Goal: Information Seeking & Learning: Learn about a topic

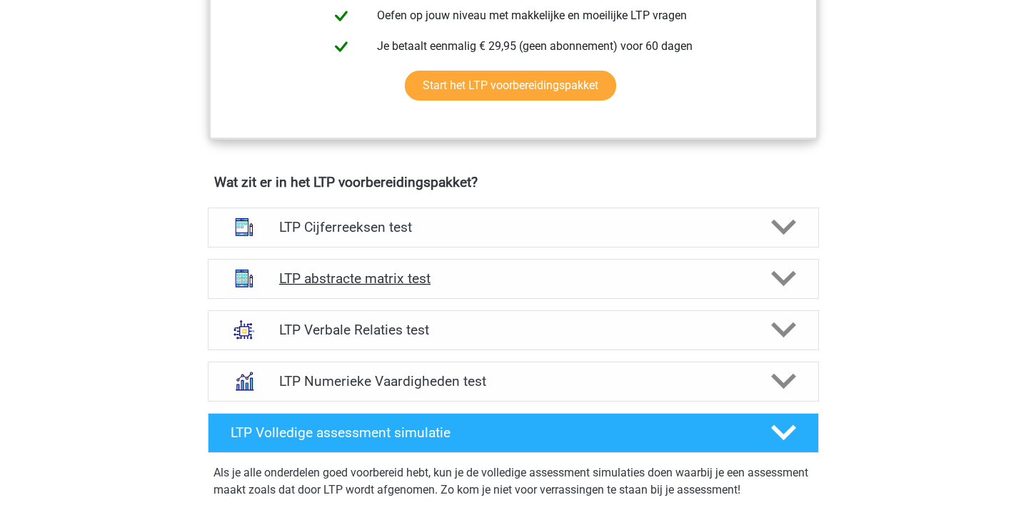
scroll to position [772, 0]
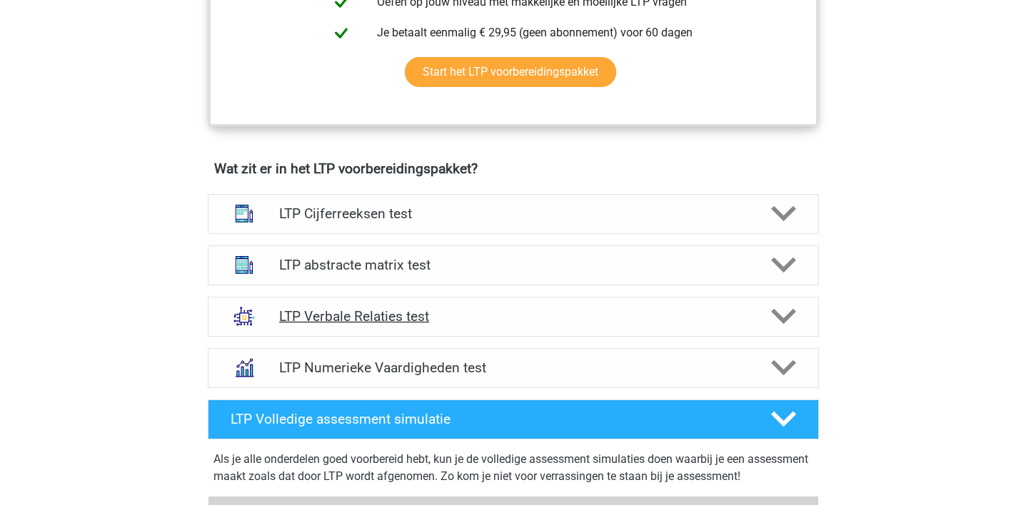
click at [444, 321] on h4 "LTP Verbale Relaties test" at bounding box center [513, 316] width 468 height 16
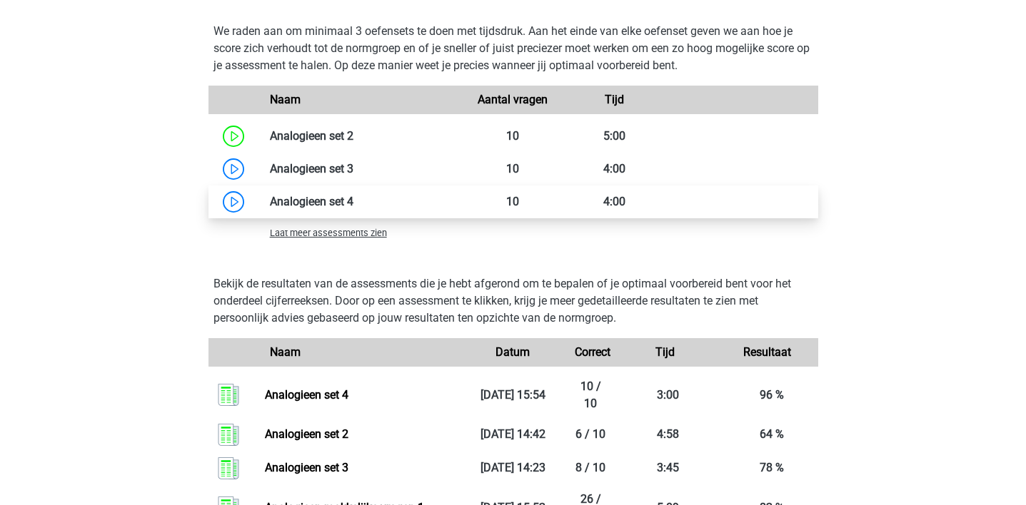
scroll to position [1743, 0]
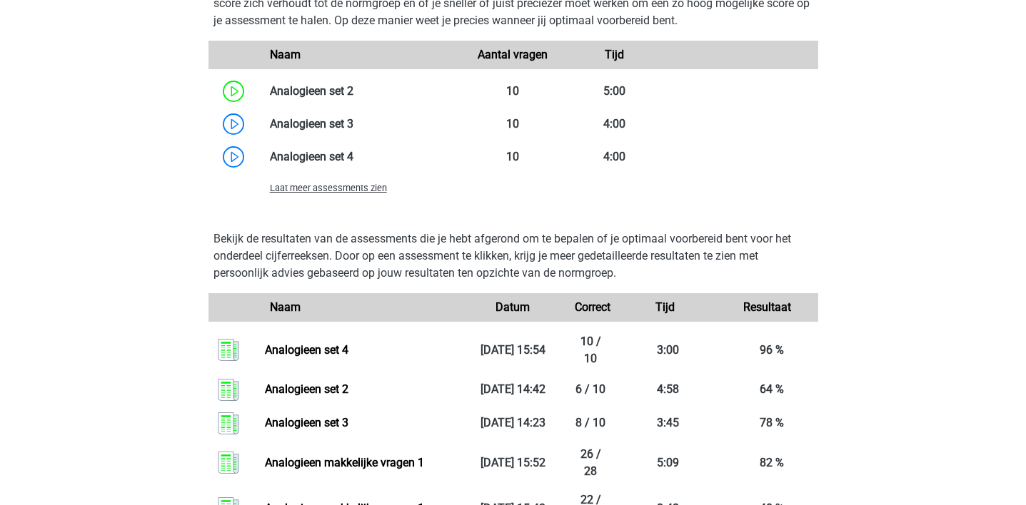
click at [340, 183] on span "Laat meer assessments zien" at bounding box center [328, 188] width 117 height 11
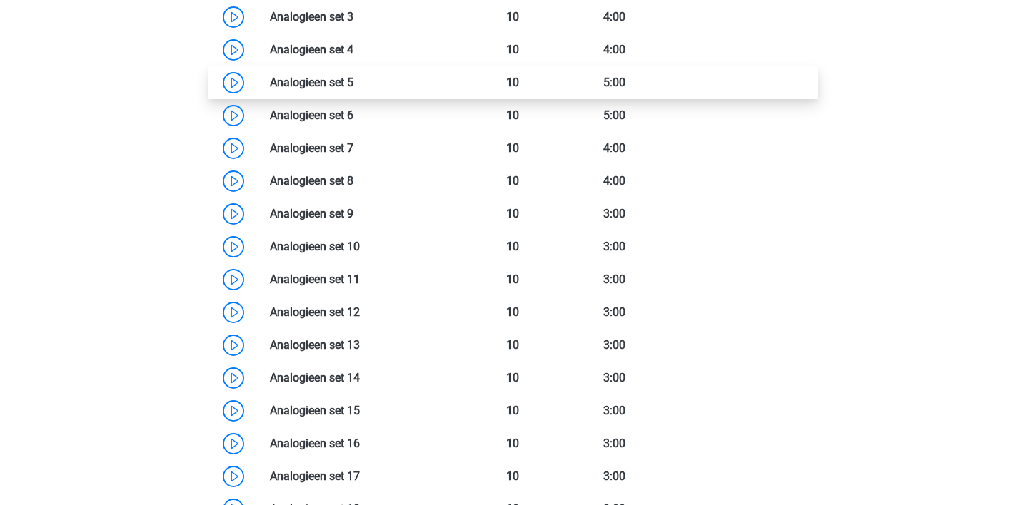
scroll to position [1905, 0]
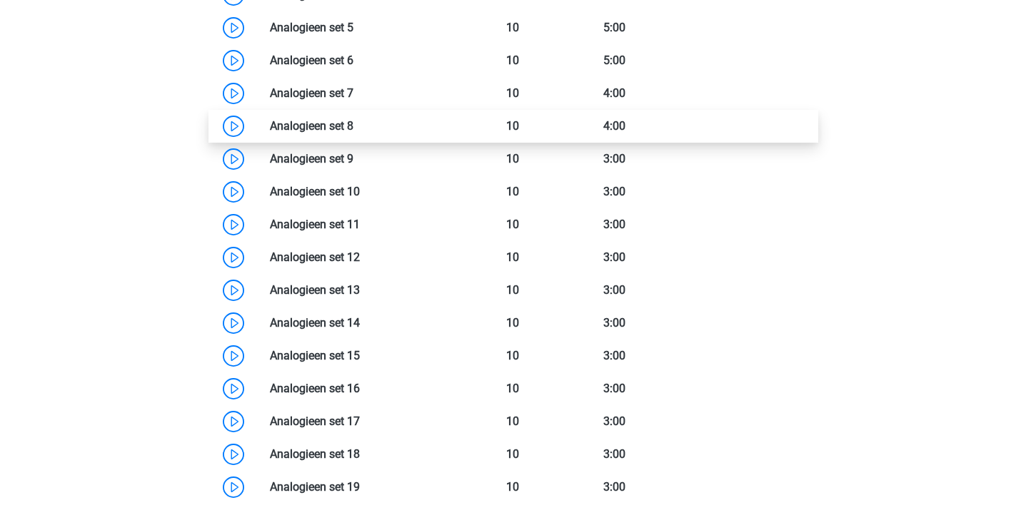
click at [353, 131] on link at bounding box center [353, 126] width 0 height 14
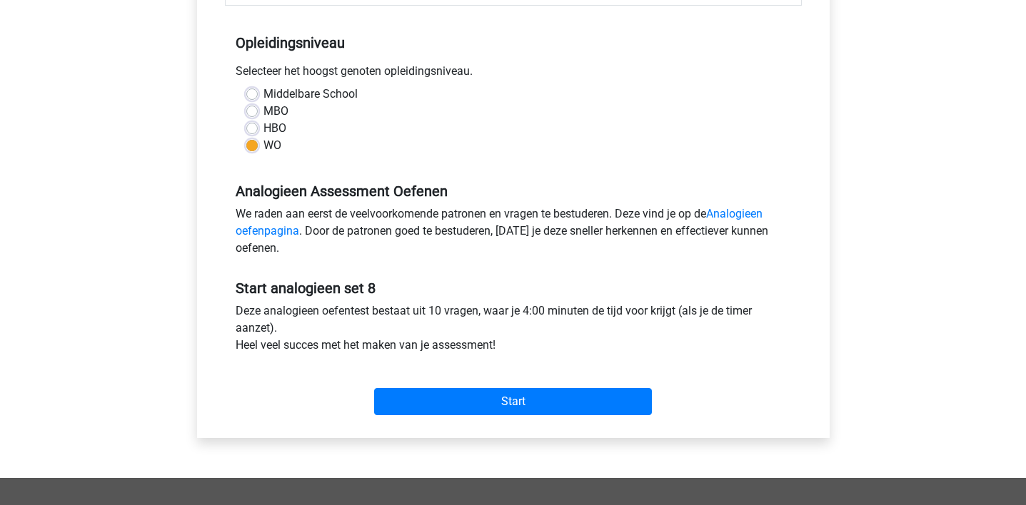
scroll to position [276, 0]
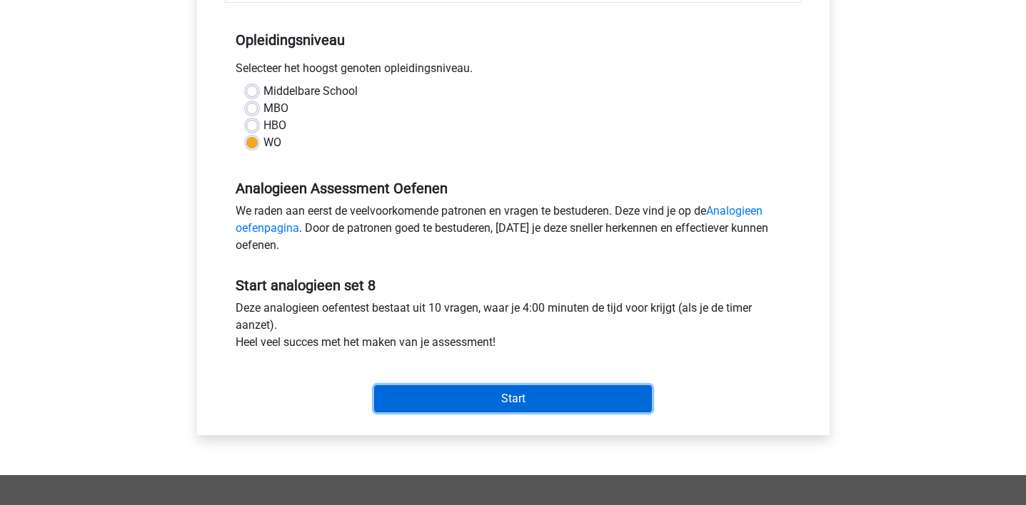
click at [493, 398] on input "Start" at bounding box center [513, 398] width 278 height 27
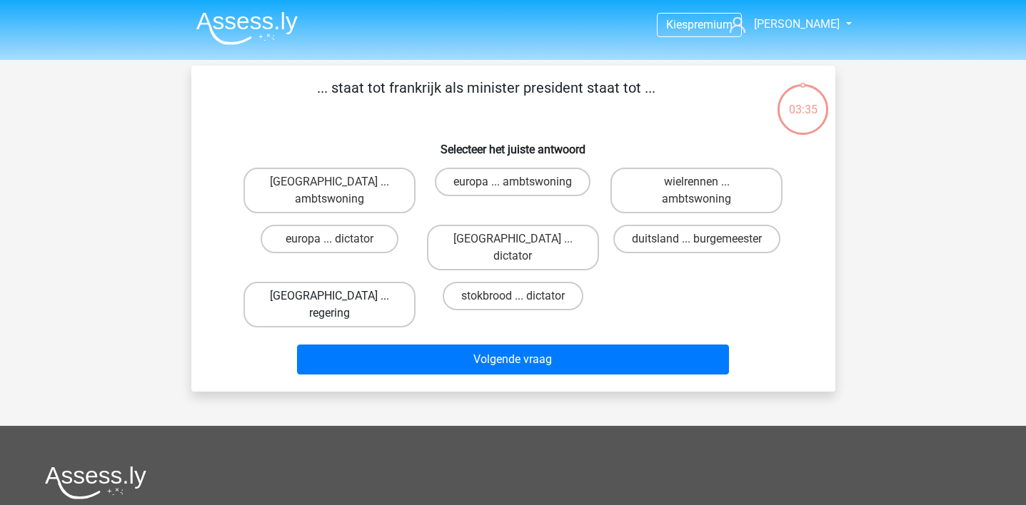
click at [381, 285] on label "[GEOGRAPHIC_DATA] ... regering" at bounding box center [329, 305] width 172 height 46
click at [338, 296] on input "[GEOGRAPHIC_DATA] ... regering" at bounding box center [333, 300] width 9 height 9
radio input "true"
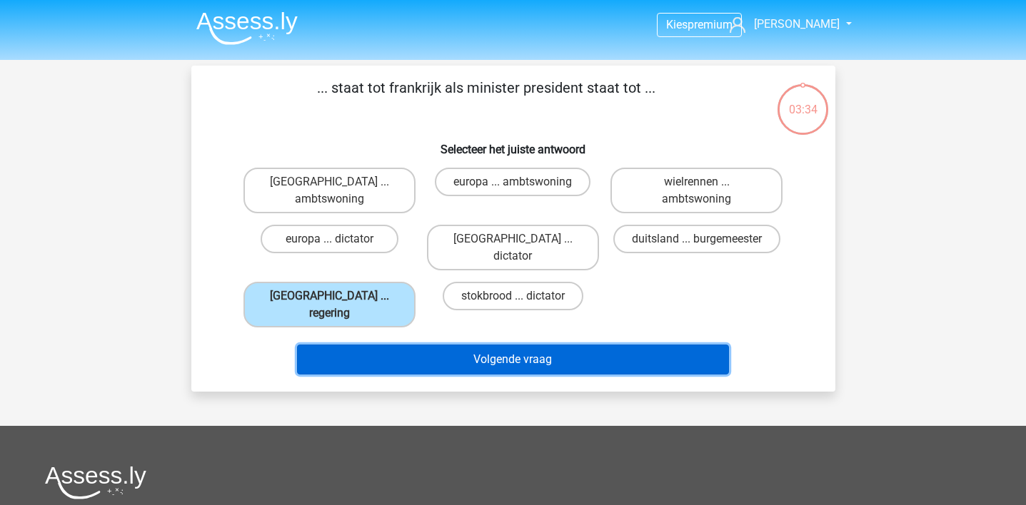
click at [417, 345] on button "Volgende vraag" at bounding box center [513, 360] width 432 height 30
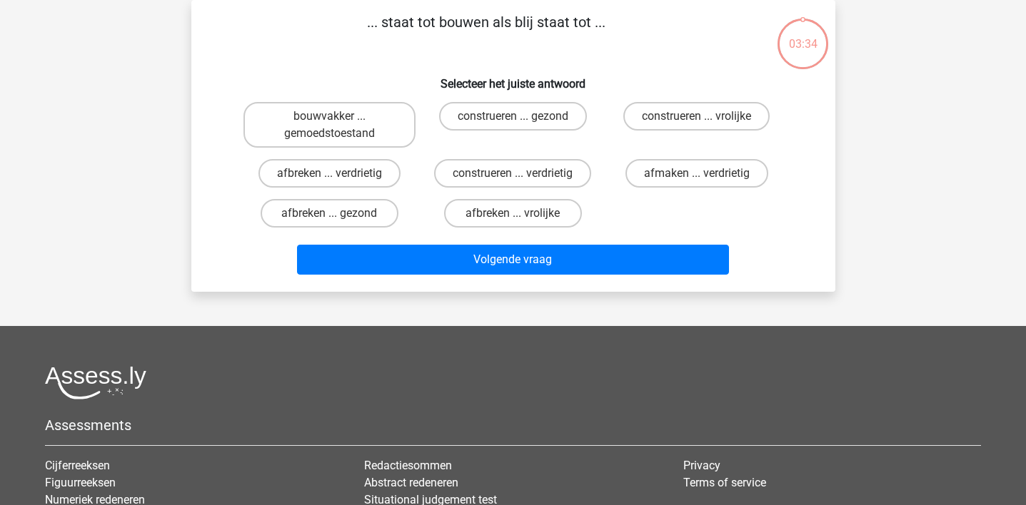
scroll to position [4, 0]
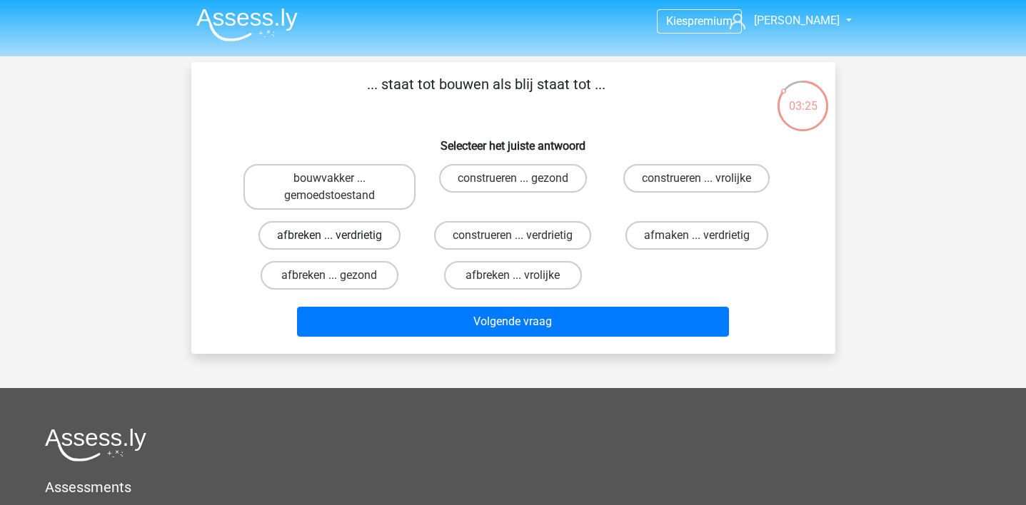
click at [329, 246] on label "afbreken ... verdrietig" at bounding box center [329, 235] width 142 height 29
click at [329, 245] on input "afbreken ... verdrietig" at bounding box center [333, 240] width 9 height 9
radio input "true"
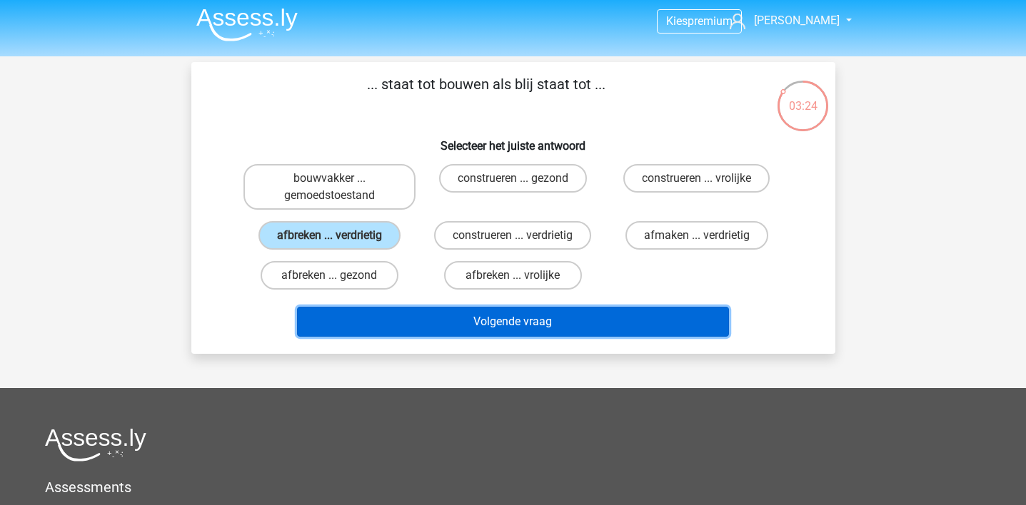
click at [415, 322] on button "Volgende vraag" at bounding box center [513, 322] width 432 height 30
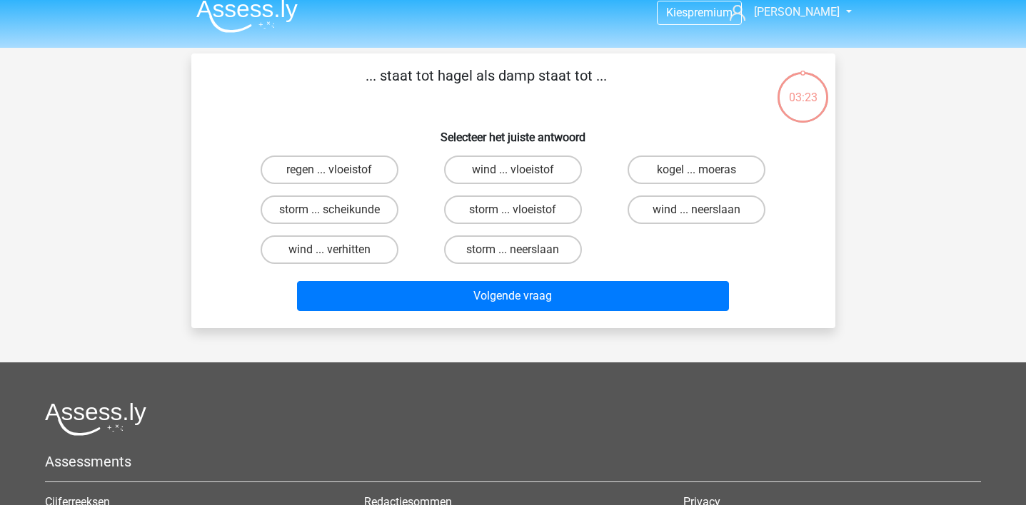
scroll to position [0, 0]
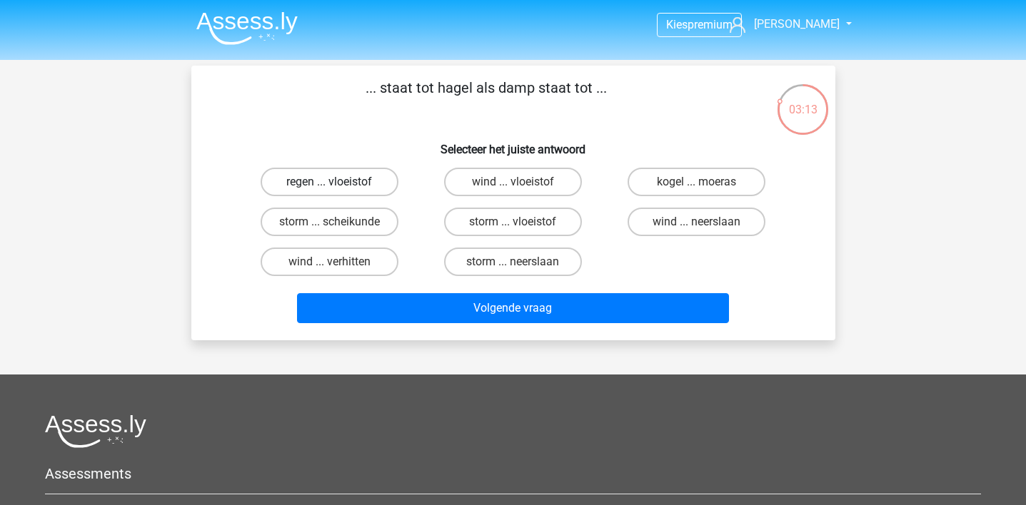
click at [318, 185] on label "regen ... vloeistof" at bounding box center [330, 182] width 138 height 29
click at [329, 185] on input "regen ... vloeistof" at bounding box center [333, 186] width 9 height 9
radio input "true"
click at [384, 328] on div "Volgende vraag" at bounding box center [513, 311] width 551 height 36
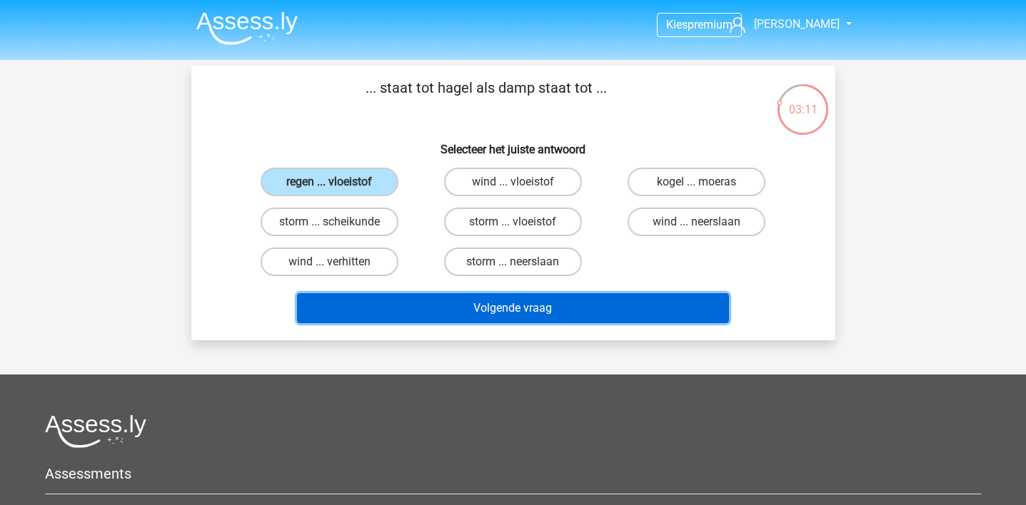
drag, startPoint x: 400, startPoint y: 316, endPoint x: 398, endPoint y: 378, distance: 62.2
click at [398, 378] on div "Kies premium Nina nina.helfrich@gmail.com" at bounding box center [513, 376] width 1026 height 752
click at [423, 313] on button "Volgende vraag" at bounding box center [513, 308] width 432 height 30
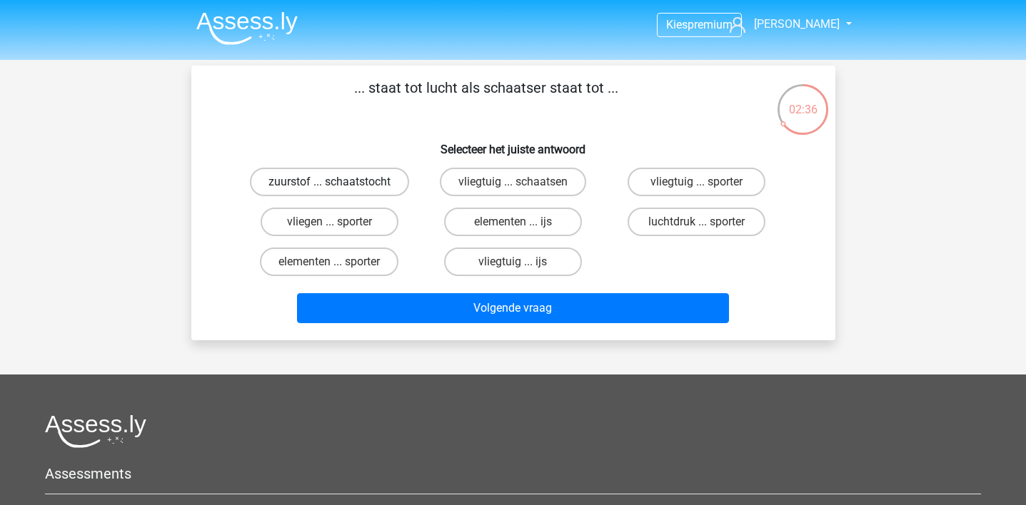
click at [356, 176] on label "zuurstof ... schaatstocht" at bounding box center [329, 182] width 159 height 29
click at [338, 182] on input "zuurstof ... schaatstocht" at bounding box center [333, 186] width 9 height 9
radio input "true"
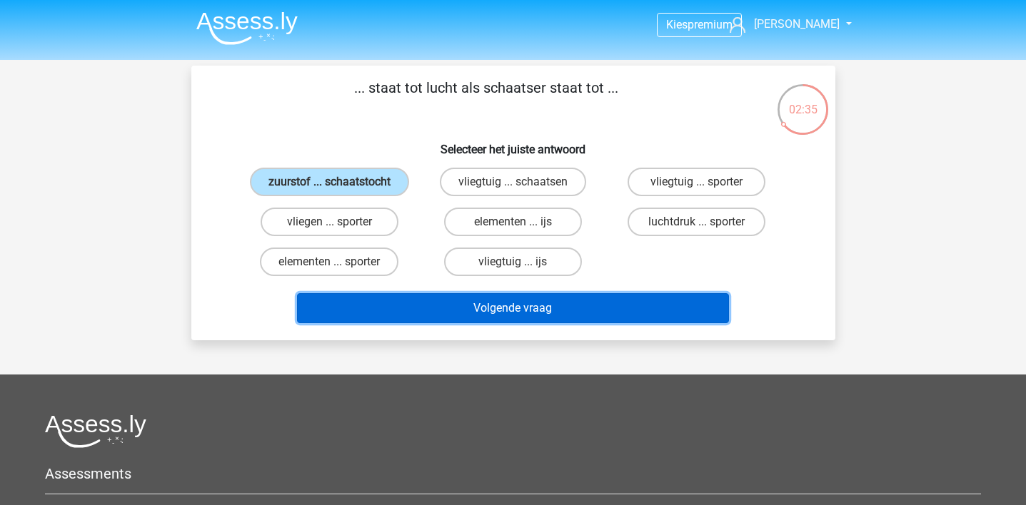
click at [445, 315] on button "Volgende vraag" at bounding box center [513, 308] width 432 height 30
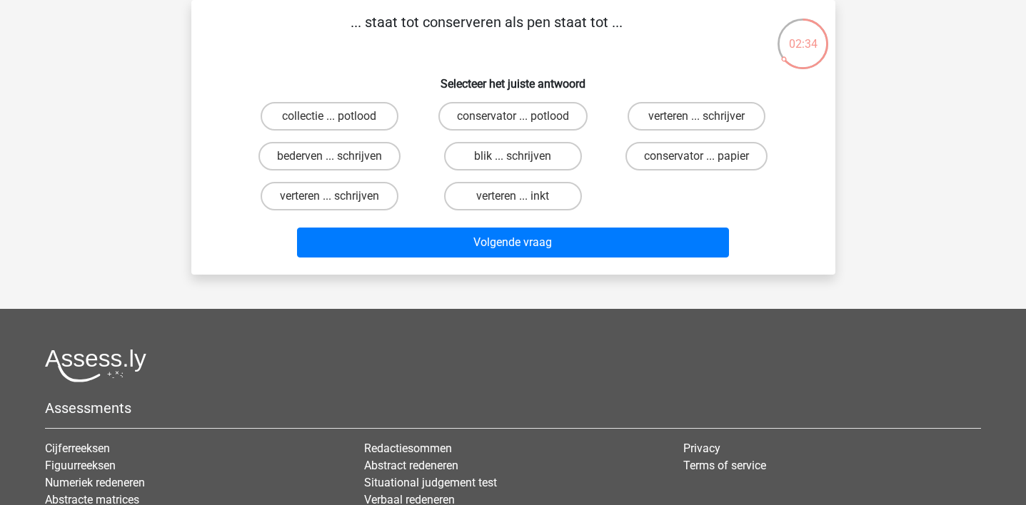
scroll to position [29, 0]
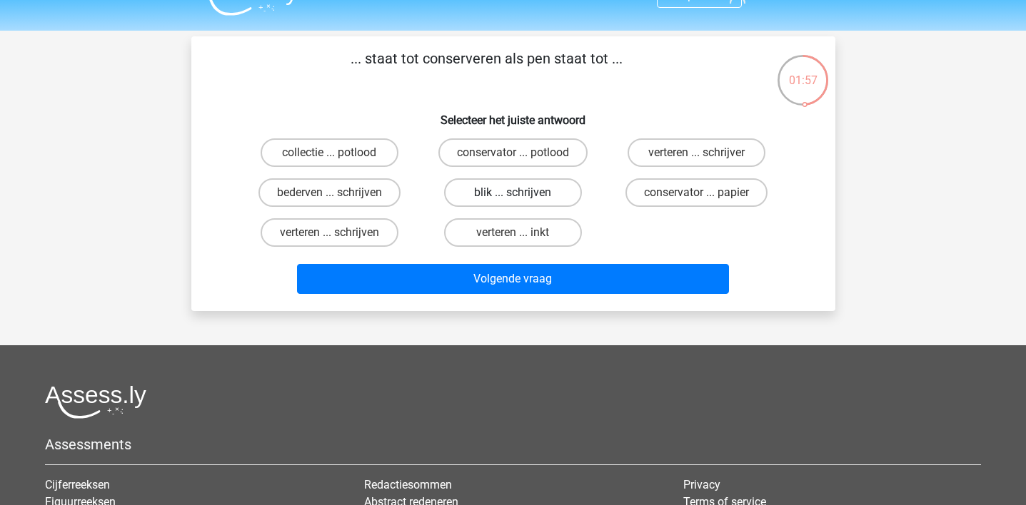
click at [508, 186] on label "blik ... schrijven" at bounding box center [513, 192] width 138 height 29
click at [513, 193] on input "blik ... schrijven" at bounding box center [517, 197] width 9 height 9
radio input "true"
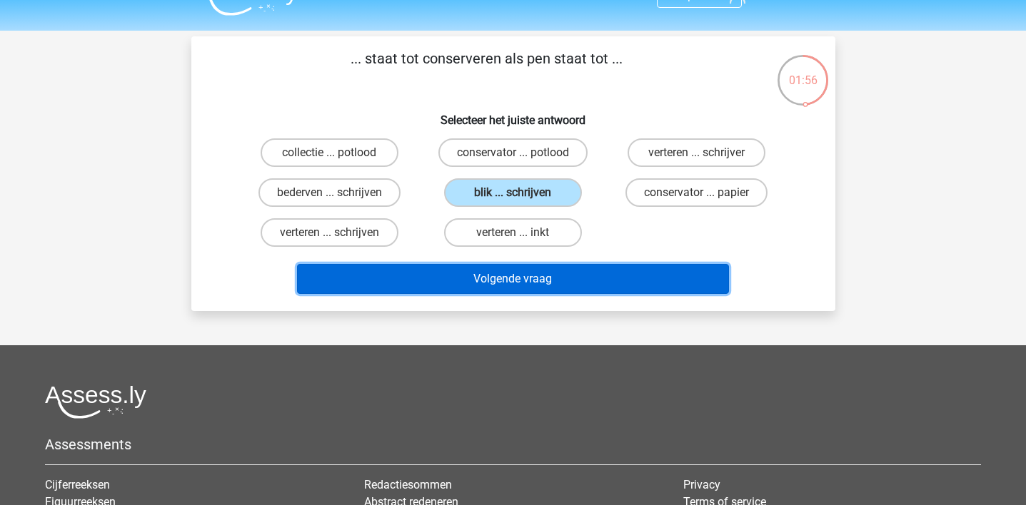
click at [514, 286] on button "Volgende vraag" at bounding box center [513, 279] width 432 height 30
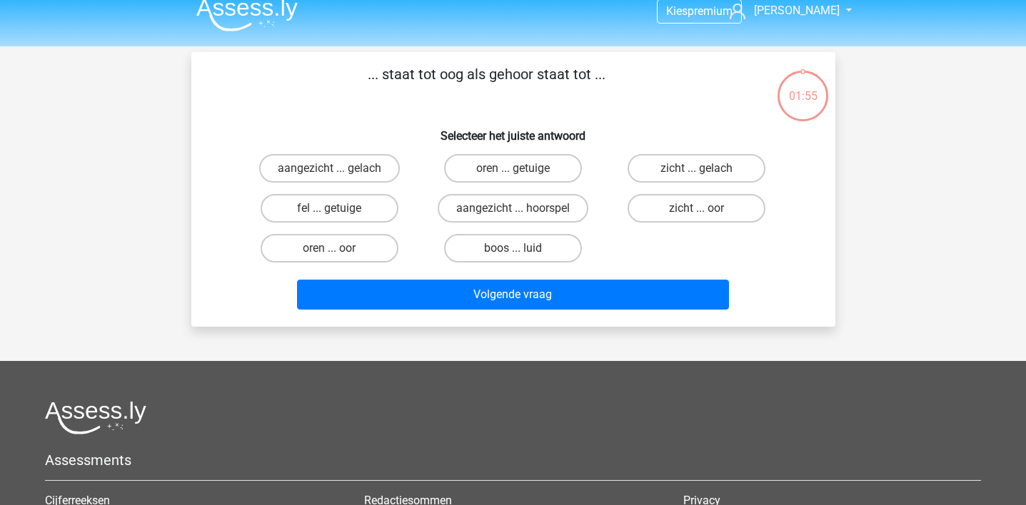
scroll to position [0, 0]
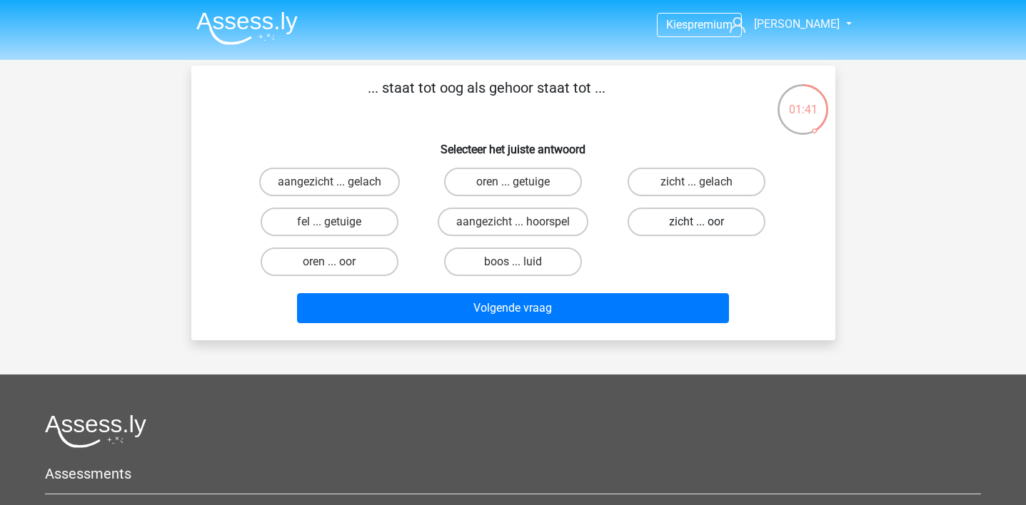
click at [663, 217] on label "zicht ... oor" at bounding box center [696, 222] width 138 height 29
click at [697, 222] on input "zicht ... oor" at bounding box center [701, 226] width 9 height 9
radio input "true"
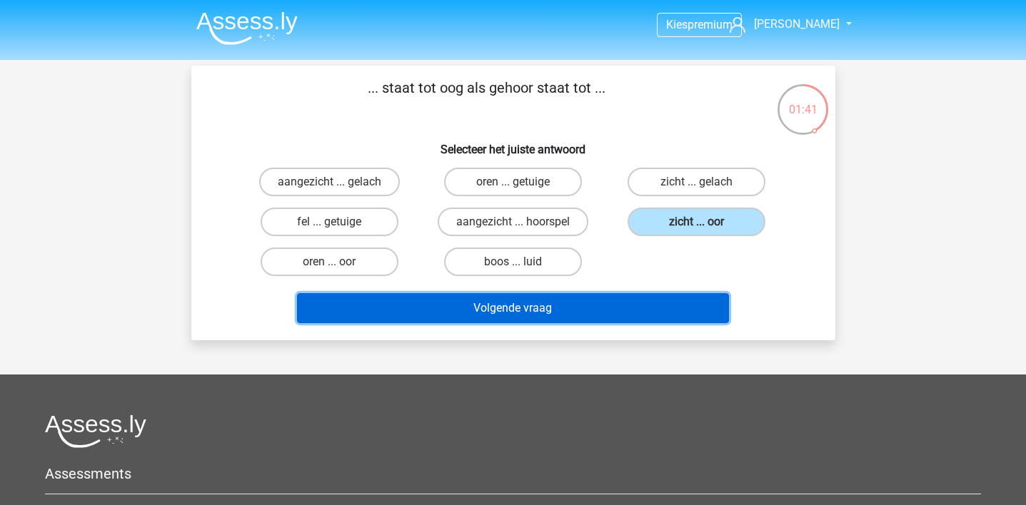
click at [625, 303] on button "Volgende vraag" at bounding box center [513, 308] width 432 height 30
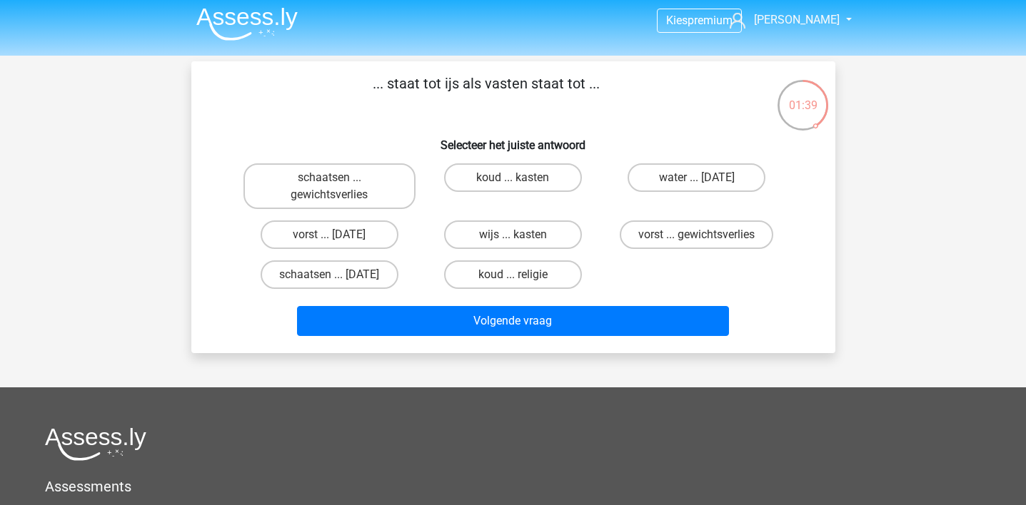
scroll to position [4, 0]
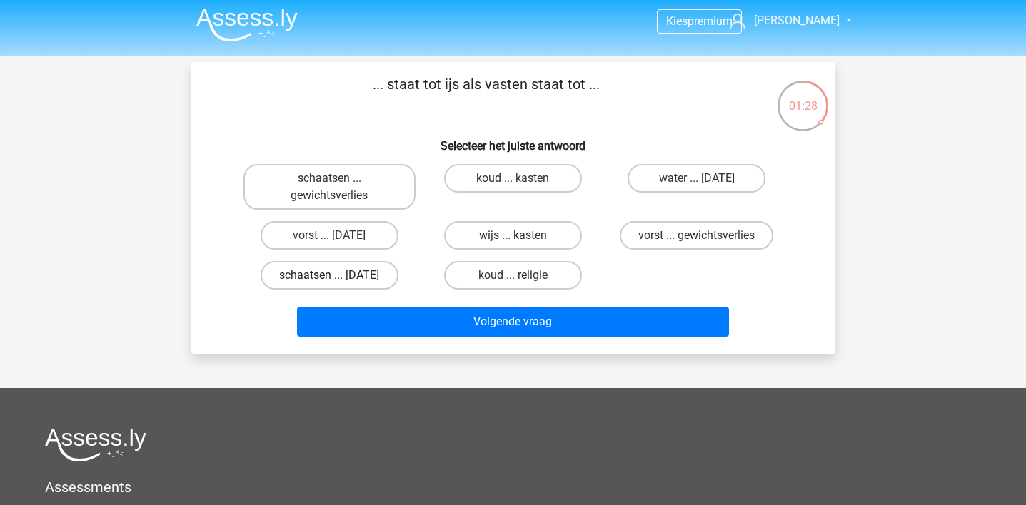
click at [326, 286] on label "schaatsen ... suikerfeest" at bounding box center [330, 275] width 138 height 29
click at [329, 285] on input "schaatsen ... suikerfeest" at bounding box center [333, 280] width 9 height 9
radio input "true"
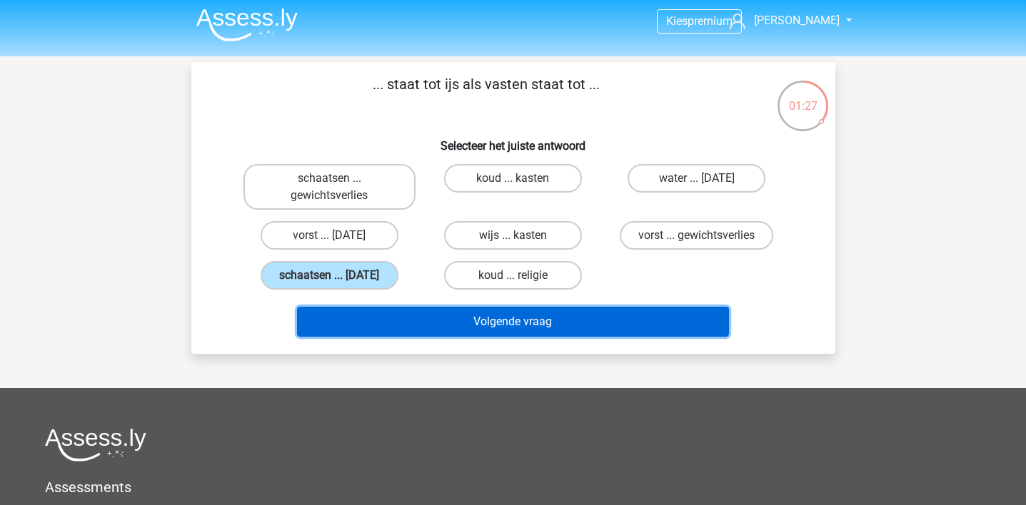
click at [370, 320] on button "Volgende vraag" at bounding box center [513, 322] width 432 height 30
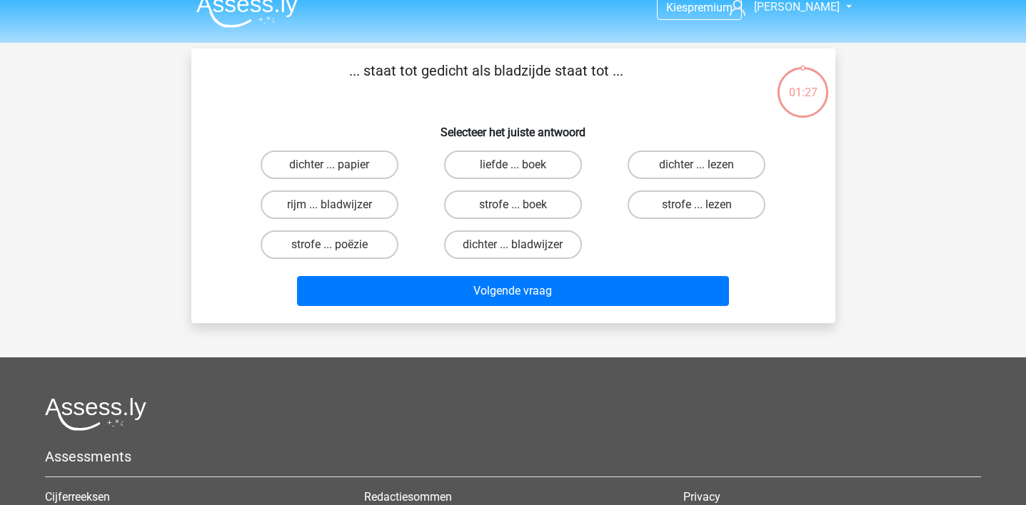
scroll to position [0, 0]
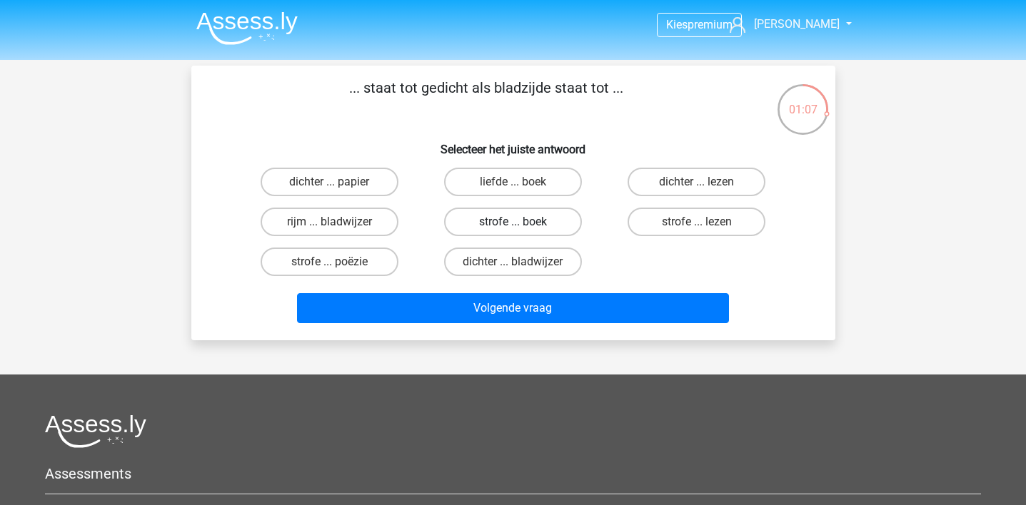
click at [483, 223] on label "strofe ... boek" at bounding box center [513, 222] width 138 height 29
click at [513, 223] on input "strofe ... boek" at bounding box center [517, 226] width 9 height 9
radio input "true"
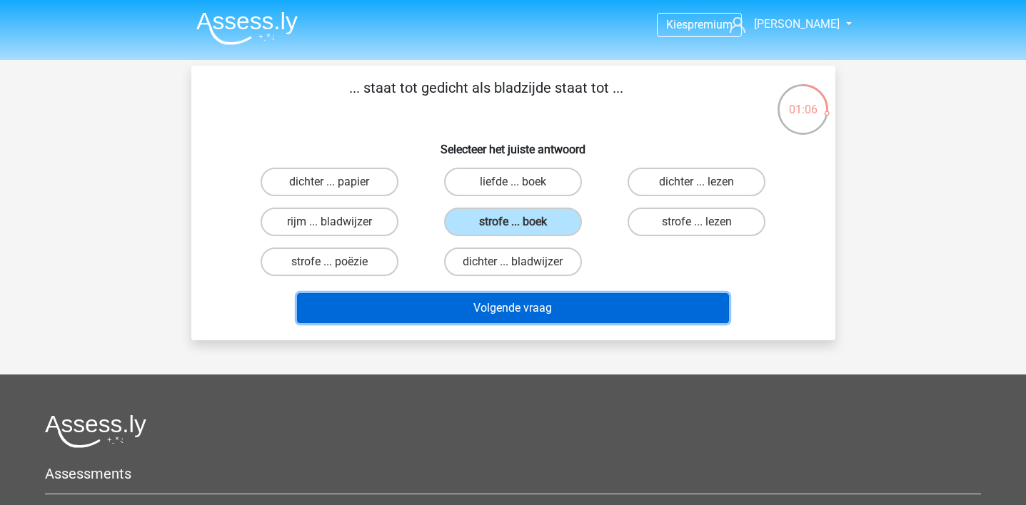
click at [501, 307] on button "Volgende vraag" at bounding box center [513, 308] width 432 height 30
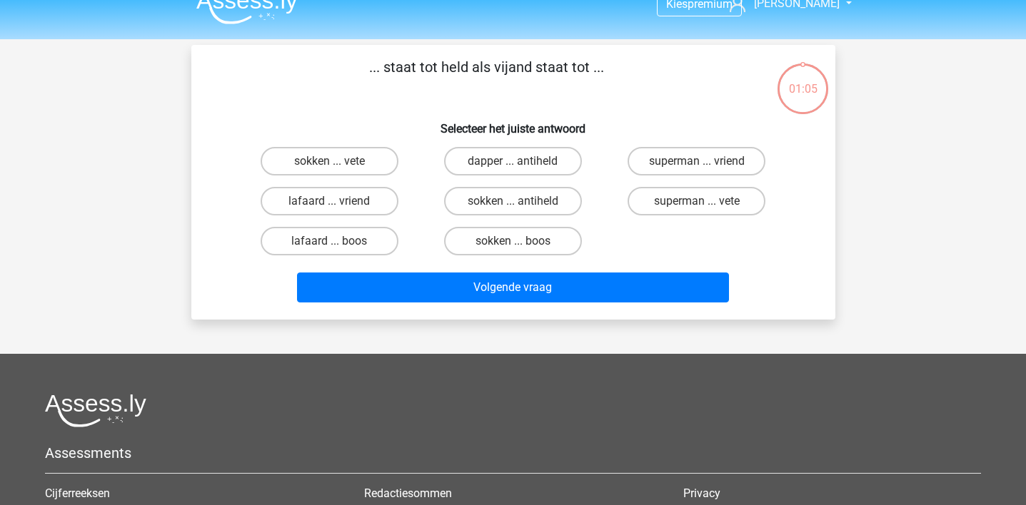
scroll to position [12, 0]
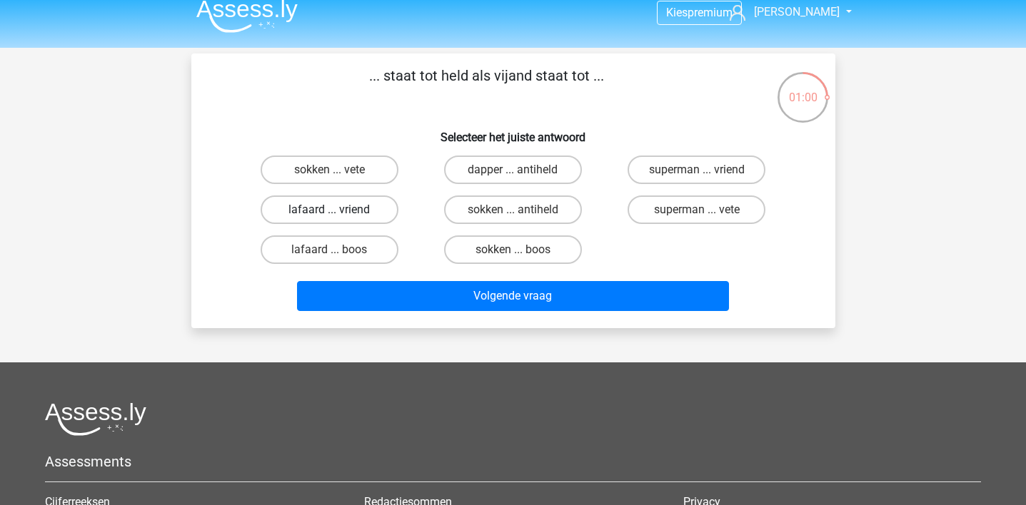
click at [348, 213] on label "lafaard ... vriend" at bounding box center [330, 210] width 138 height 29
click at [338, 213] on input "lafaard ... vriend" at bounding box center [333, 214] width 9 height 9
radio input "true"
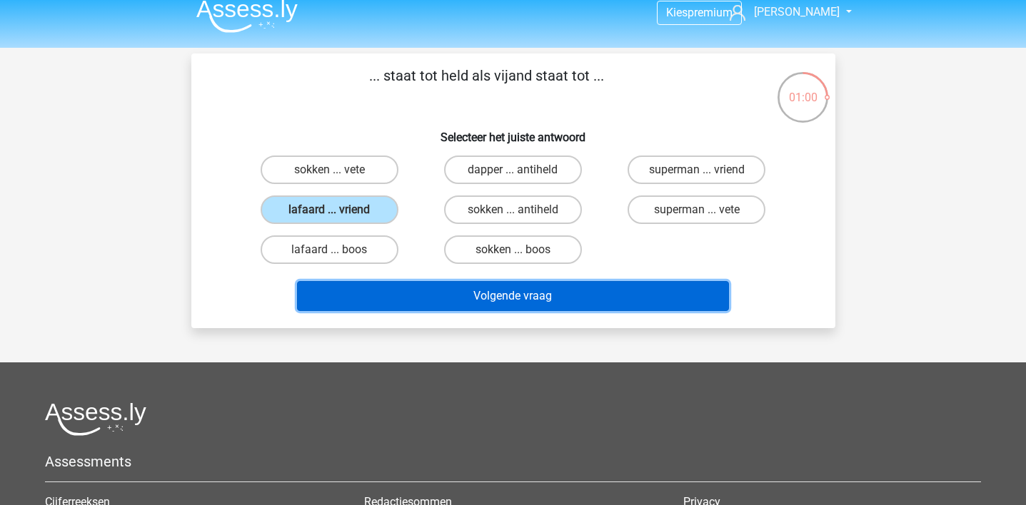
click at [389, 284] on button "Volgende vraag" at bounding box center [513, 296] width 432 height 30
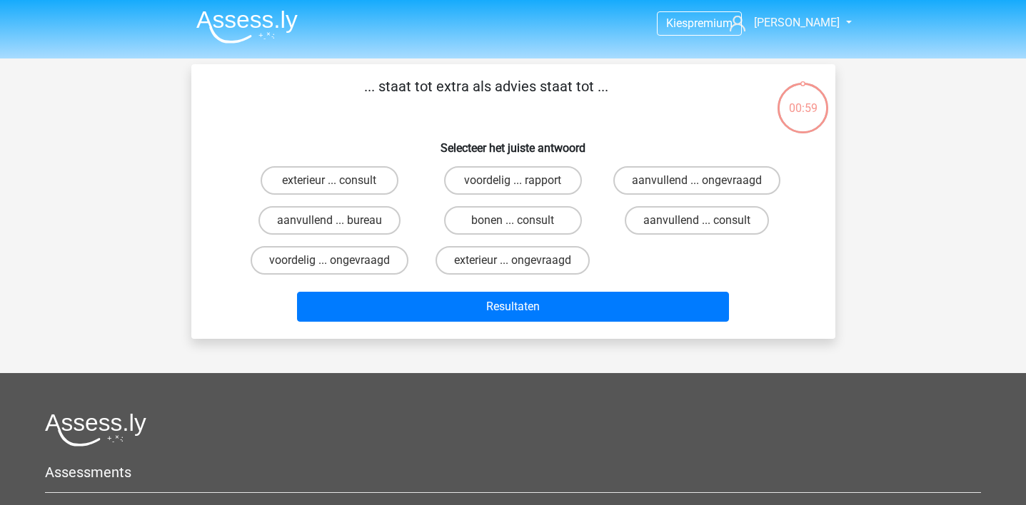
scroll to position [0, 0]
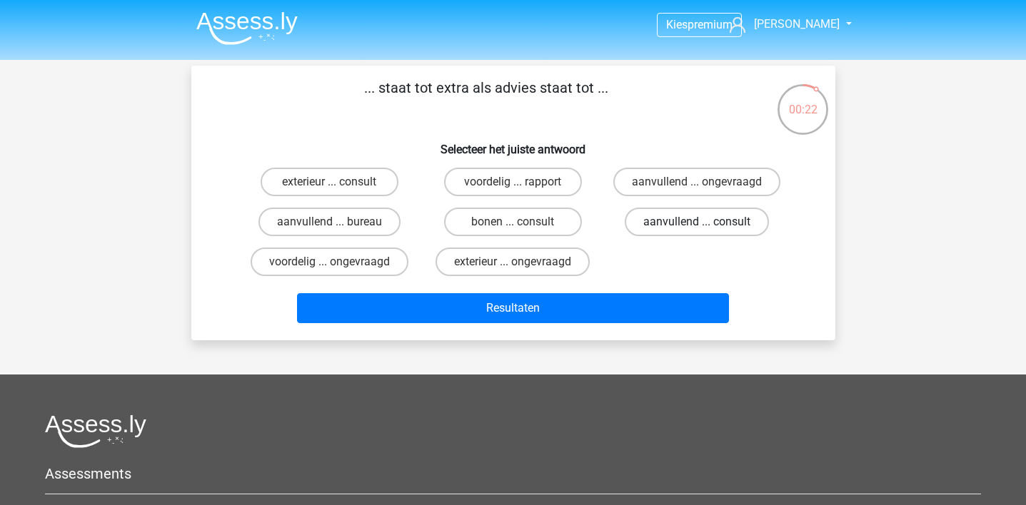
click at [670, 223] on label "aanvullend ... consult" at bounding box center [697, 222] width 144 height 29
click at [697, 223] on input "aanvullend ... consult" at bounding box center [701, 226] width 9 height 9
radio input "true"
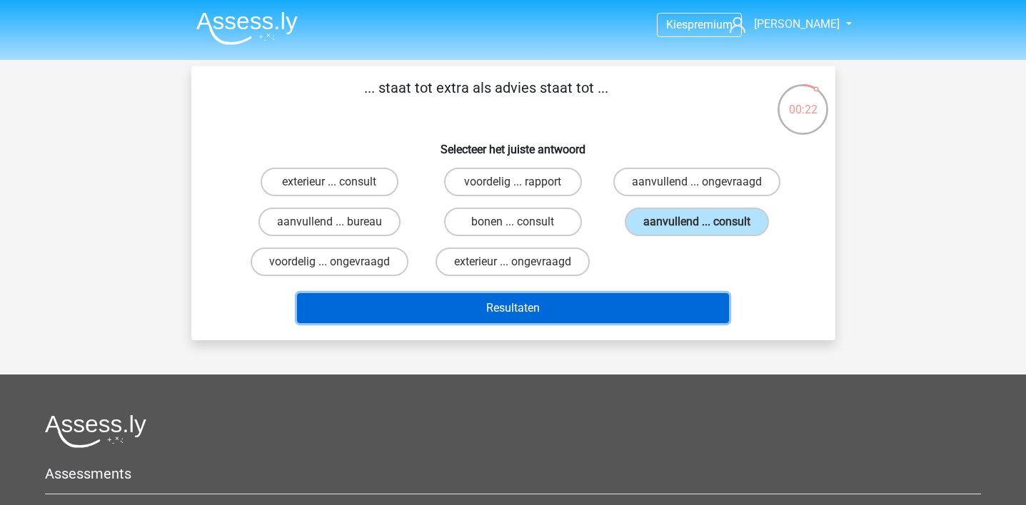
click at [643, 309] on button "Resultaten" at bounding box center [513, 308] width 432 height 30
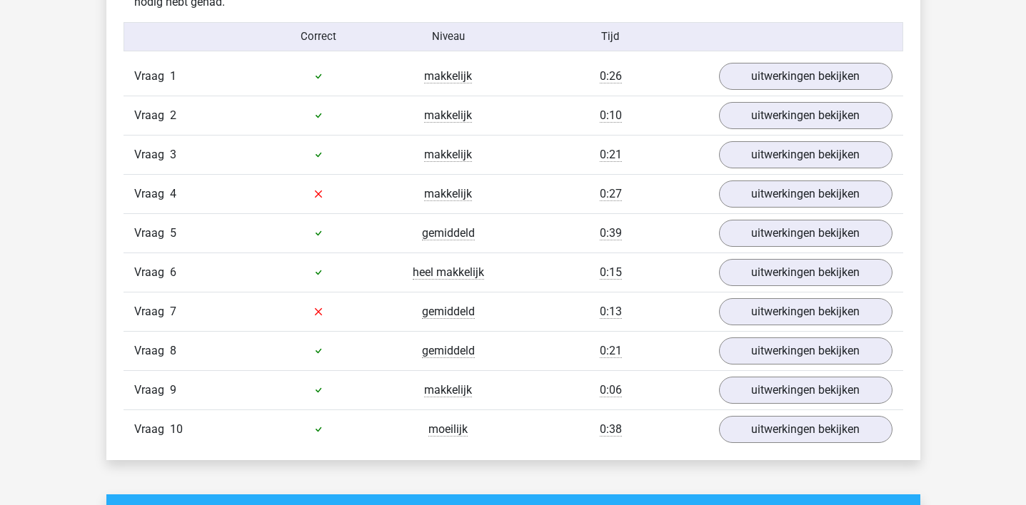
scroll to position [1177, 0]
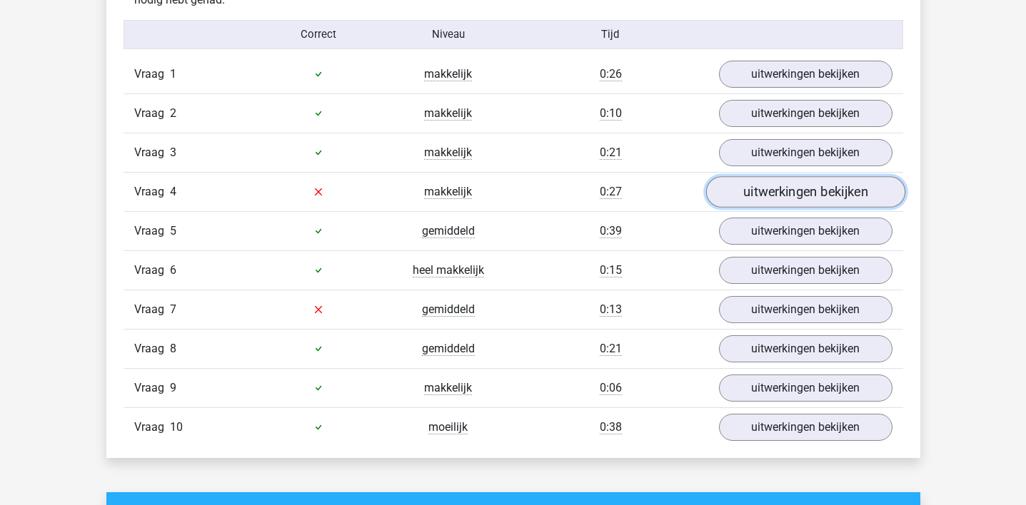
click at [765, 191] on link "uitwerkingen bekijken" at bounding box center [804, 191] width 199 height 31
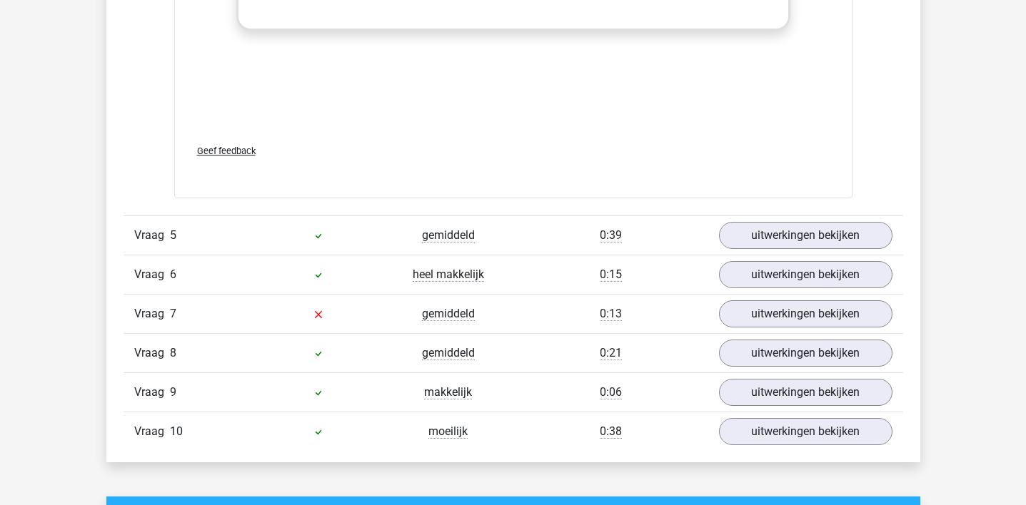
scroll to position [1938, 0]
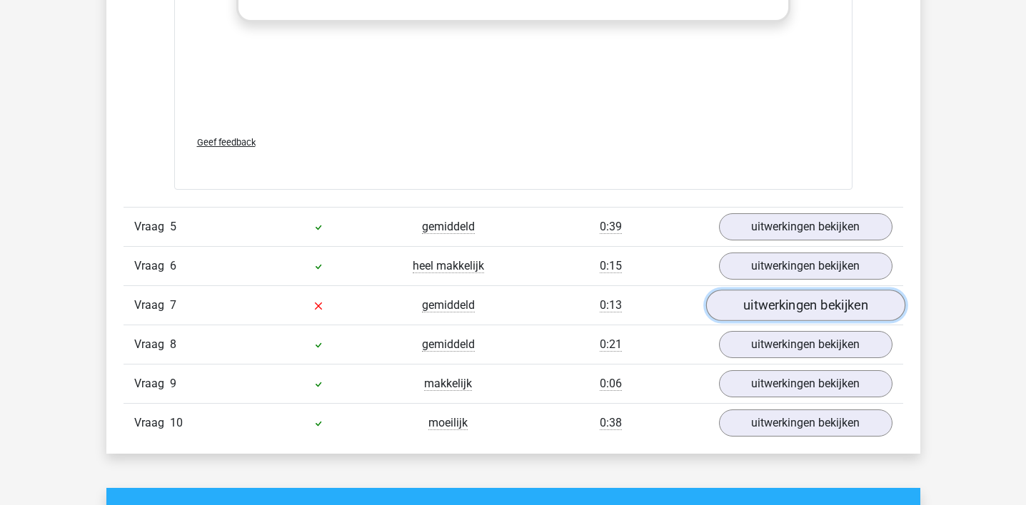
click at [782, 304] on link "uitwerkingen bekijken" at bounding box center [804, 305] width 199 height 31
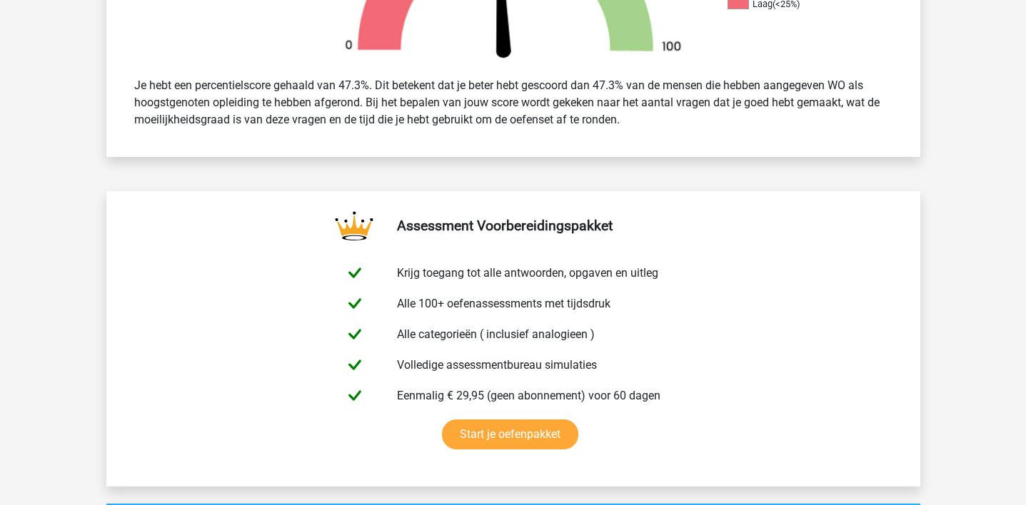
scroll to position [0, 0]
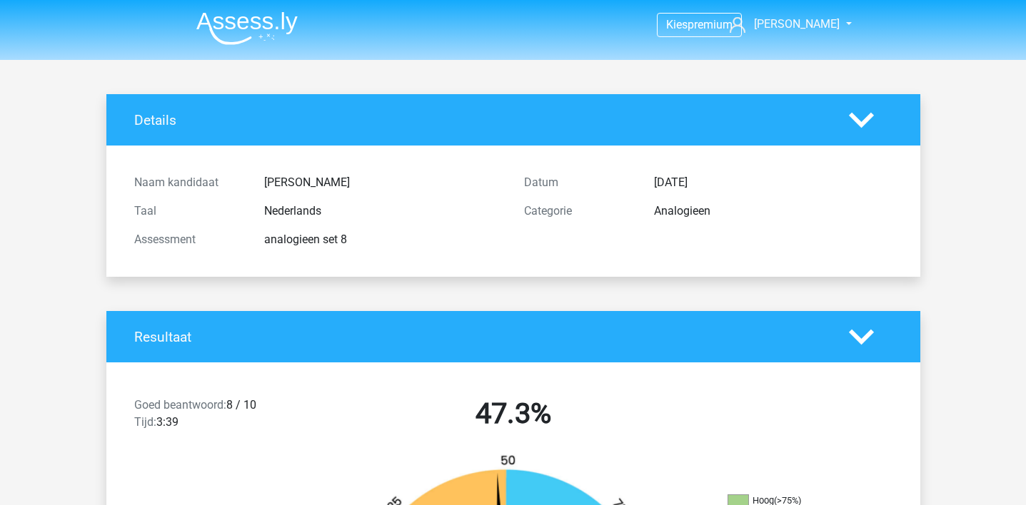
click at [271, 31] on img at bounding box center [246, 28] width 101 height 34
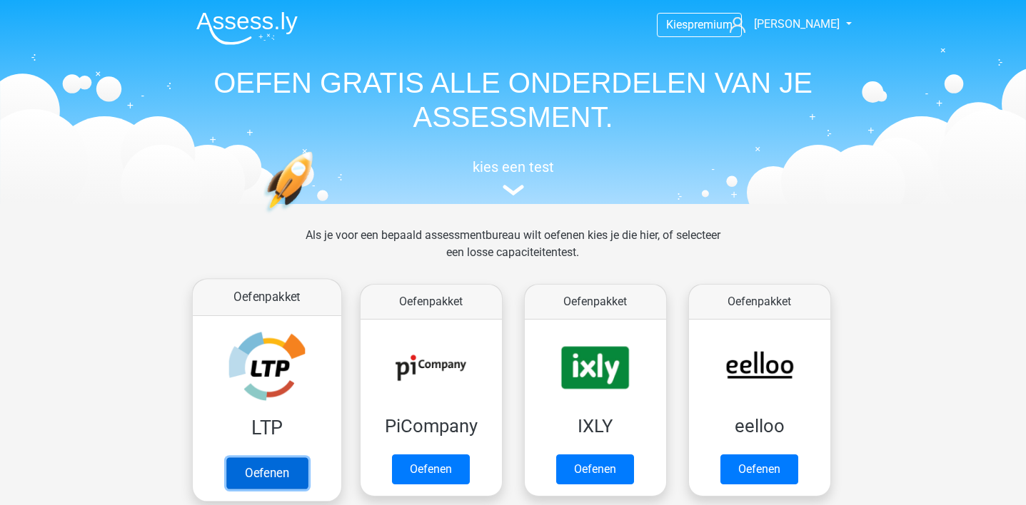
click at [286, 458] on link "Oefenen" at bounding box center [266, 473] width 81 height 31
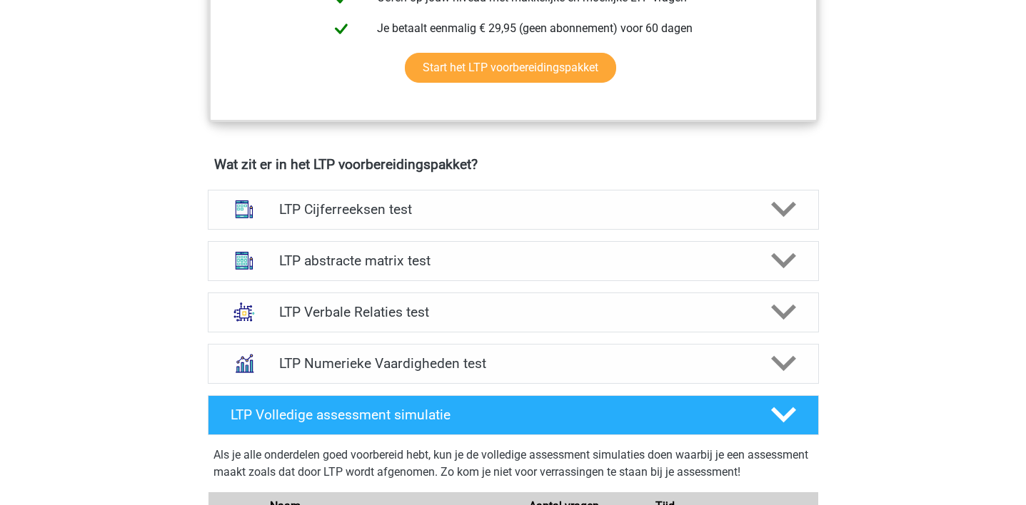
scroll to position [786, 0]
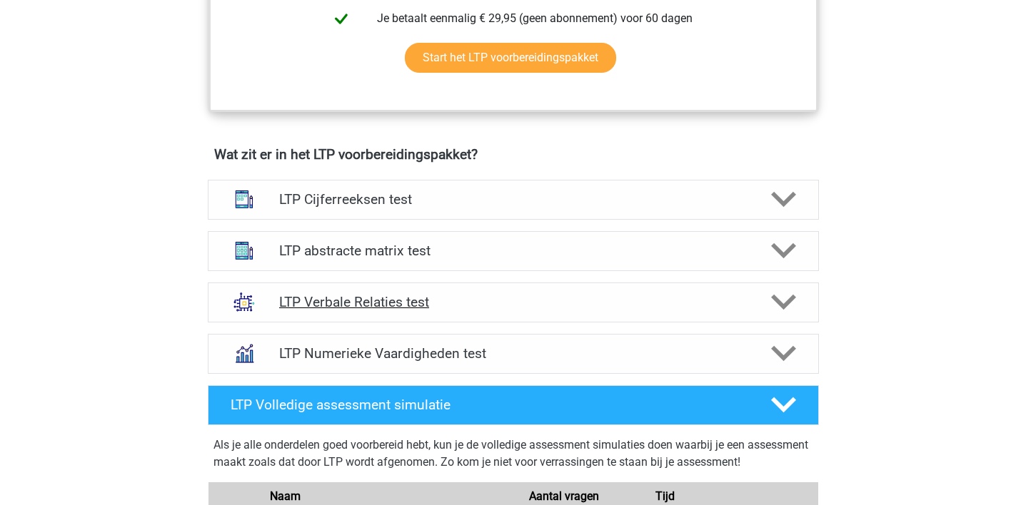
click at [379, 297] on h4 "LTP Verbale Relaties test" at bounding box center [513, 302] width 468 height 16
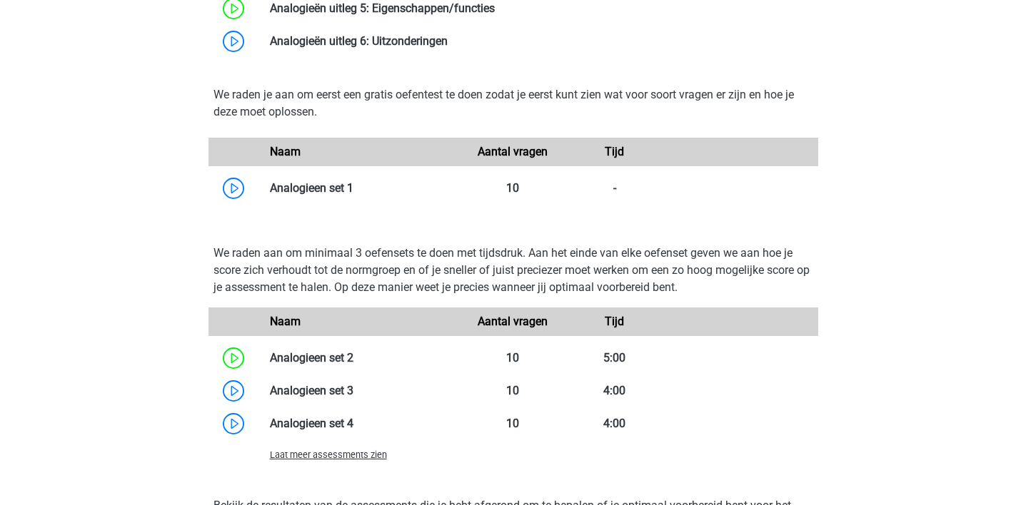
scroll to position [1610, 0]
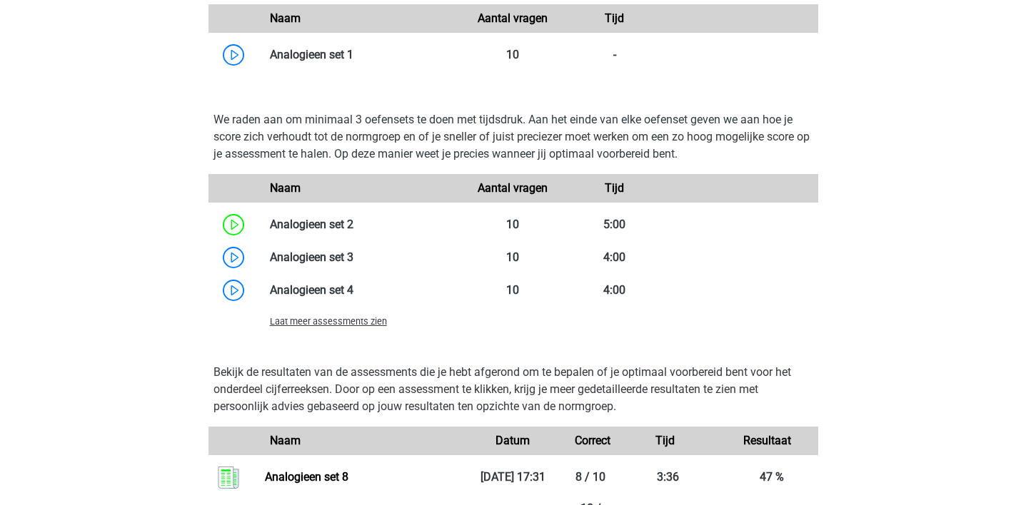
click at [375, 324] on span "Laat meer assessments zien" at bounding box center [328, 321] width 117 height 11
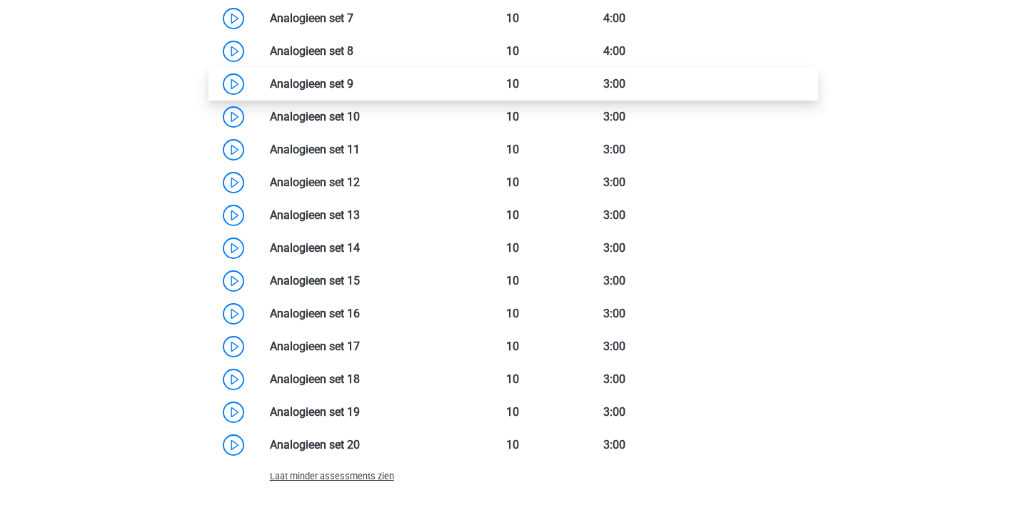
scroll to position [1981, 0]
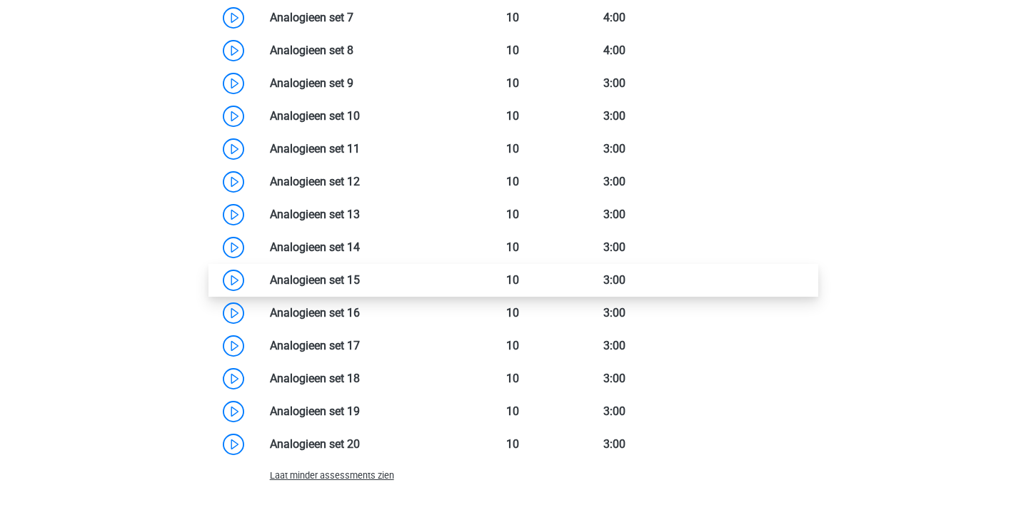
click at [360, 275] on link at bounding box center [360, 280] width 0 height 14
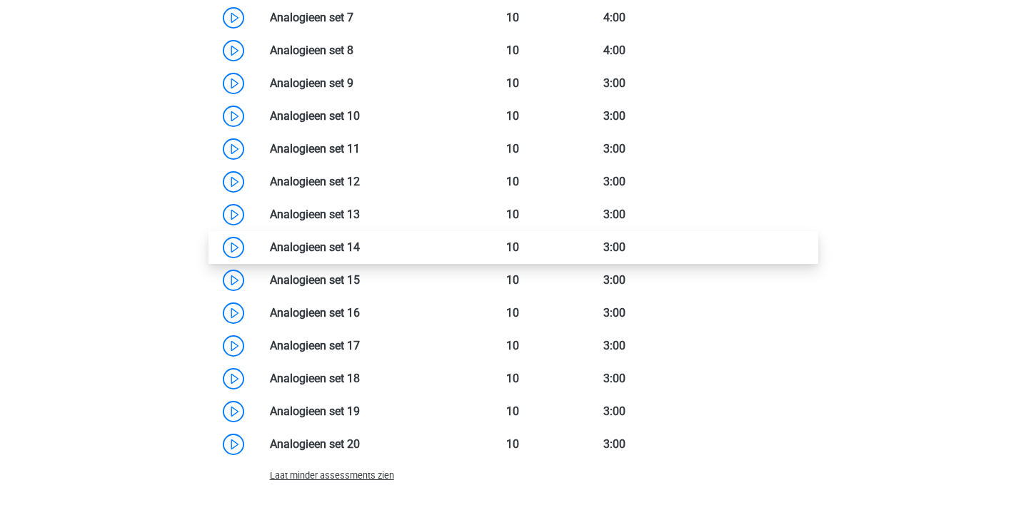
click at [360, 241] on link at bounding box center [360, 248] width 0 height 14
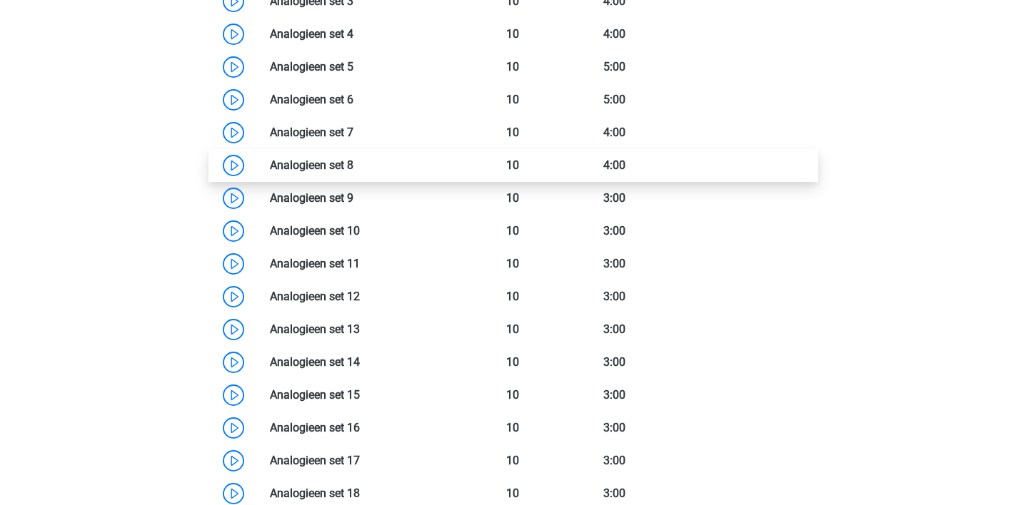
scroll to position [1868, 0]
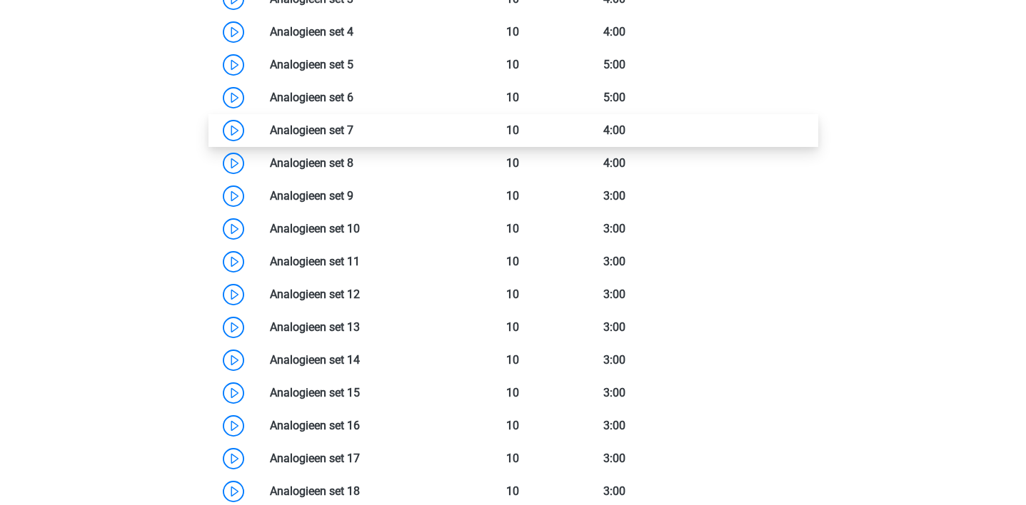
click at [353, 136] on link at bounding box center [353, 130] width 0 height 14
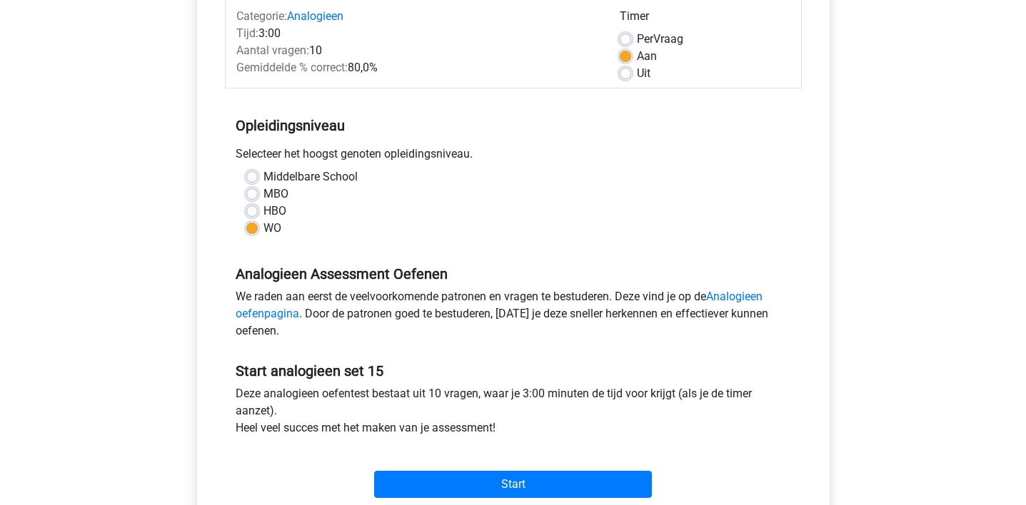
scroll to position [193, 0]
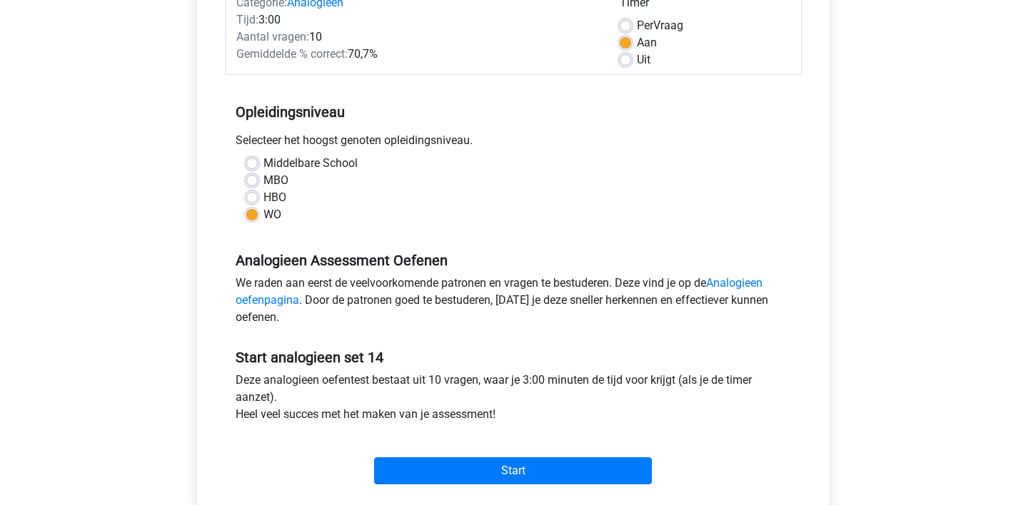
scroll to position [204, 0]
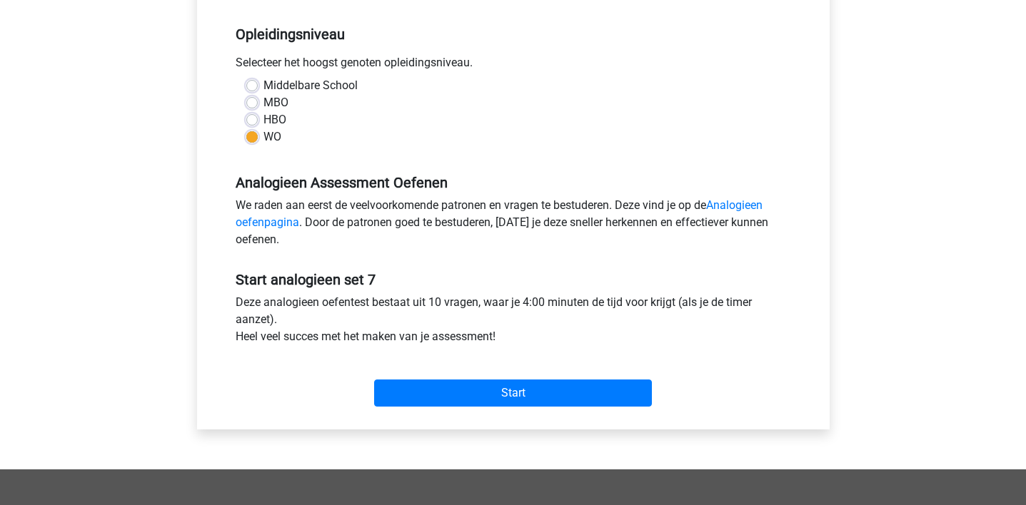
scroll to position [308, 0]
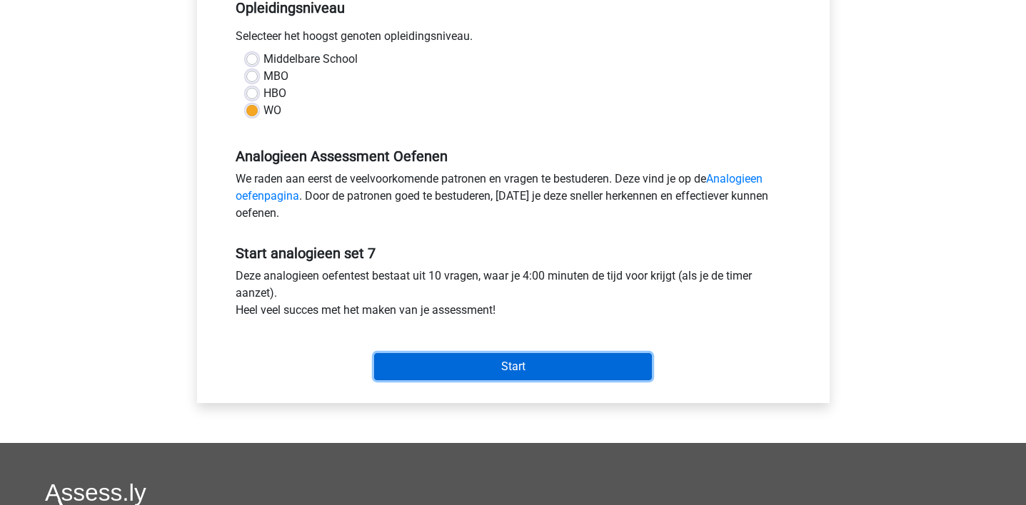
click at [436, 357] on input "Start" at bounding box center [513, 366] width 278 height 27
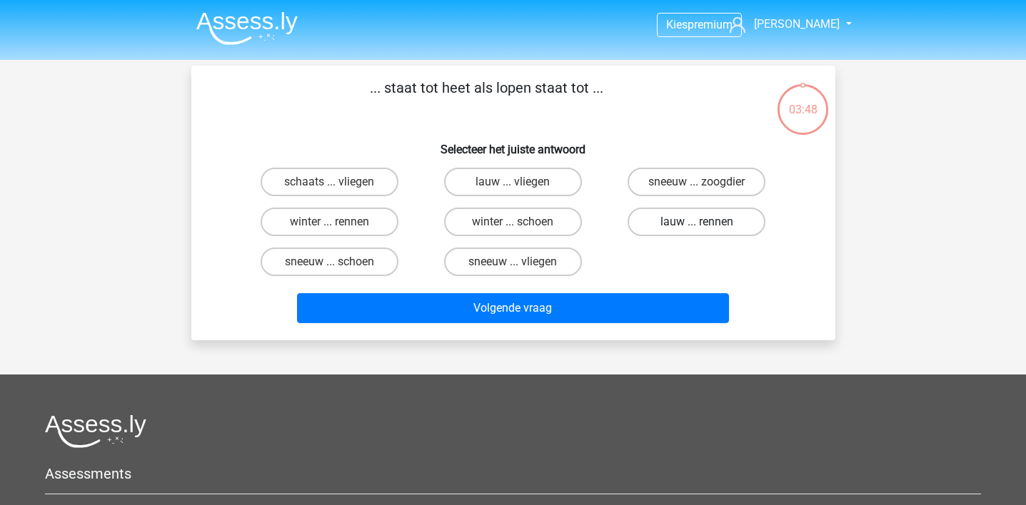
click at [684, 228] on label "lauw ... rennen" at bounding box center [696, 222] width 138 height 29
click at [697, 228] on input "lauw ... rennen" at bounding box center [701, 226] width 9 height 9
radio input "true"
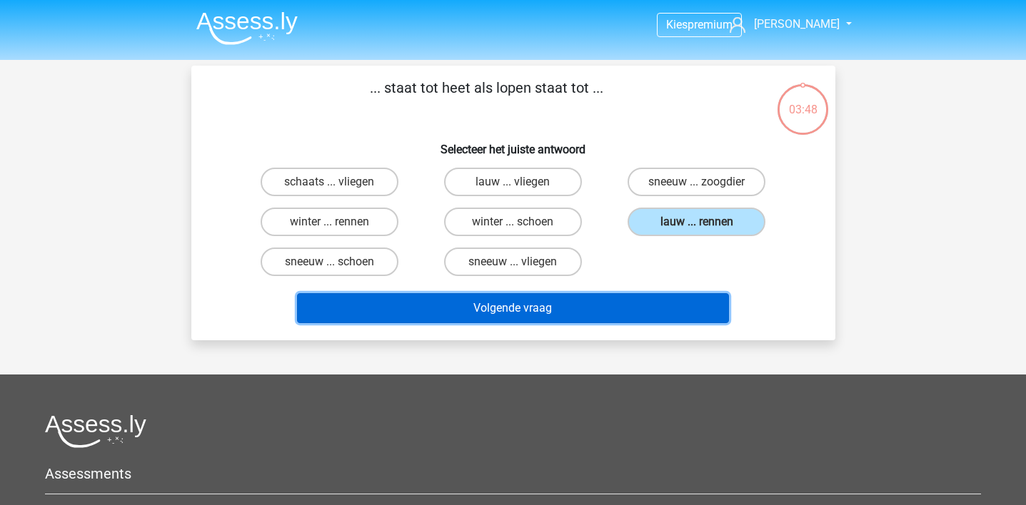
click at [671, 313] on button "Volgende vraag" at bounding box center [513, 308] width 432 height 30
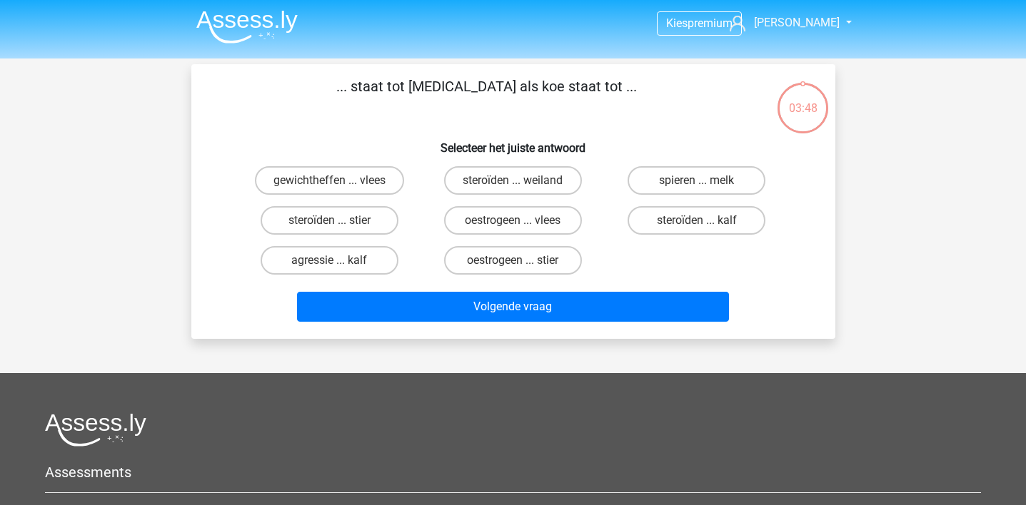
scroll to position [1, 0]
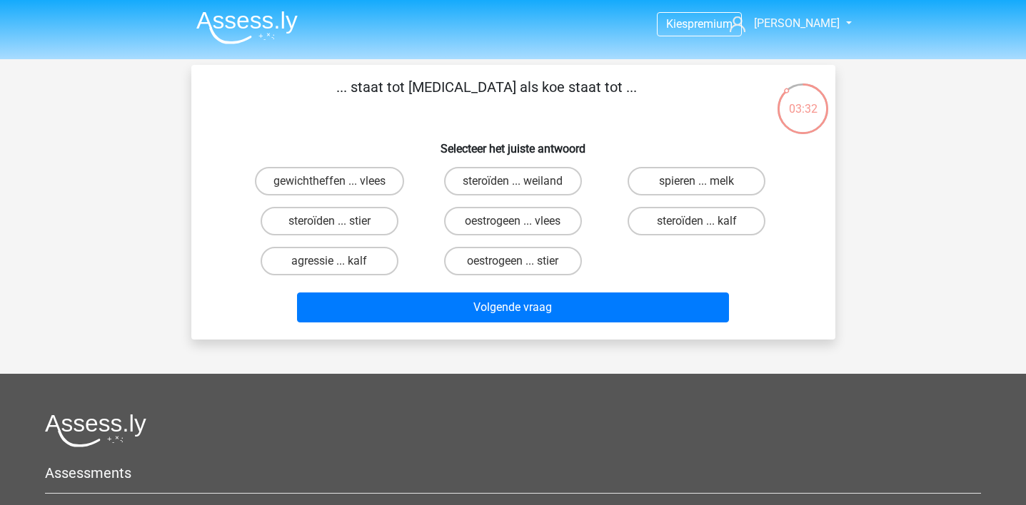
click at [519, 277] on div "oestrogeen ... stier" at bounding box center [512, 261] width 183 height 40
click at [544, 267] on label "oestrogeen ... stier" at bounding box center [513, 261] width 138 height 29
click at [522, 267] on input "oestrogeen ... stier" at bounding box center [517, 265] width 9 height 9
radio input "true"
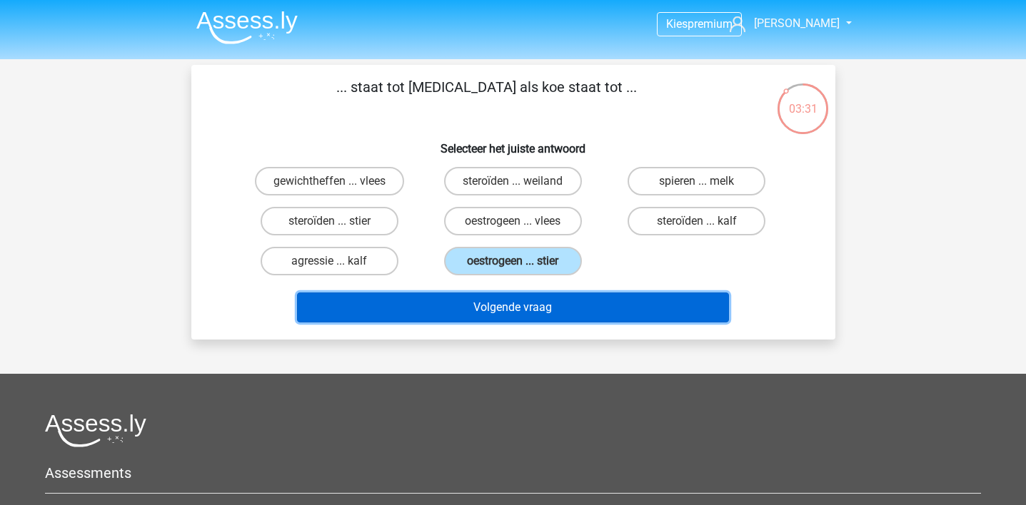
click at [548, 313] on button "Volgende vraag" at bounding box center [513, 308] width 432 height 30
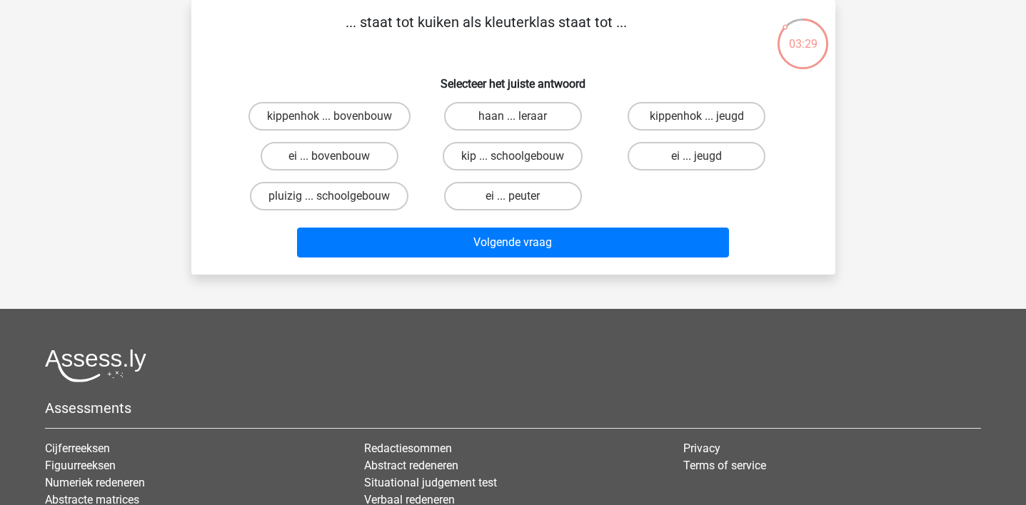
scroll to position [0, 0]
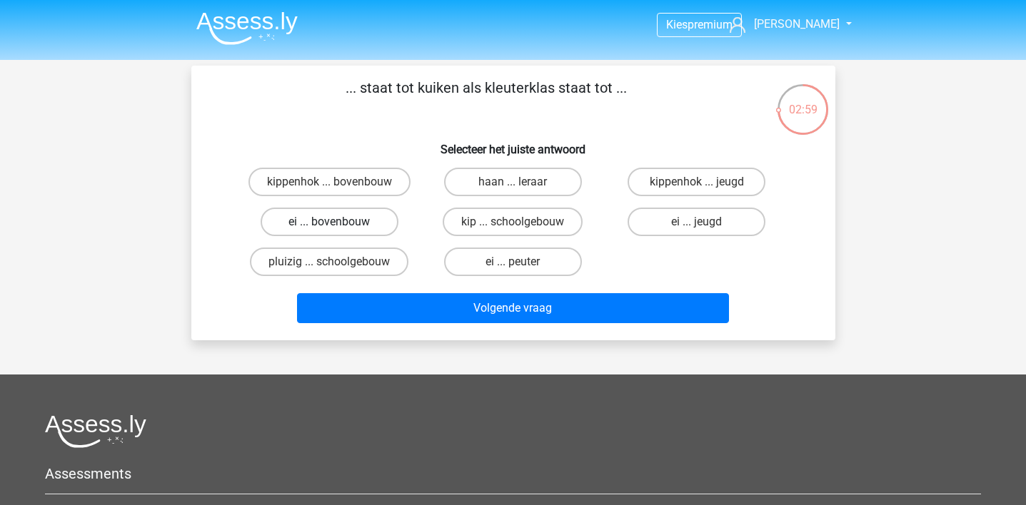
click at [359, 229] on label "ei ... bovenbouw" at bounding box center [330, 222] width 138 height 29
click at [338, 229] on input "ei ... bovenbouw" at bounding box center [333, 226] width 9 height 9
radio input "true"
click at [519, 268] on input "ei ... peuter" at bounding box center [517, 266] width 9 height 9
radio input "true"
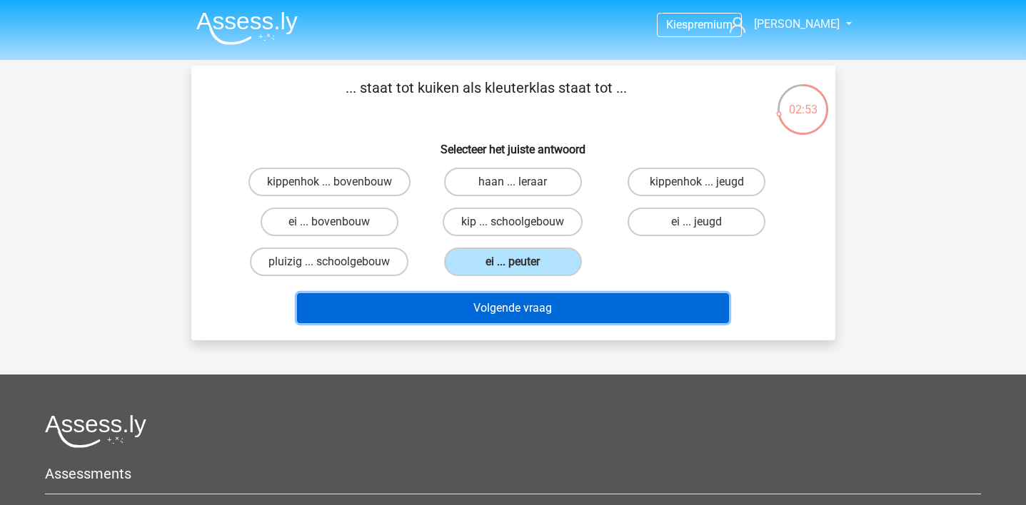
click at [519, 296] on button "Volgende vraag" at bounding box center [513, 308] width 432 height 30
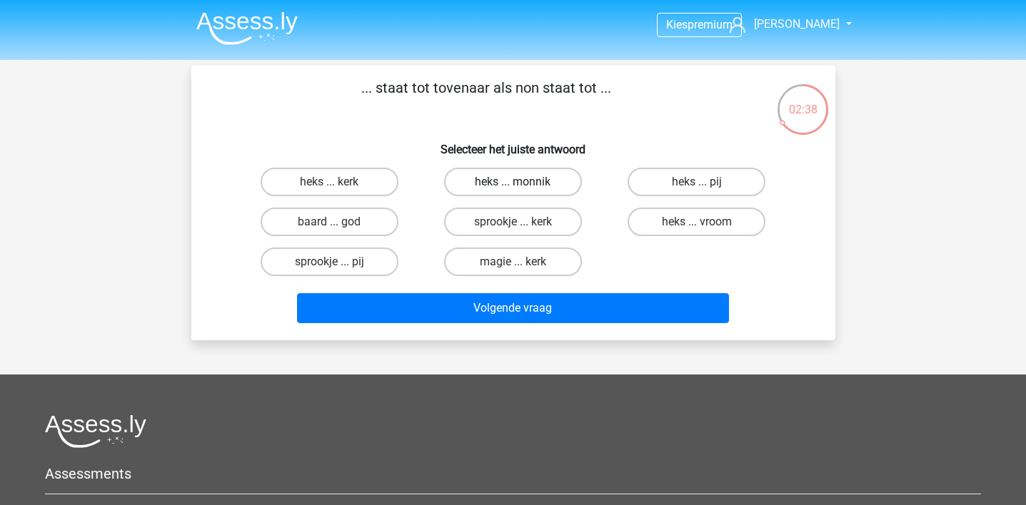
click at [507, 174] on label "heks ... monnik" at bounding box center [513, 182] width 138 height 29
click at [513, 182] on input "heks ... monnik" at bounding box center [517, 186] width 9 height 9
radio input "true"
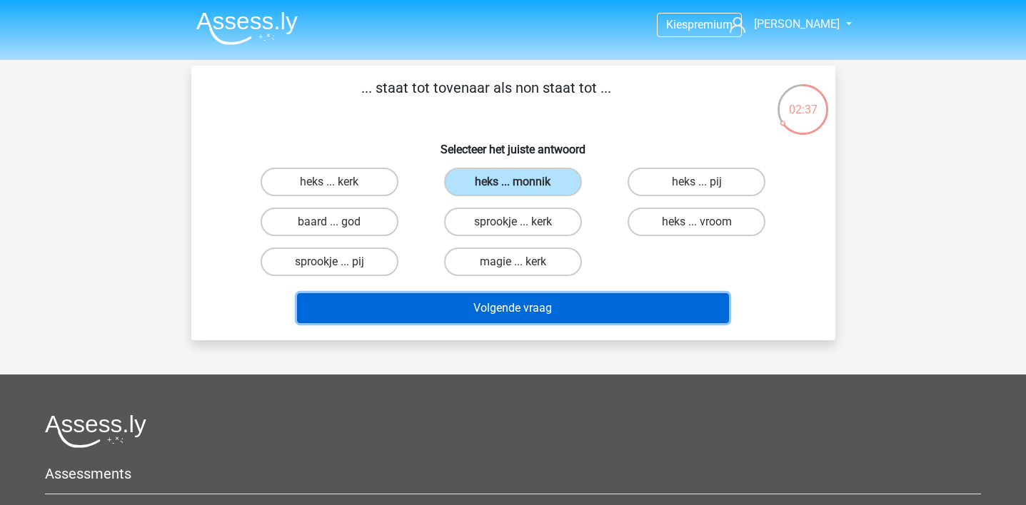
click at [500, 312] on button "Volgende vraag" at bounding box center [513, 308] width 432 height 30
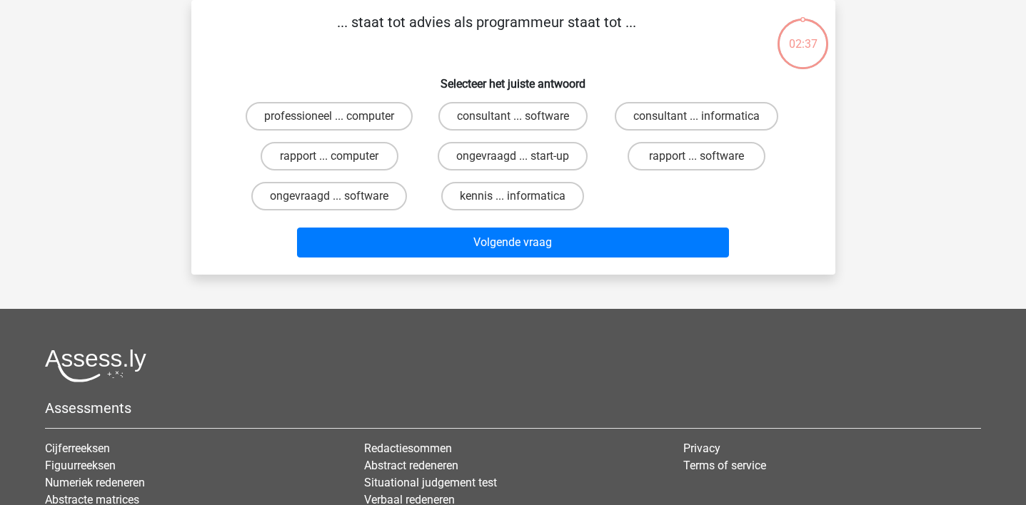
scroll to position [17, 0]
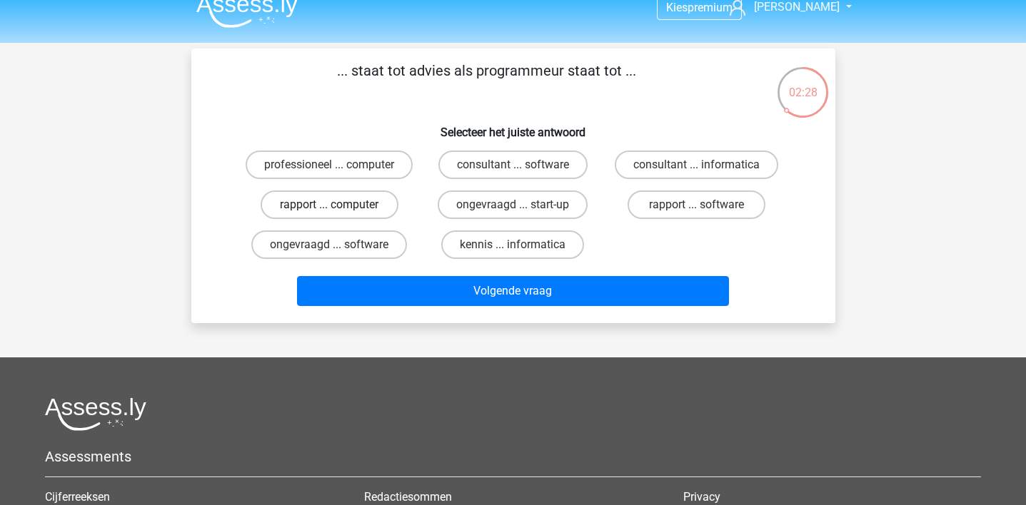
click at [357, 206] on label "rapport ... computer" at bounding box center [330, 205] width 138 height 29
click at [338, 206] on input "rapport ... computer" at bounding box center [333, 209] width 9 height 9
radio input "true"
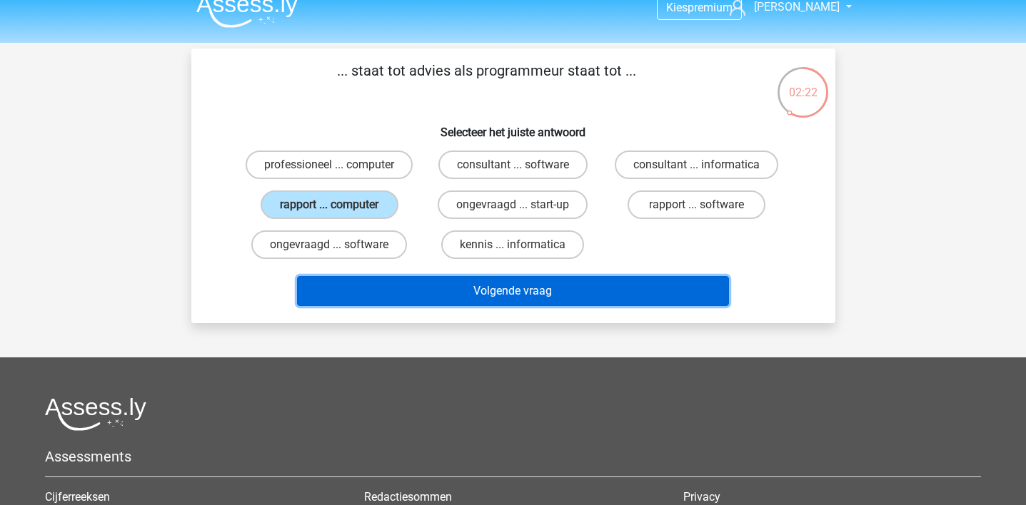
click at [393, 299] on button "Volgende vraag" at bounding box center [513, 291] width 432 height 30
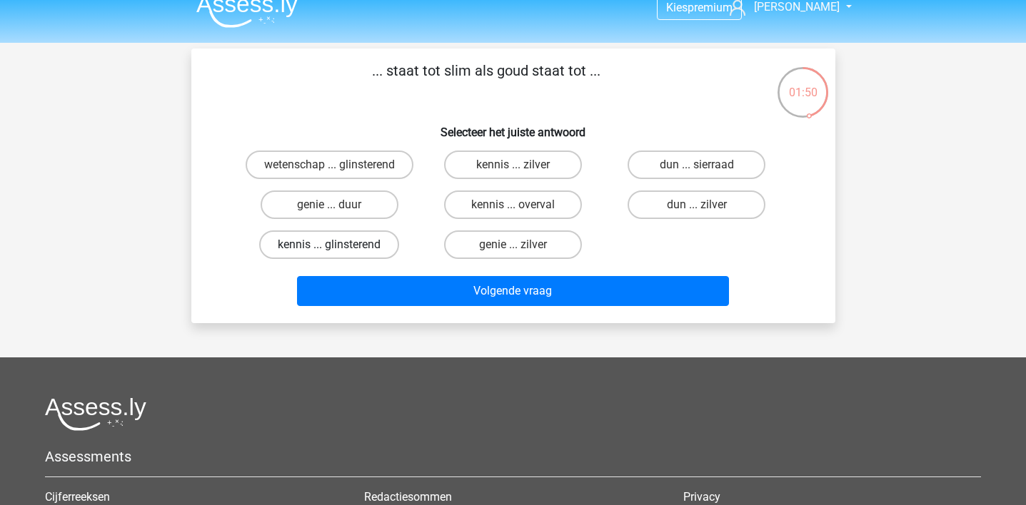
click at [361, 239] on label "kennis ... glinsterend" at bounding box center [329, 245] width 140 height 29
click at [338, 245] on input "kennis ... glinsterend" at bounding box center [333, 249] width 9 height 9
radio input "true"
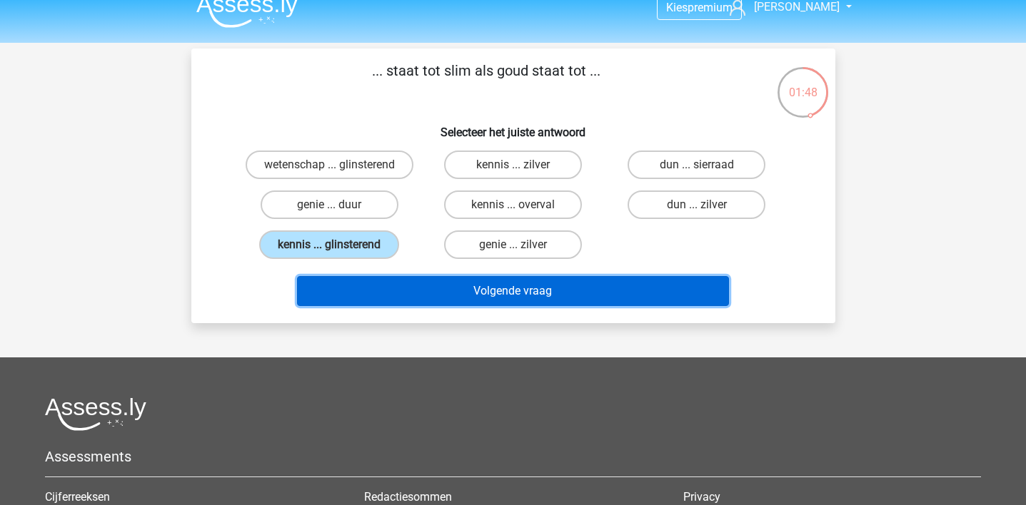
click at [411, 288] on button "Volgende vraag" at bounding box center [513, 291] width 432 height 30
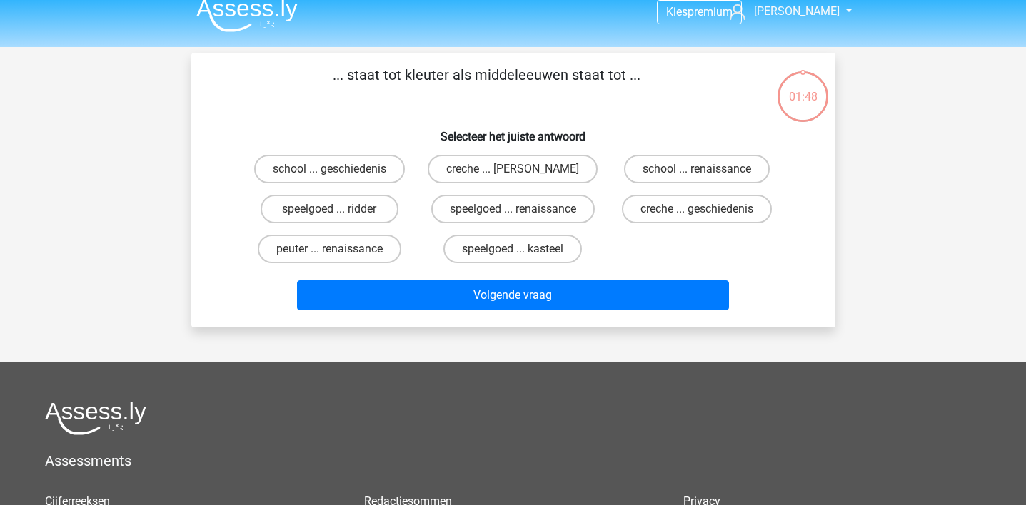
scroll to position [0, 0]
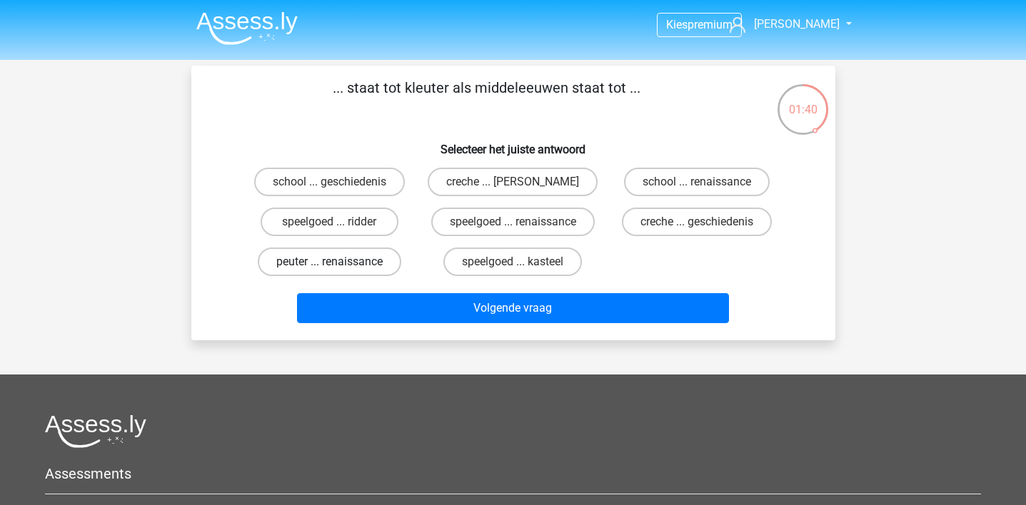
click at [325, 264] on label "peuter ... renaissance" at bounding box center [329, 262] width 143 height 29
click at [329, 264] on input "peuter ... renaissance" at bounding box center [333, 266] width 9 height 9
radio input "true"
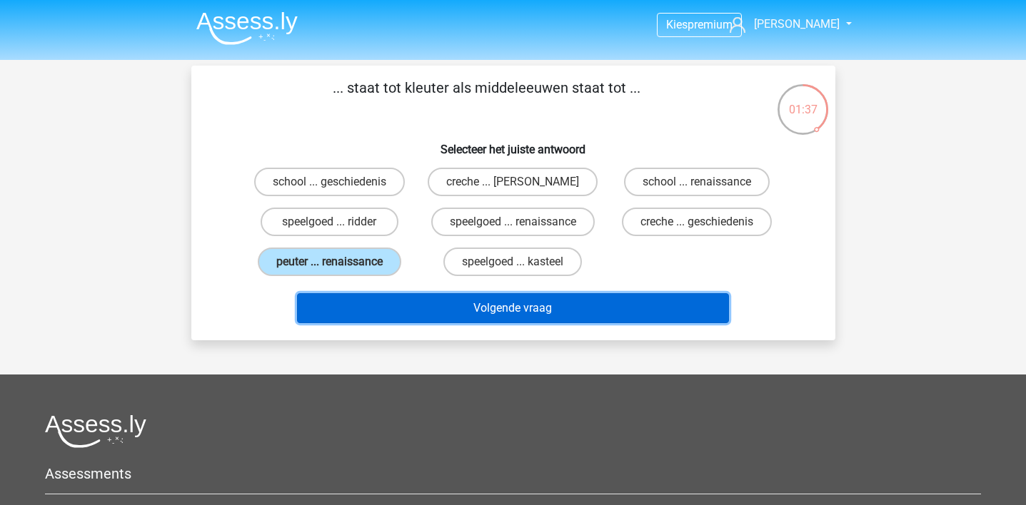
click at [405, 299] on button "Volgende vraag" at bounding box center [513, 308] width 432 height 30
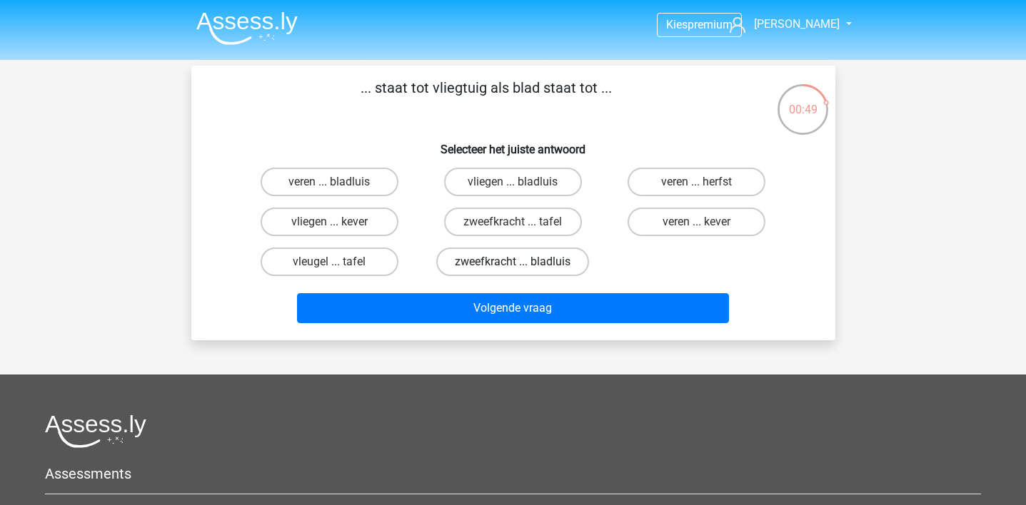
click at [535, 258] on label "zweefkracht ... bladluis" at bounding box center [512, 262] width 153 height 29
click at [522, 262] on input "zweefkracht ... bladluis" at bounding box center [517, 266] width 9 height 9
radio input "true"
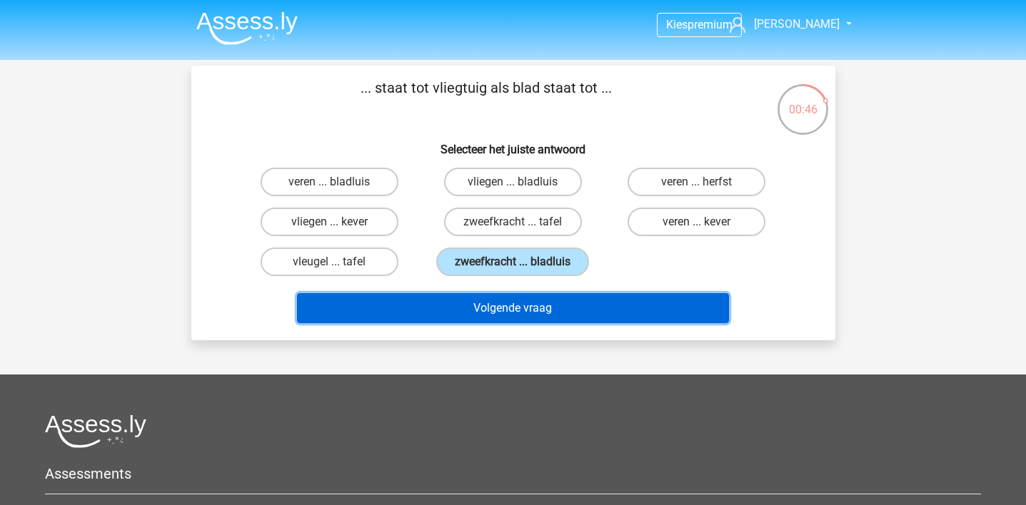
click at [540, 308] on button "Volgende vraag" at bounding box center [513, 308] width 432 height 30
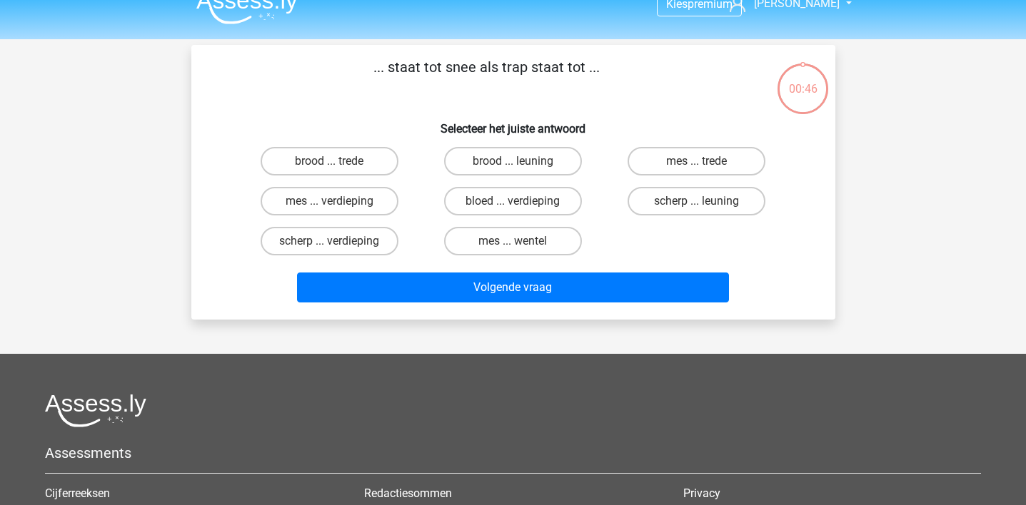
scroll to position [14, 0]
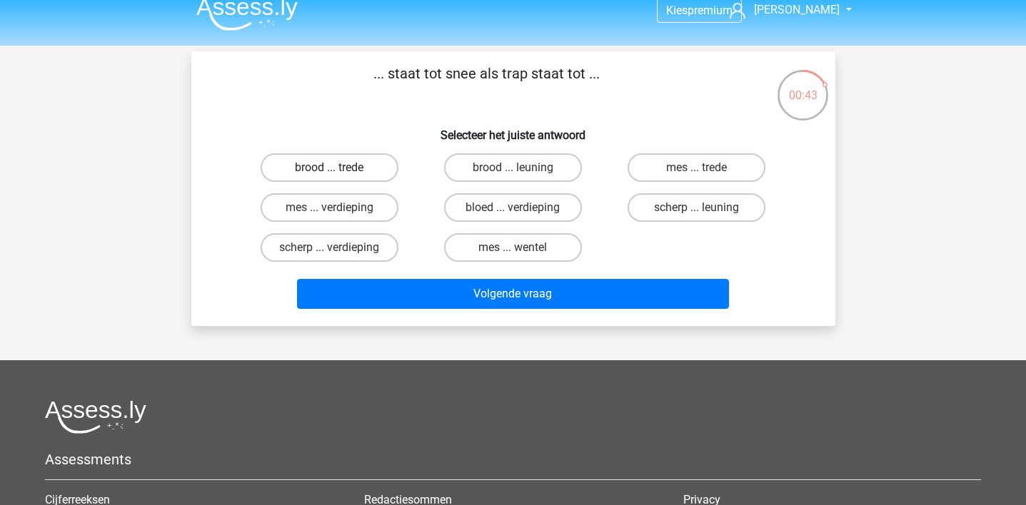
click at [365, 170] on label "brood ... trede" at bounding box center [330, 167] width 138 height 29
click at [338, 170] on input "brood ... trede" at bounding box center [333, 172] width 9 height 9
radio input "true"
click at [460, 311] on div "Volgende vraag" at bounding box center [513, 297] width 551 height 36
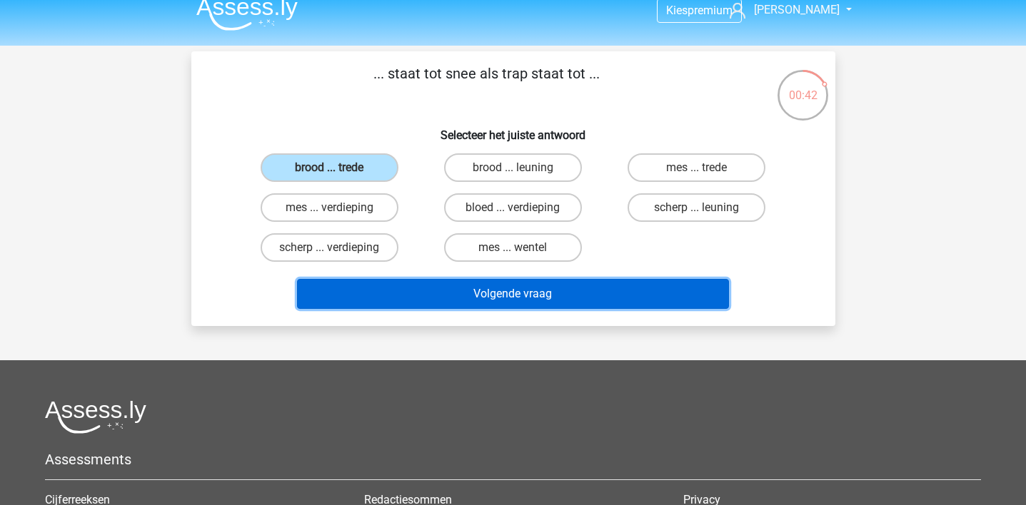
click at [474, 303] on button "Volgende vraag" at bounding box center [513, 294] width 432 height 30
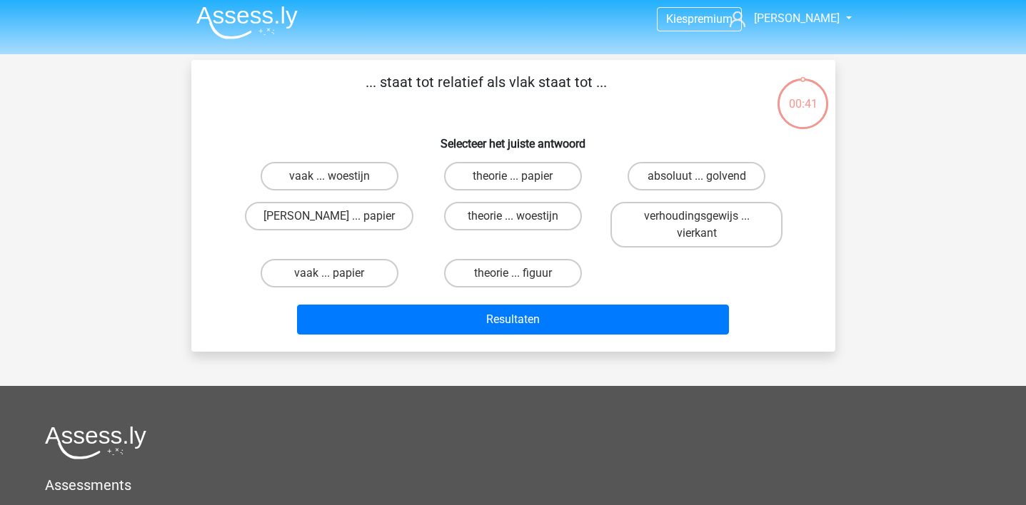
scroll to position [0, 0]
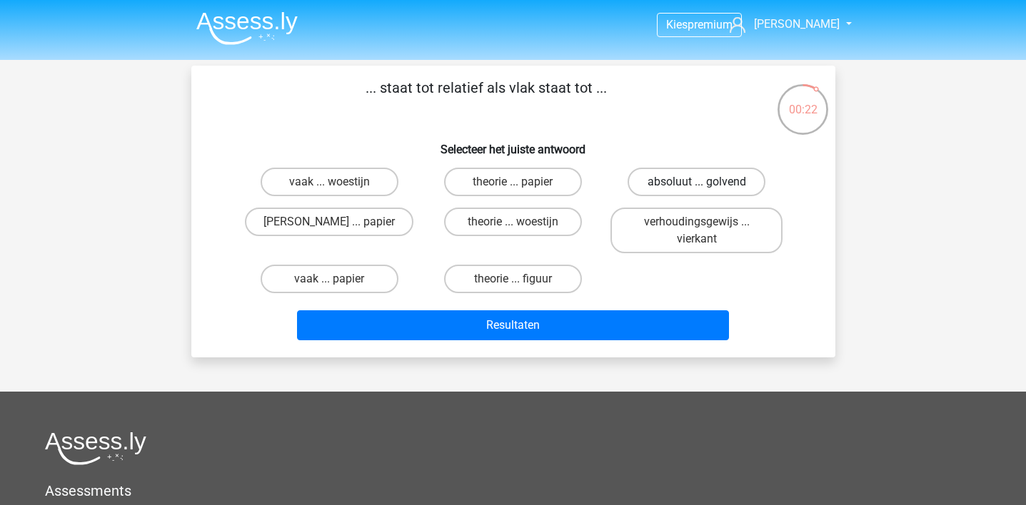
click at [658, 186] on label "absoluut ... golvend" at bounding box center [696, 182] width 138 height 29
click at [697, 186] on input "absoluut ... golvend" at bounding box center [701, 186] width 9 height 9
radio input "true"
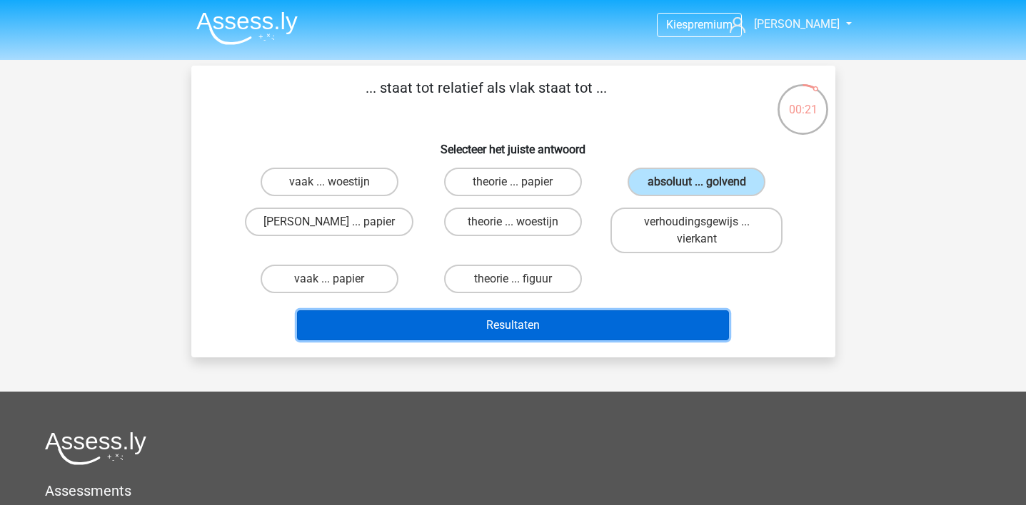
click at [642, 333] on button "Resultaten" at bounding box center [513, 326] width 432 height 30
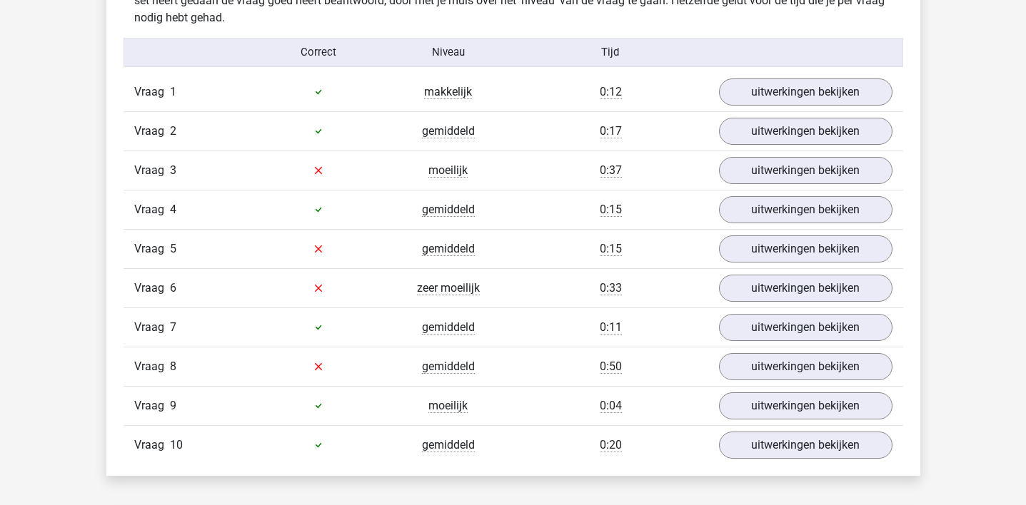
scroll to position [1161, 0]
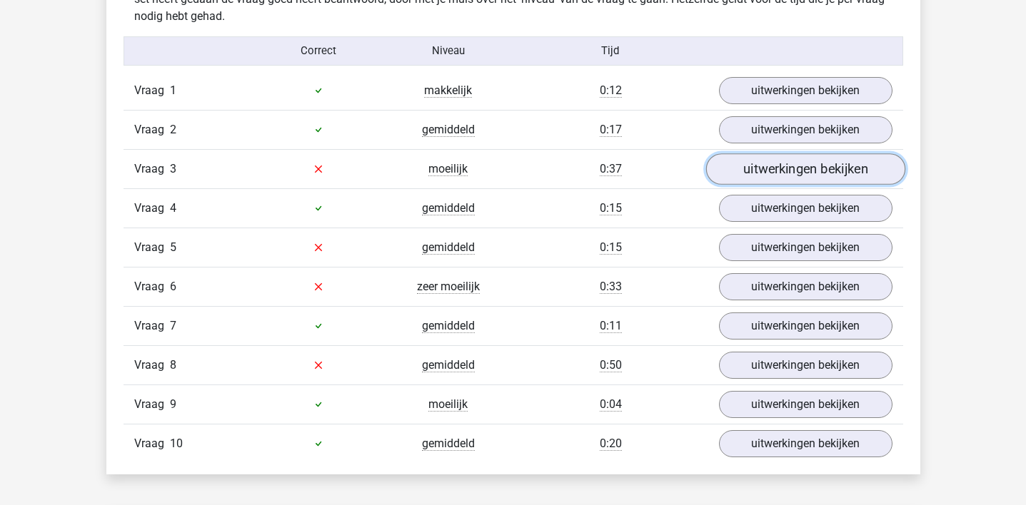
click at [802, 169] on link "uitwerkingen bekijken" at bounding box center [804, 168] width 199 height 31
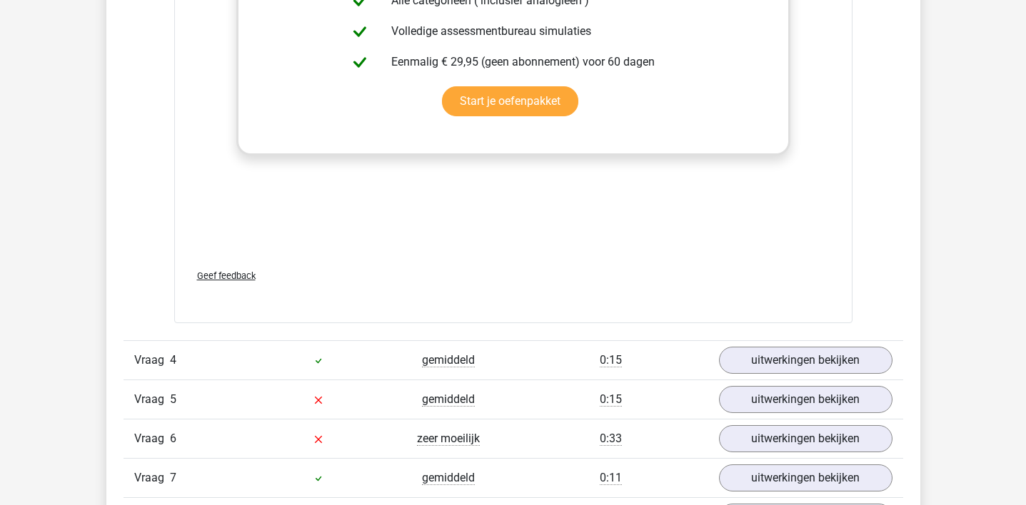
scroll to position [1767, 0]
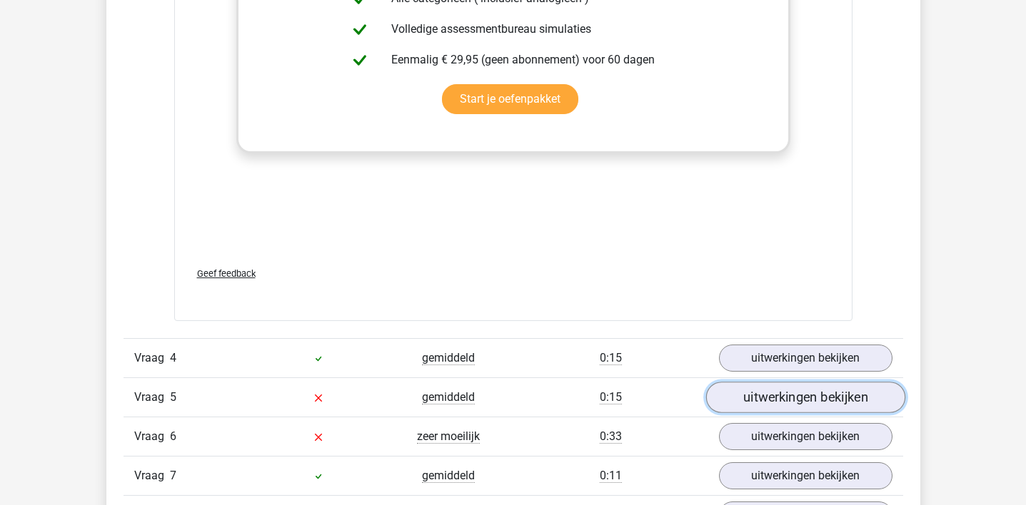
click at [781, 403] on link "uitwerkingen bekijken" at bounding box center [804, 397] width 199 height 31
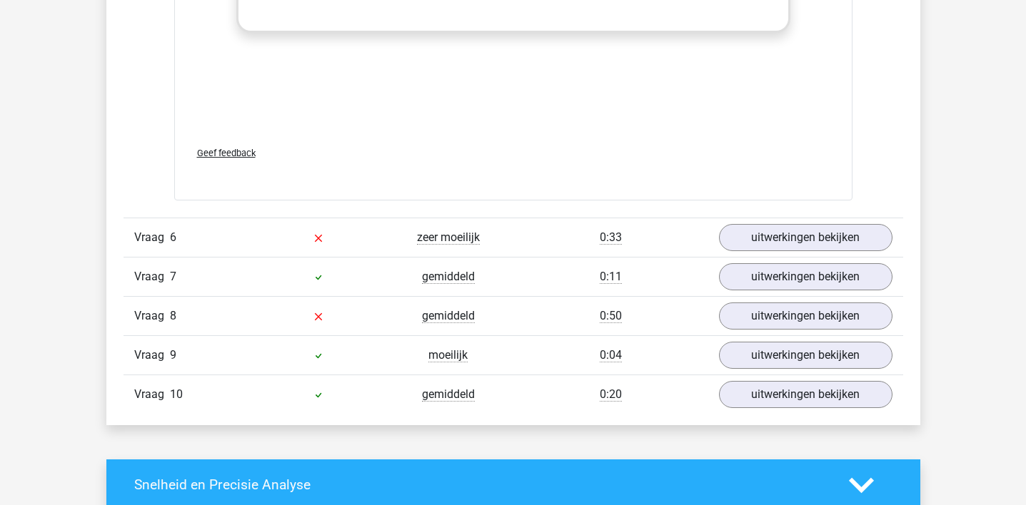
scroll to position [2735, 0]
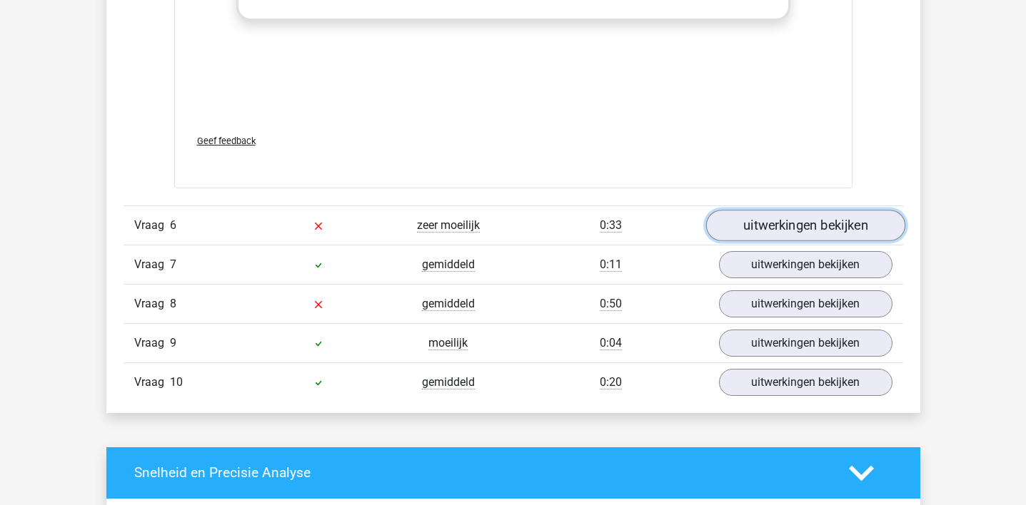
click at [770, 228] on link "uitwerkingen bekijken" at bounding box center [804, 225] width 199 height 31
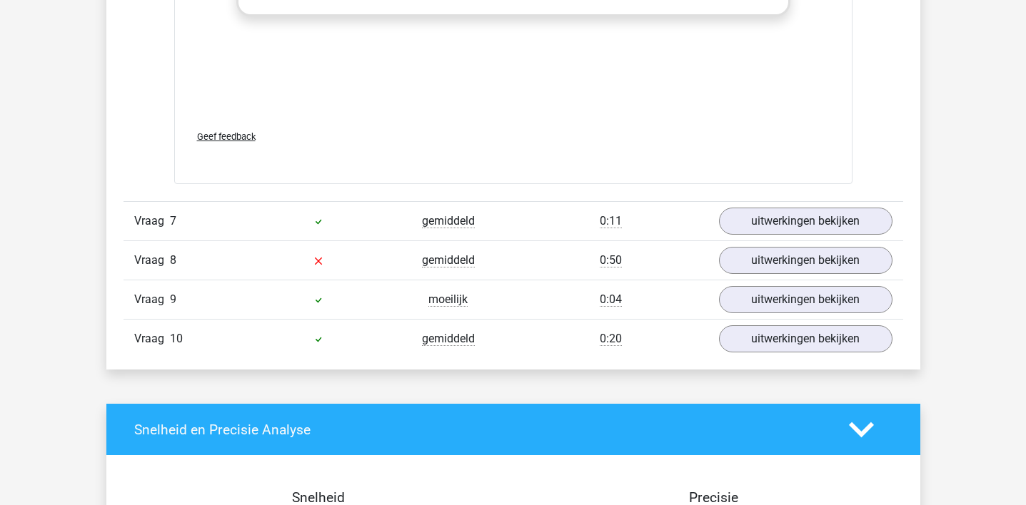
scroll to position [3552, 0]
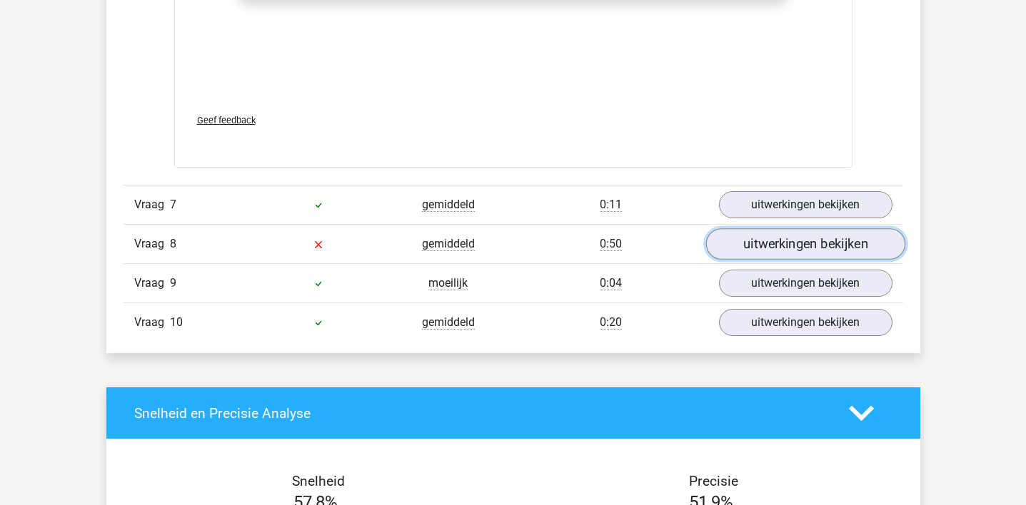
click at [790, 249] on link "uitwerkingen bekijken" at bounding box center [804, 243] width 199 height 31
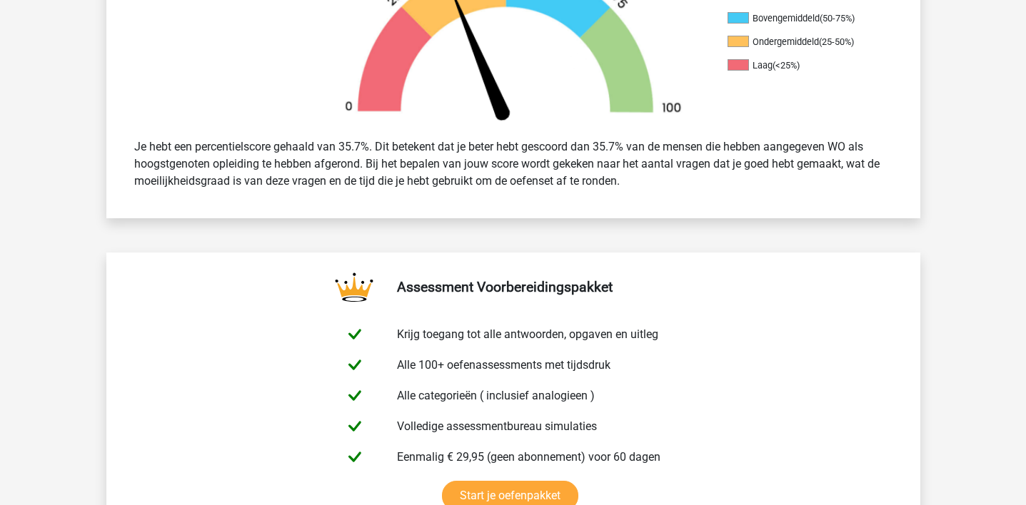
scroll to position [0, 0]
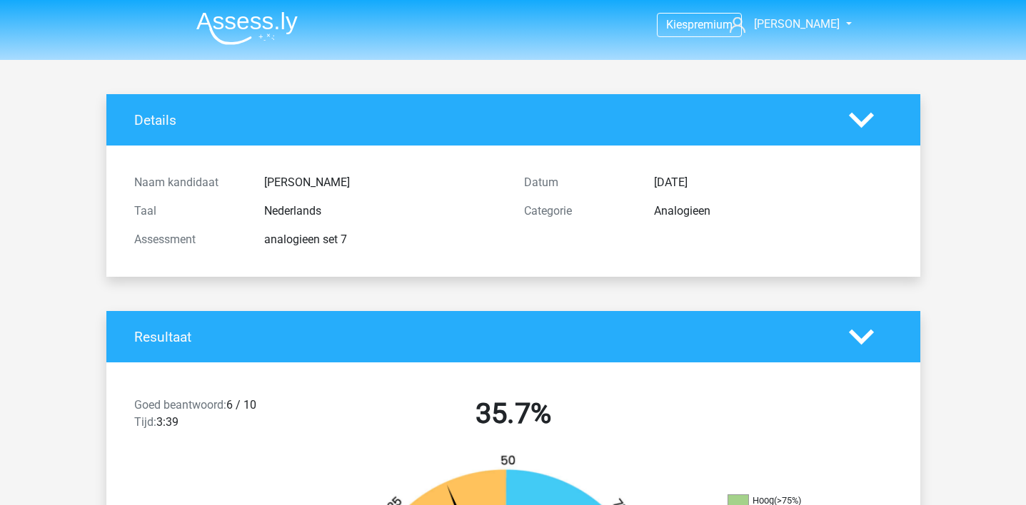
click at [258, 23] on img at bounding box center [246, 28] width 101 height 34
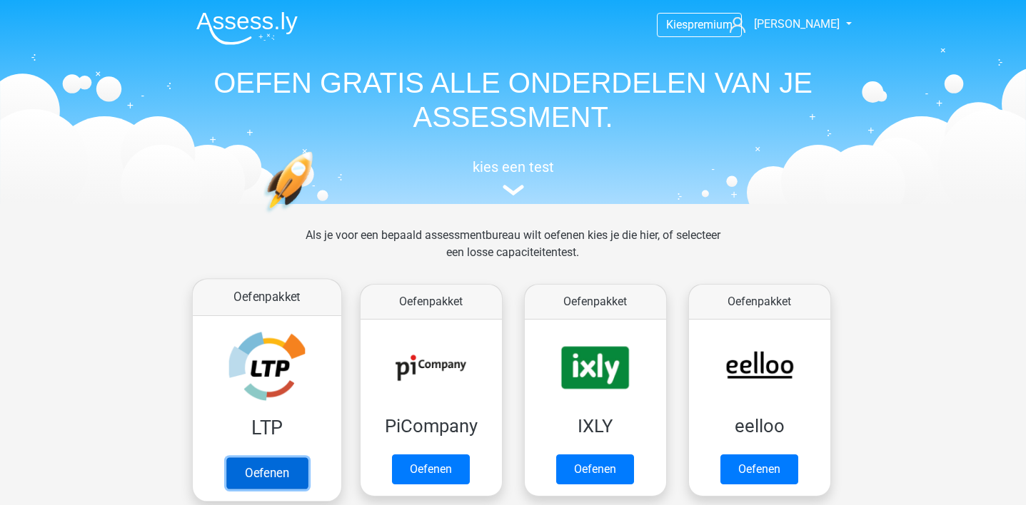
click at [276, 485] on link "Oefenen" at bounding box center [266, 473] width 81 height 31
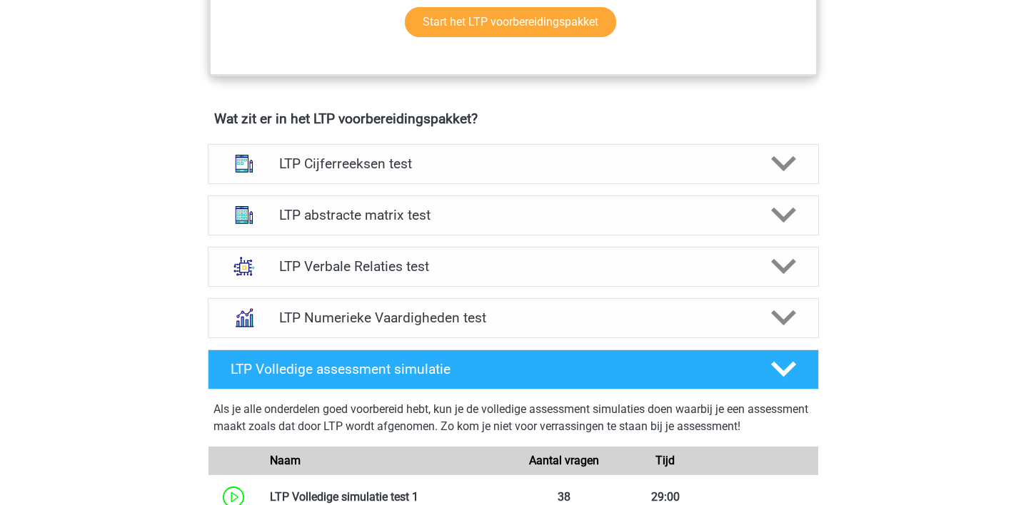
scroll to position [942, 0]
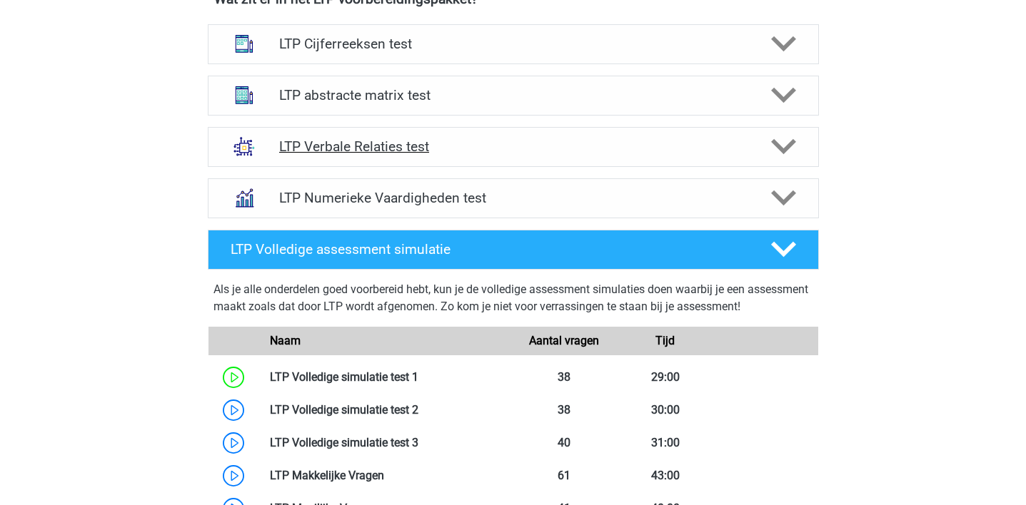
click at [393, 136] on div "LTP Verbale Relaties test" at bounding box center [513, 147] width 611 height 40
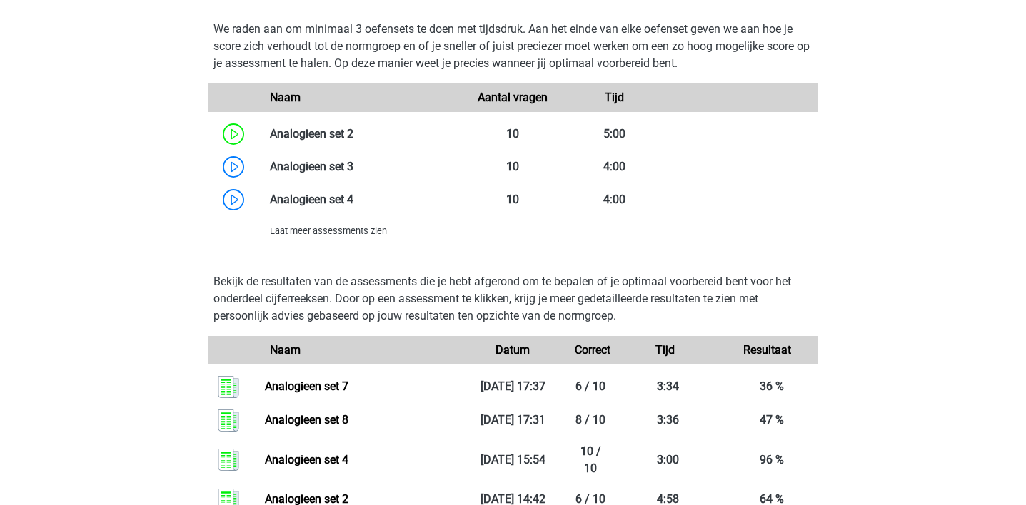
scroll to position [1817, 0]
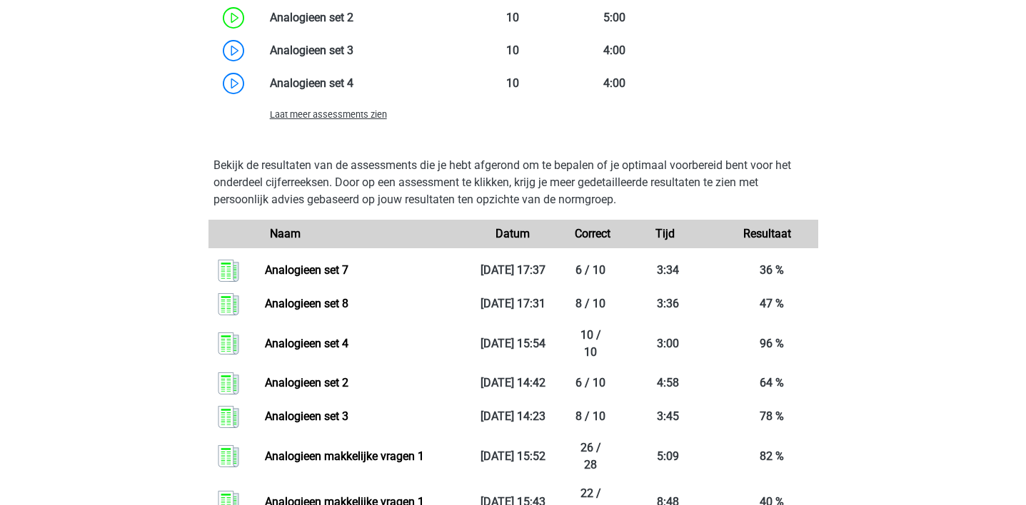
click at [347, 118] on span "Laat meer assessments zien" at bounding box center [328, 114] width 117 height 11
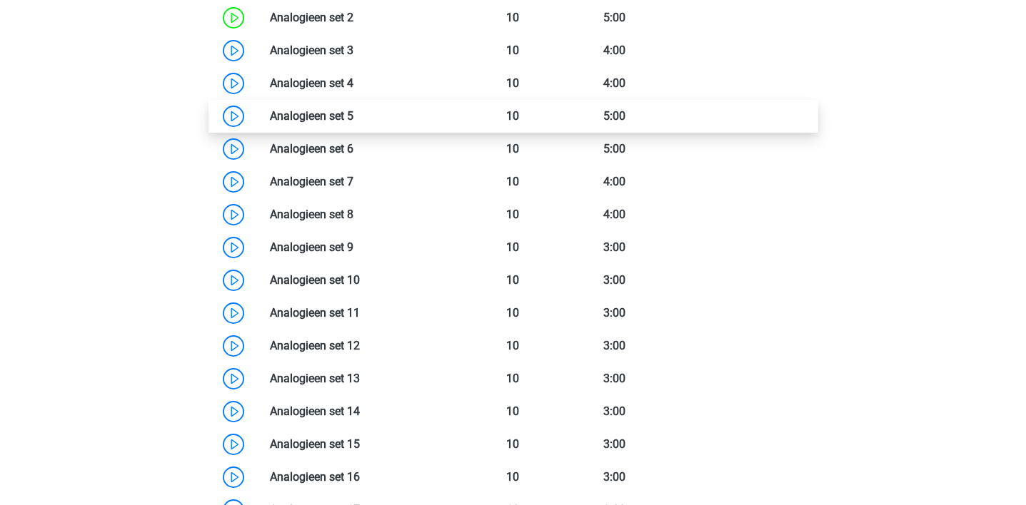
click at [353, 123] on link at bounding box center [353, 116] width 0 height 14
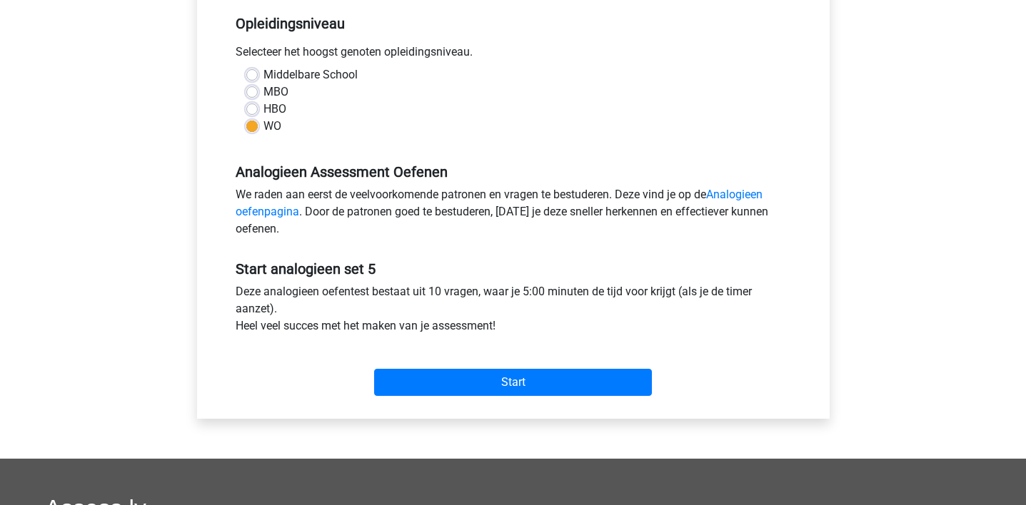
scroll to position [293, 0]
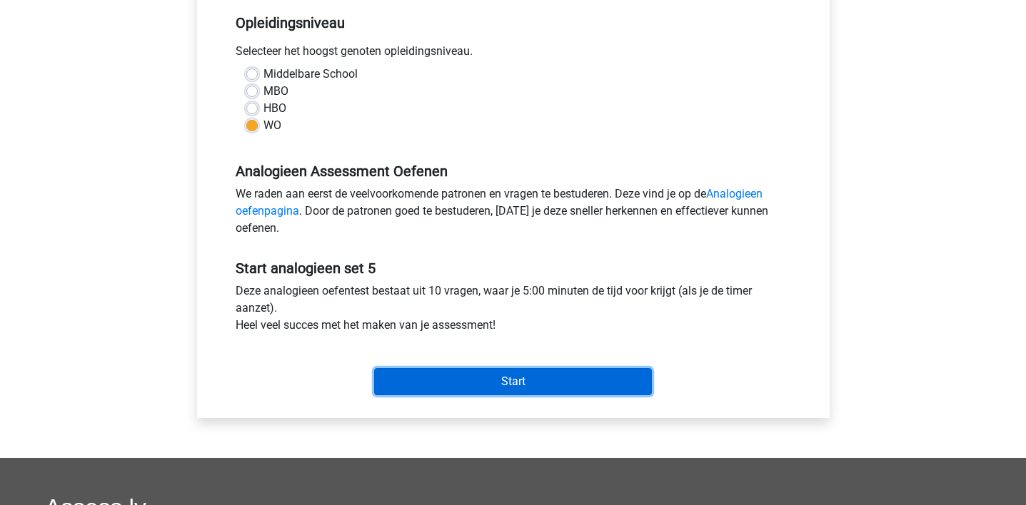
click at [488, 380] on input "Start" at bounding box center [513, 381] width 278 height 27
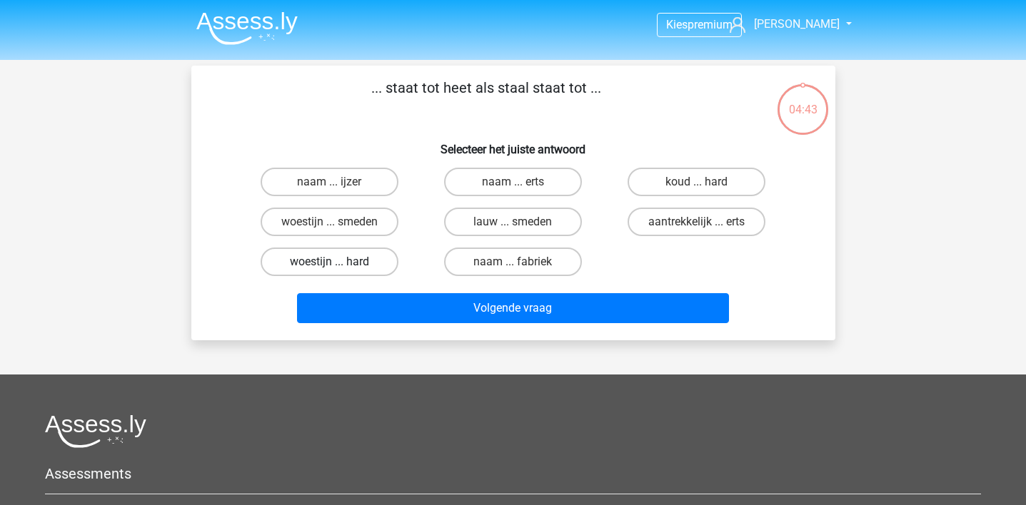
click at [343, 266] on label "woestijn ... hard" at bounding box center [330, 262] width 138 height 29
click at [338, 266] on input "woestijn ... hard" at bounding box center [333, 266] width 9 height 9
radio input "true"
click at [372, 292] on div "Volgende vraag" at bounding box center [513, 305] width 598 height 47
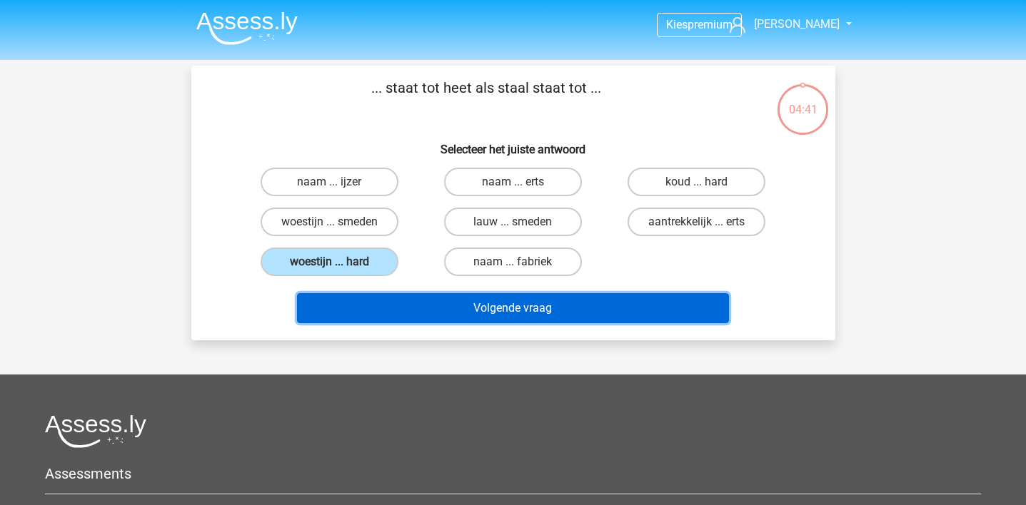
click at [378, 307] on button "Volgende vraag" at bounding box center [513, 308] width 432 height 30
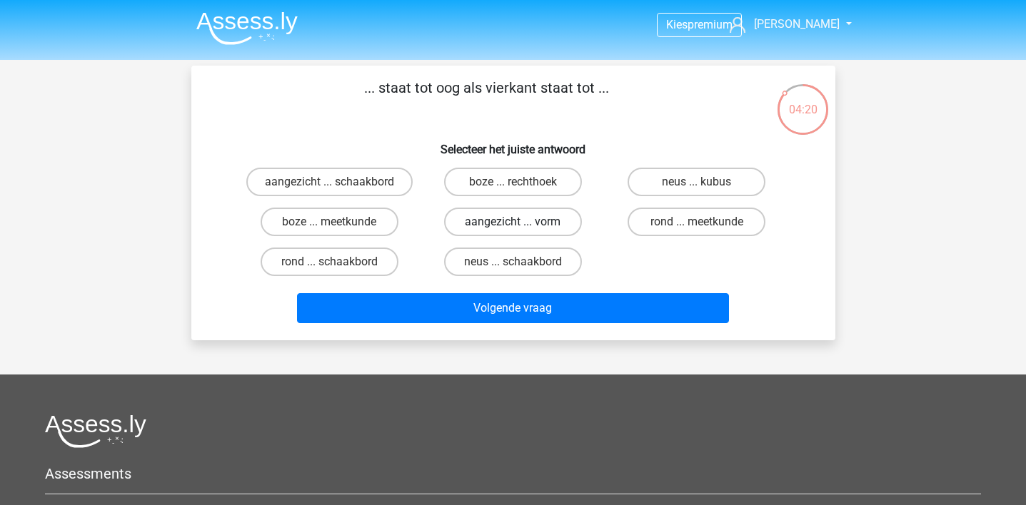
click at [551, 230] on label "aangezicht ... vorm" at bounding box center [513, 222] width 138 height 29
click at [522, 230] on input "aangezicht ... vorm" at bounding box center [517, 226] width 9 height 9
radio input "true"
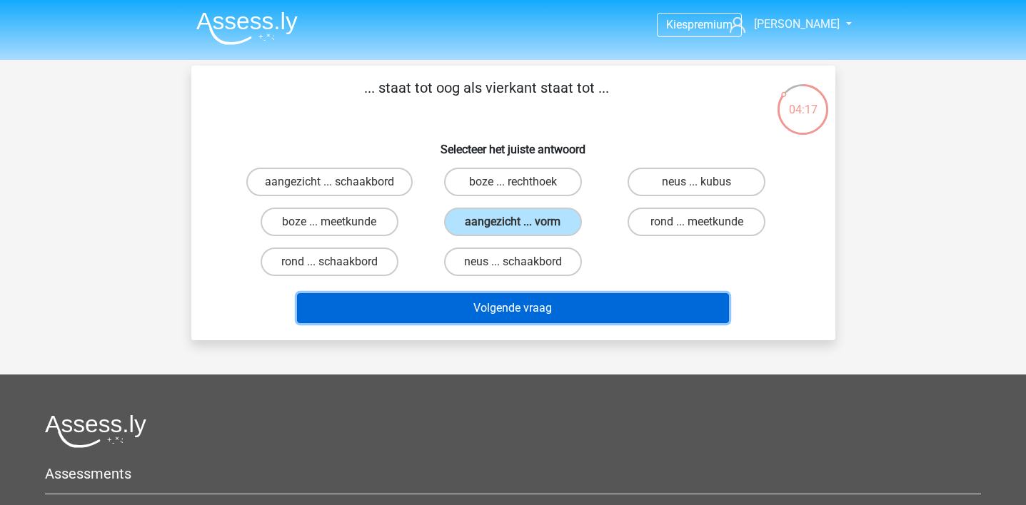
click at [577, 314] on button "Volgende vraag" at bounding box center [513, 308] width 432 height 30
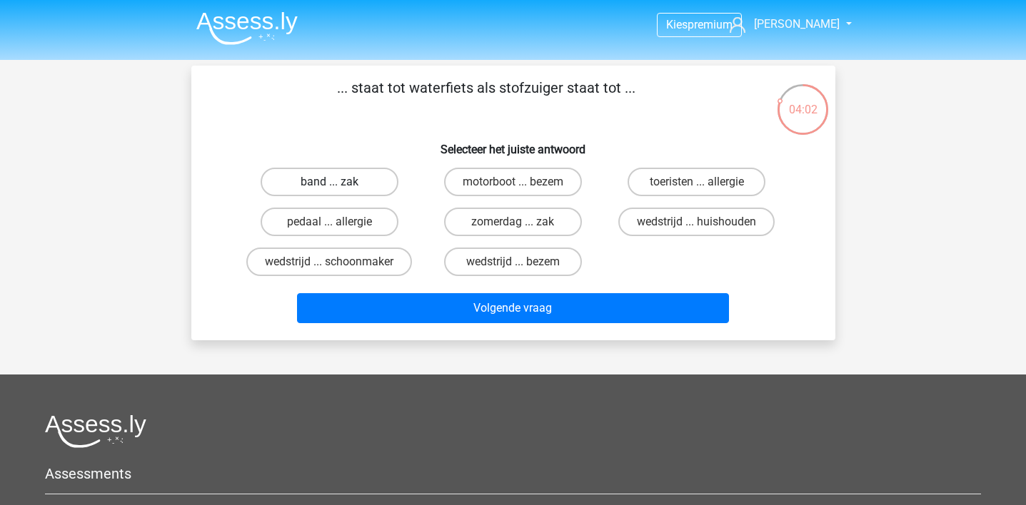
click at [348, 174] on label "band ... zak" at bounding box center [330, 182] width 138 height 29
click at [338, 182] on input "band ... zak" at bounding box center [333, 186] width 9 height 9
radio input "true"
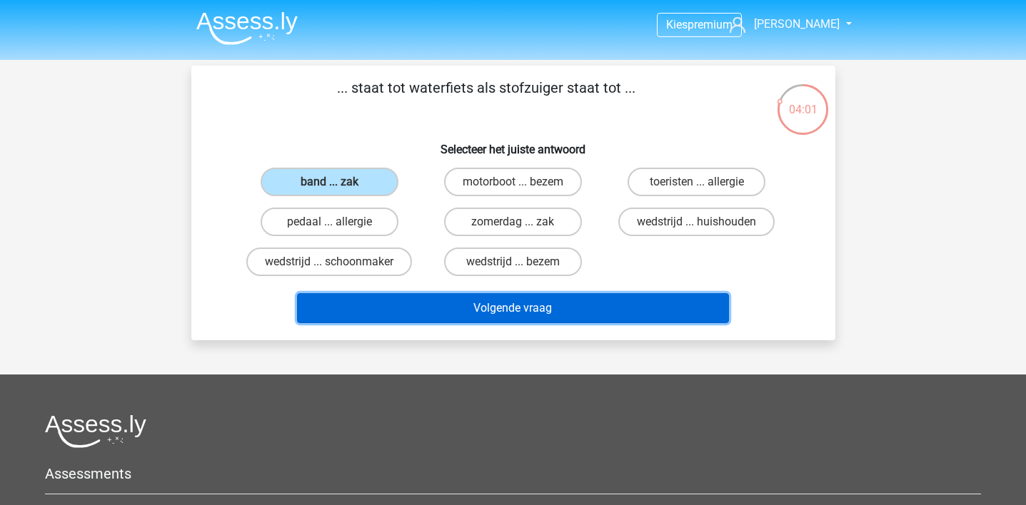
click at [460, 311] on button "Volgende vraag" at bounding box center [513, 308] width 432 height 30
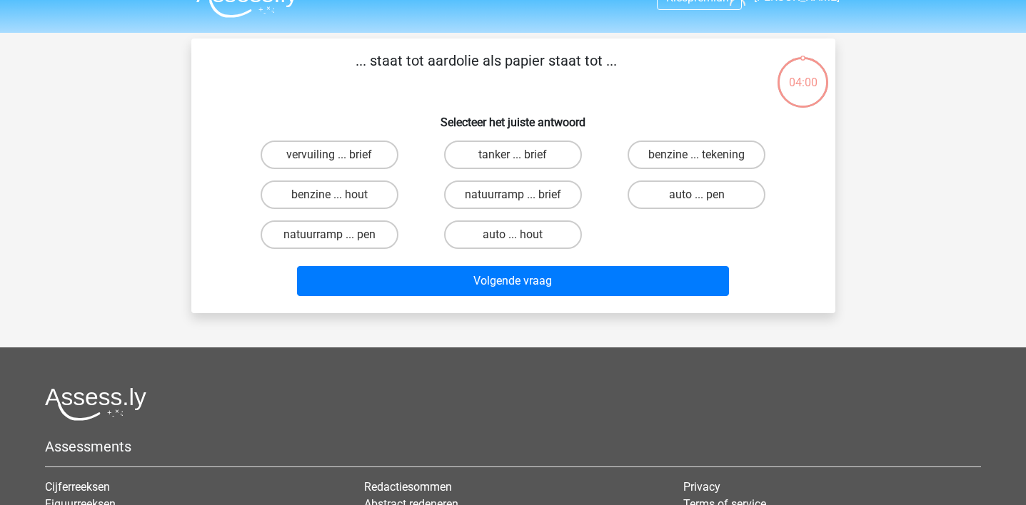
scroll to position [17, 0]
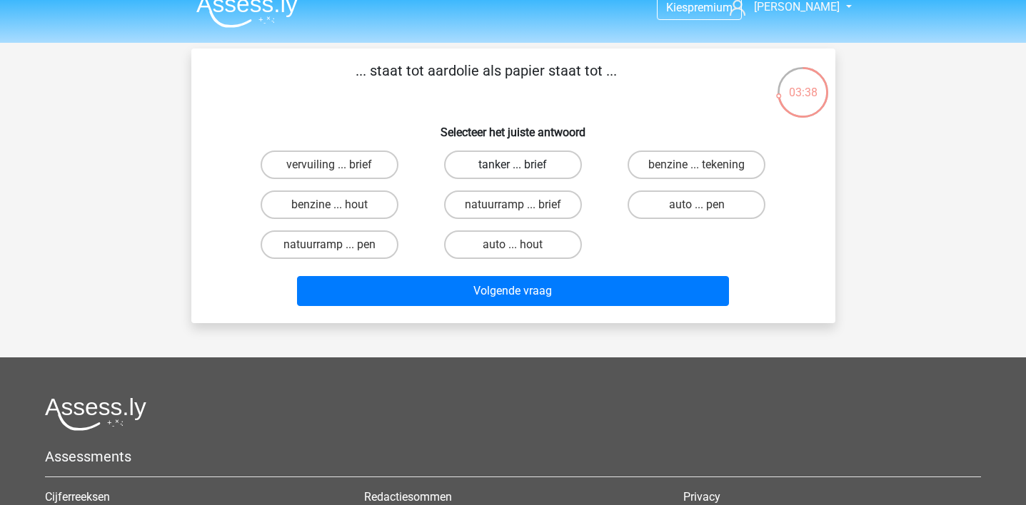
click at [558, 164] on label "tanker ... brief" at bounding box center [513, 165] width 138 height 29
click at [522, 165] on input "tanker ... brief" at bounding box center [517, 169] width 9 height 9
radio input "true"
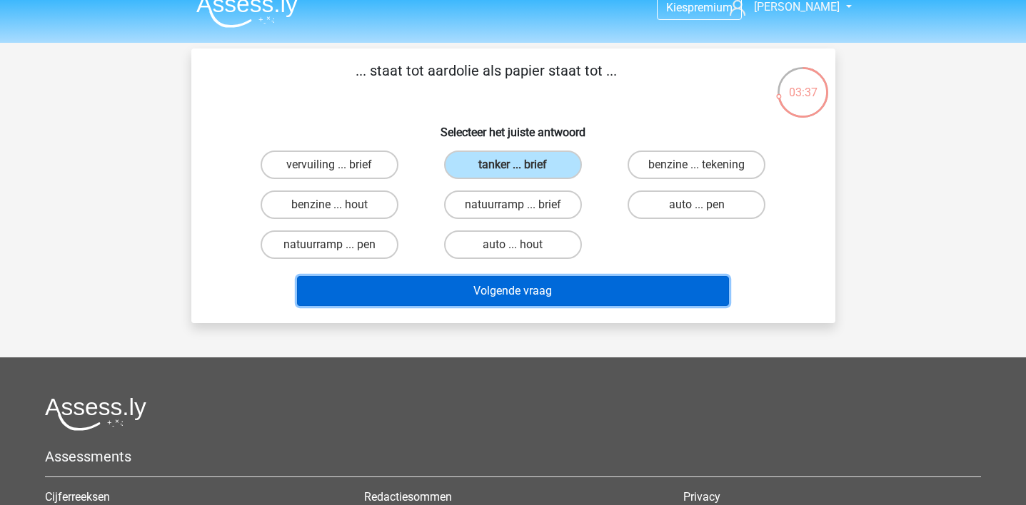
click at [563, 288] on button "Volgende vraag" at bounding box center [513, 291] width 432 height 30
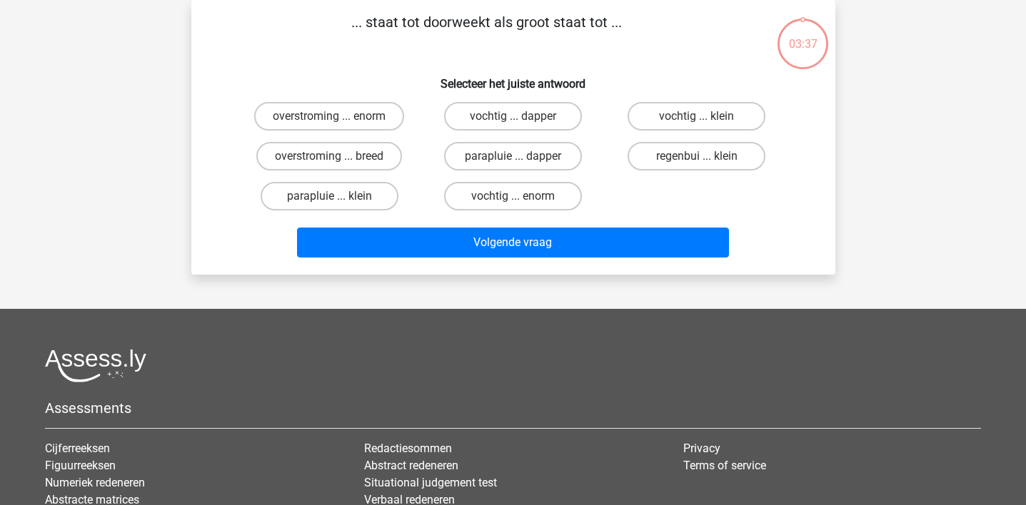
scroll to position [0, 0]
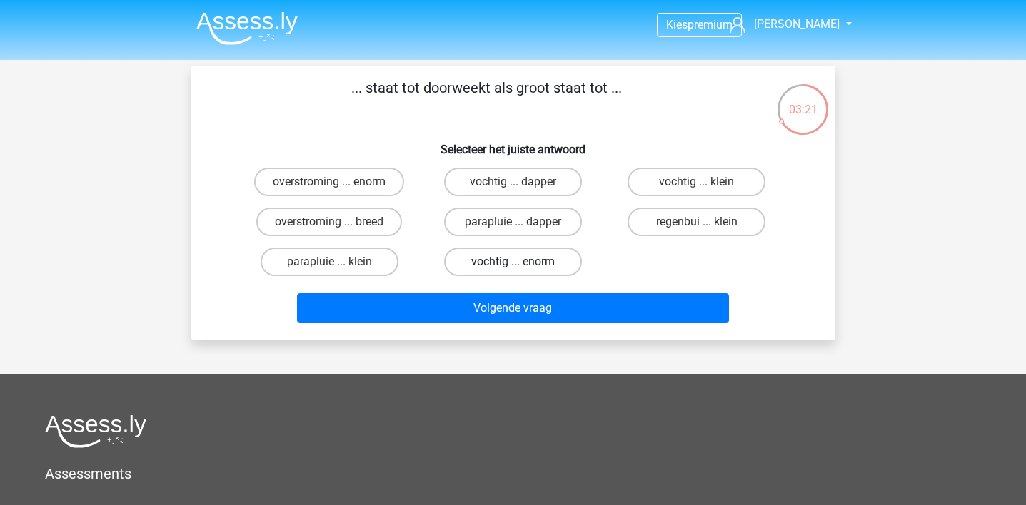
click at [510, 267] on label "vochtig ... enorm" at bounding box center [513, 262] width 138 height 29
click at [513, 267] on input "vochtig ... enorm" at bounding box center [517, 266] width 9 height 9
radio input "true"
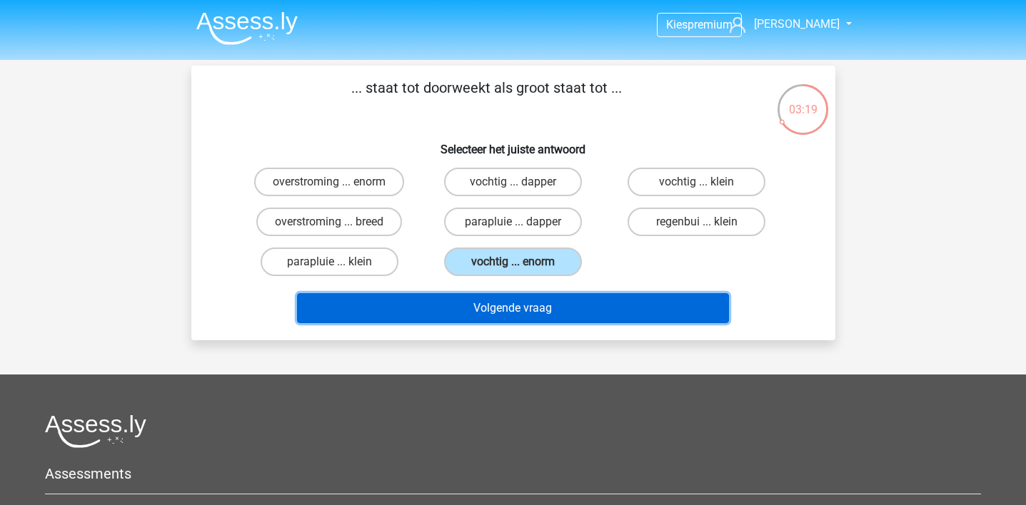
click at [511, 308] on button "Volgende vraag" at bounding box center [513, 308] width 432 height 30
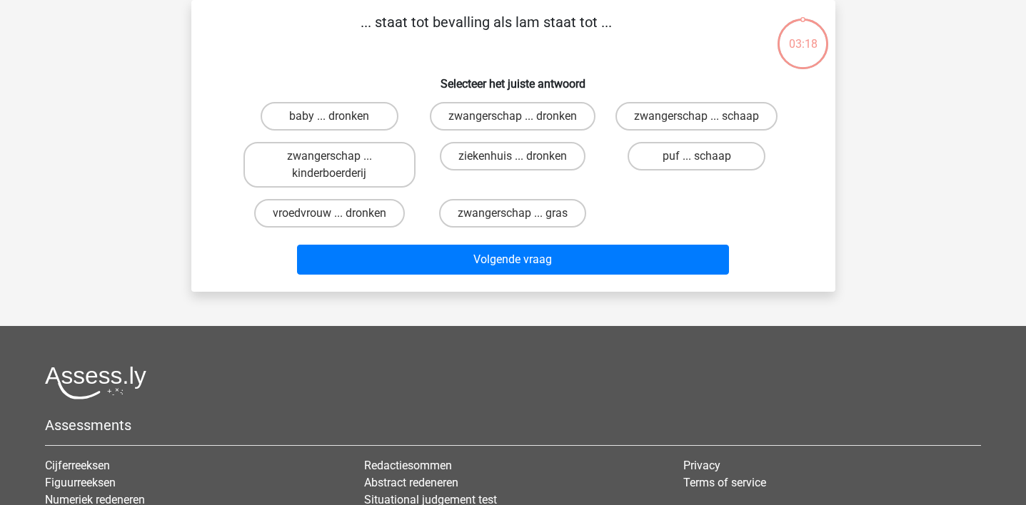
scroll to position [25, 0]
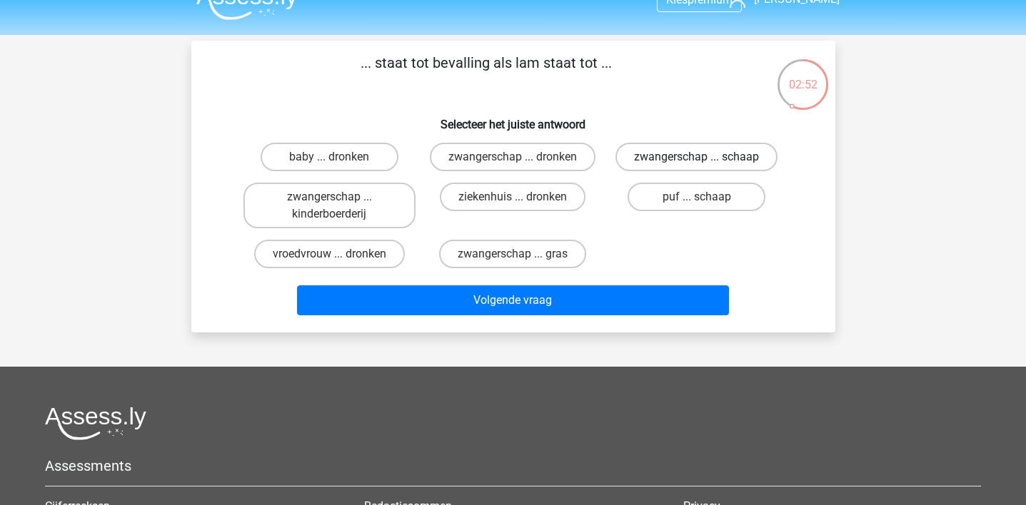
click at [707, 164] on label "zwangerschap ... schaap" at bounding box center [696, 157] width 162 height 29
click at [706, 164] on input "zwangerschap ... schaap" at bounding box center [701, 161] width 9 height 9
radio input "true"
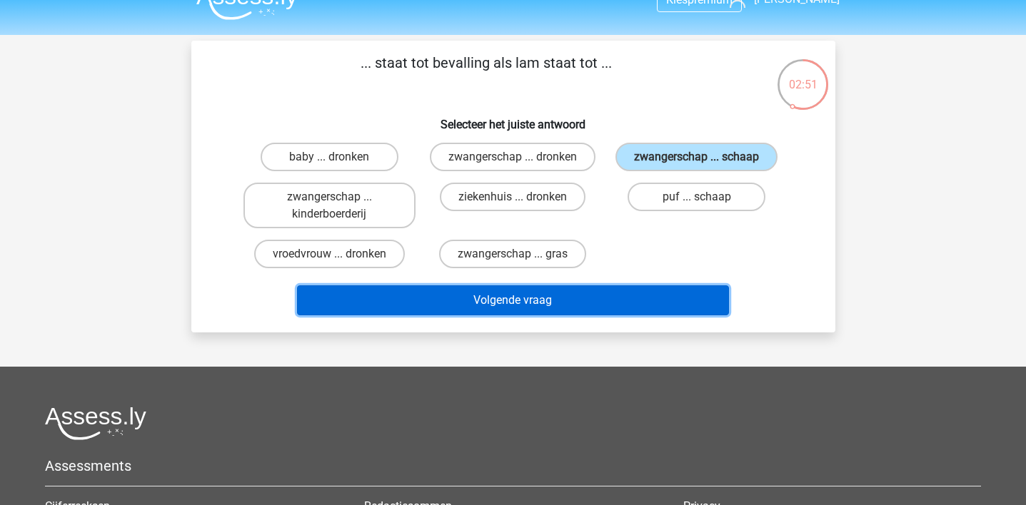
click at [703, 303] on button "Volgende vraag" at bounding box center [513, 301] width 432 height 30
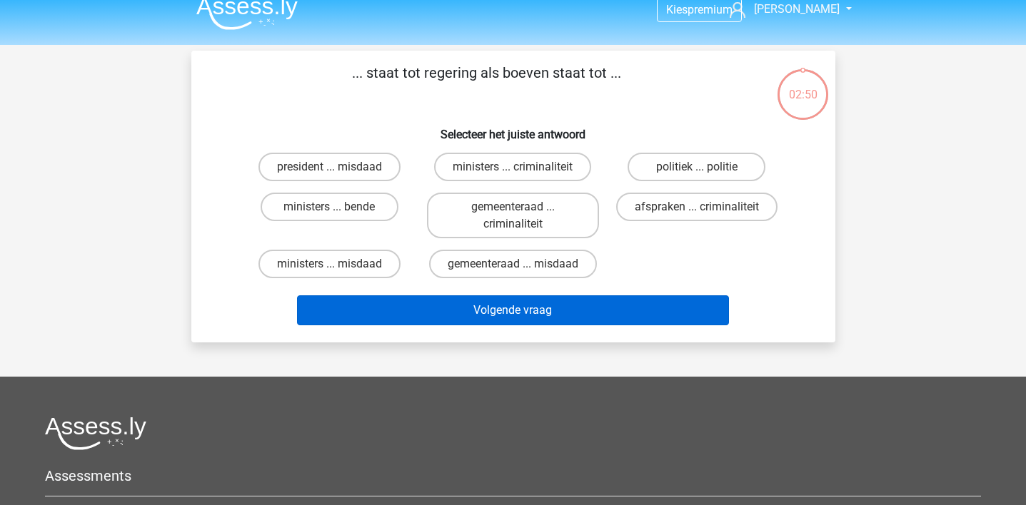
scroll to position [0, 0]
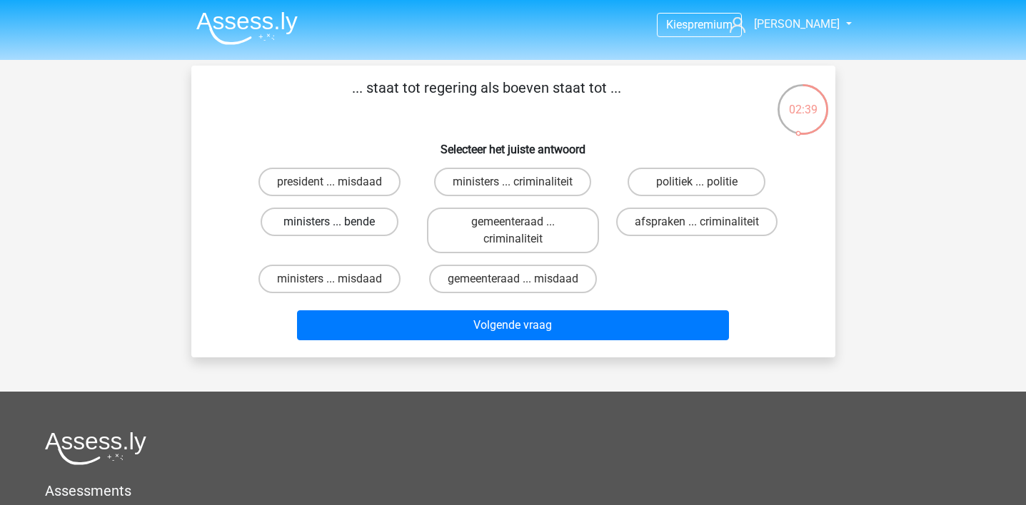
click at [370, 226] on label "ministers ... bende" at bounding box center [330, 222] width 138 height 29
click at [338, 226] on input "ministers ... bende" at bounding box center [333, 226] width 9 height 9
radio input "true"
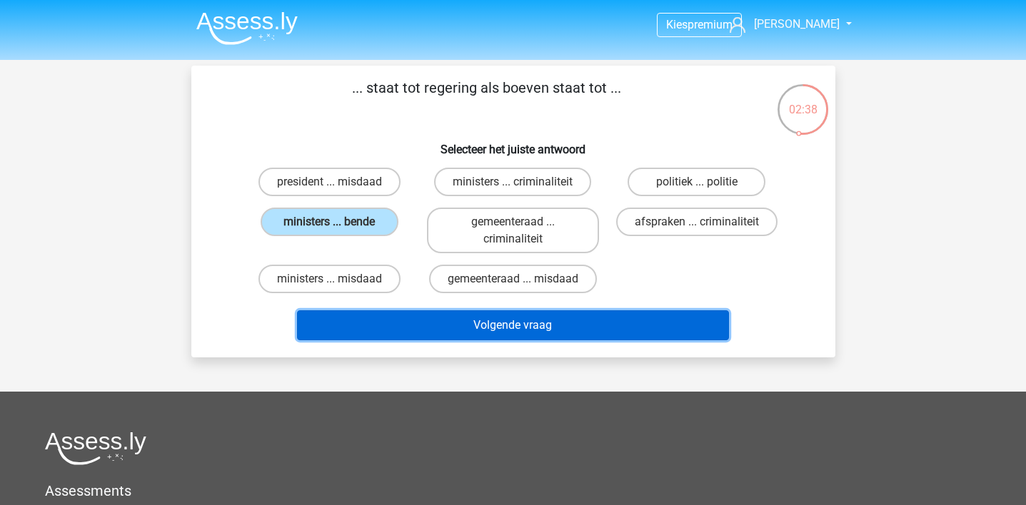
click at [458, 326] on button "Volgende vraag" at bounding box center [513, 326] width 432 height 30
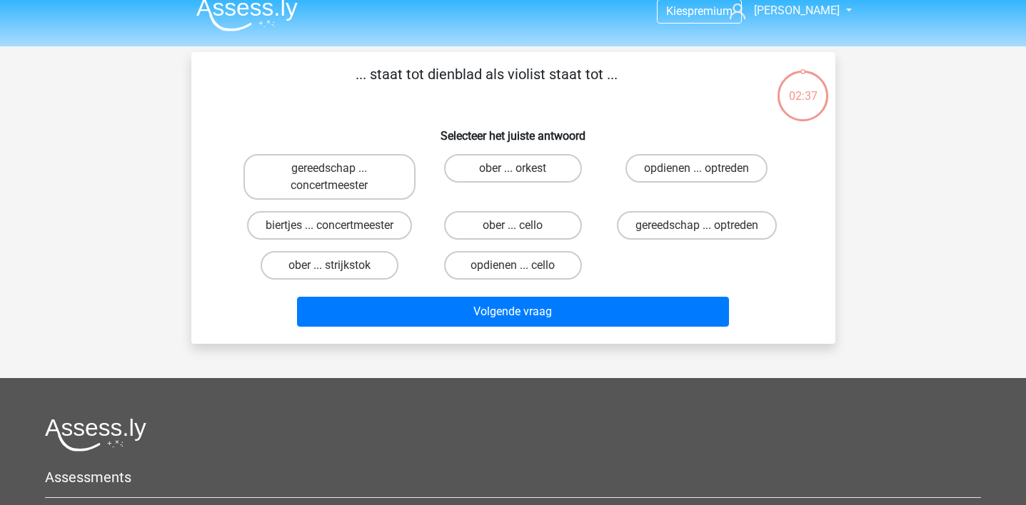
scroll to position [13, 0]
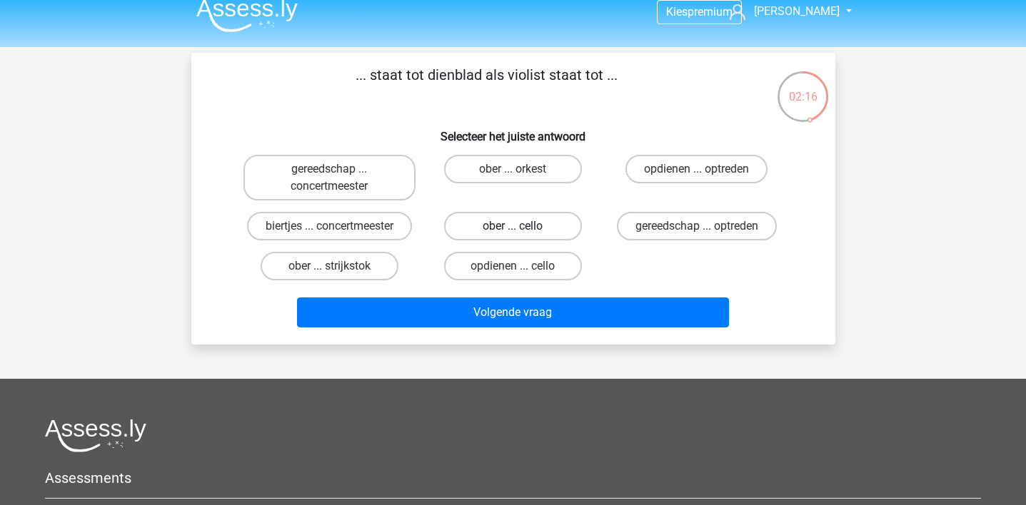
click at [484, 228] on label "ober ... cello" at bounding box center [513, 226] width 138 height 29
click at [513, 228] on input "ober ... cello" at bounding box center [517, 230] width 9 height 9
radio input "true"
click at [375, 273] on label "ober ... strijkstok" at bounding box center [330, 266] width 138 height 29
click at [338, 273] on input "ober ... strijkstok" at bounding box center [333, 270] width 9 height 9
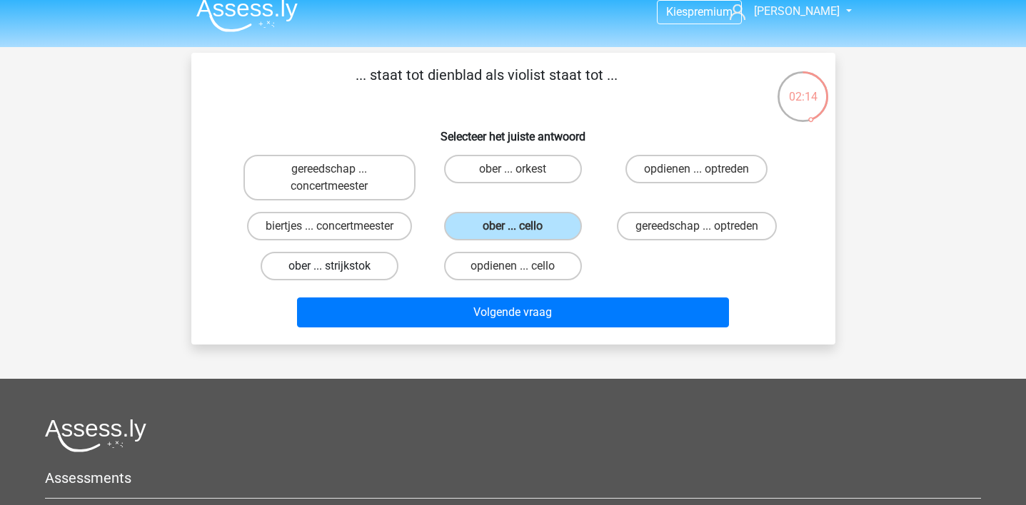
radio input "true"
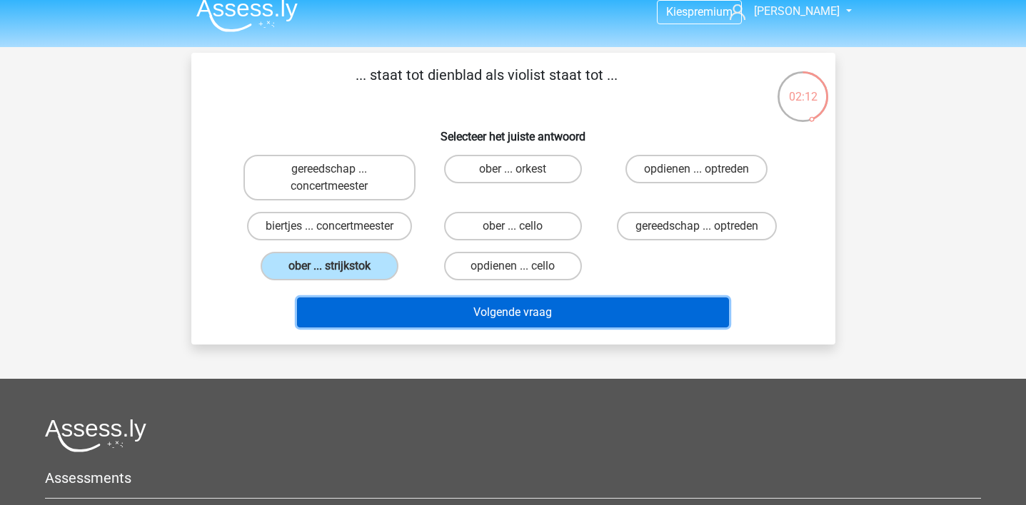
click at [391, 318] on button "Volgende vraag" at bounding box center [513, 313] width 432 height 30
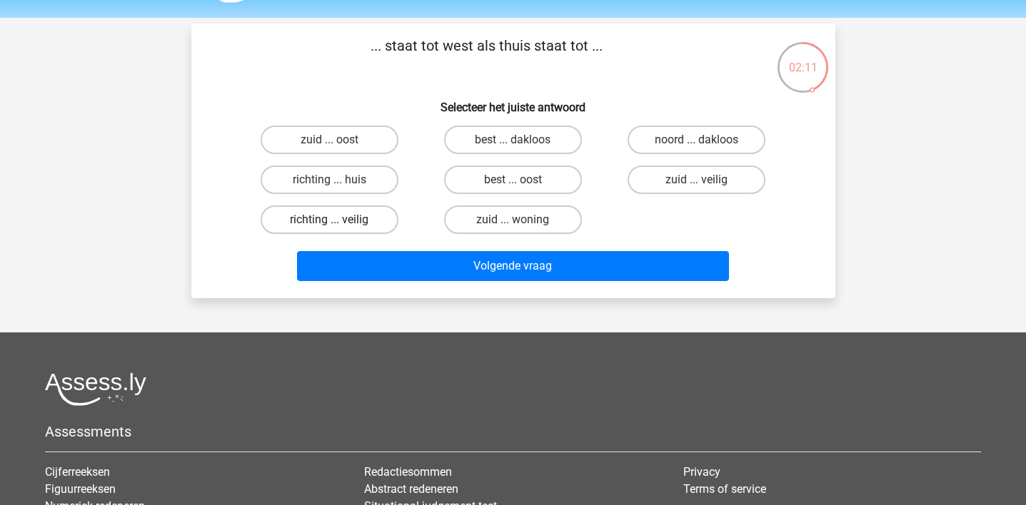
scroll to position [40, 0]
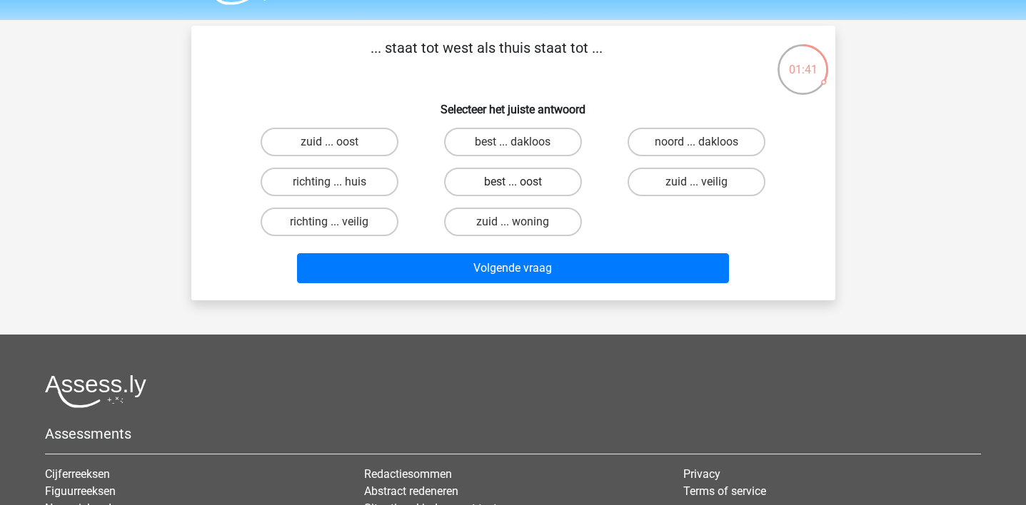
click at [490, 191] on label "best ... oost" at bounding box center [513, 182] width 138 height 29
click at [513, 191] on input "best ... oost" at bounding box center [517, 186] width 9 height 9
radio input "true"
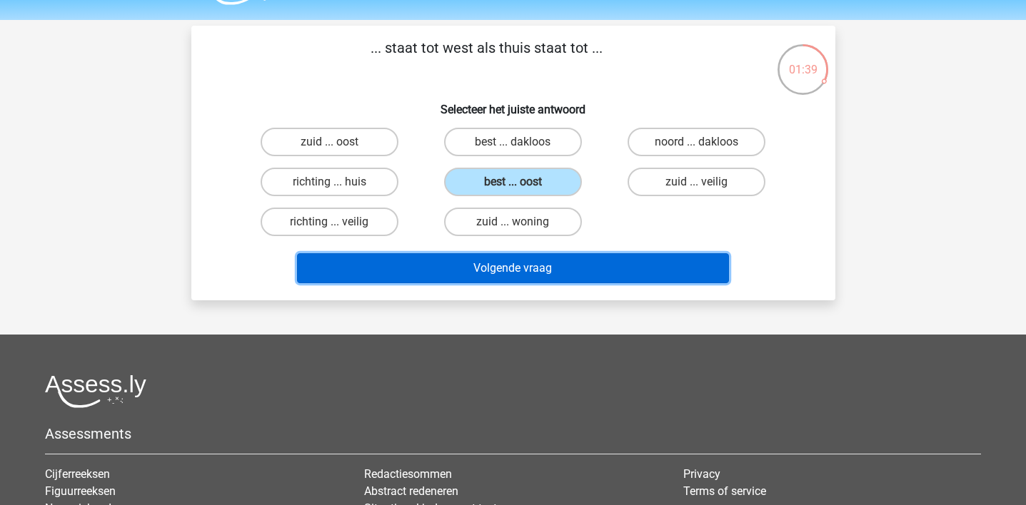
click at [490, 273] on button "Volgende vraag" at bounding box center [513, 268] width 432 height 30
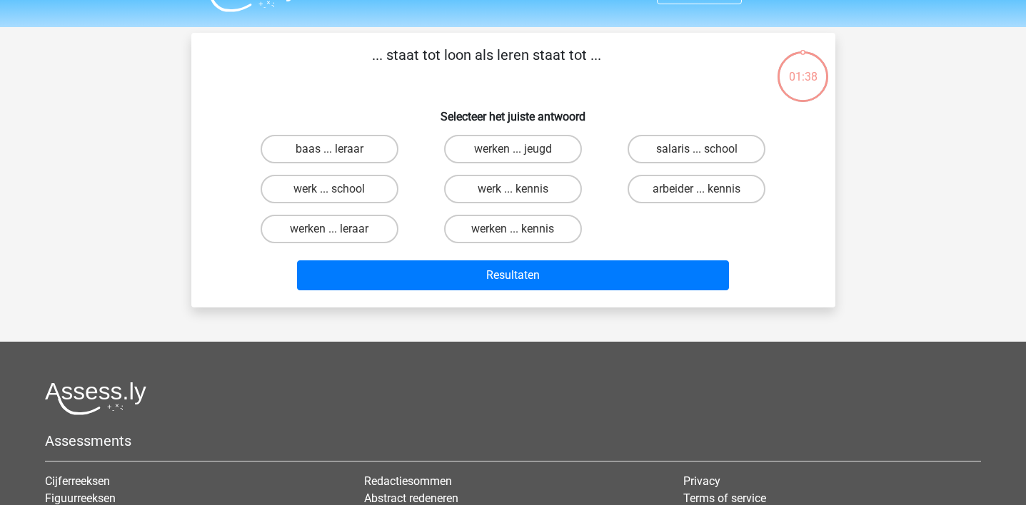
scroll to position [20, 0]
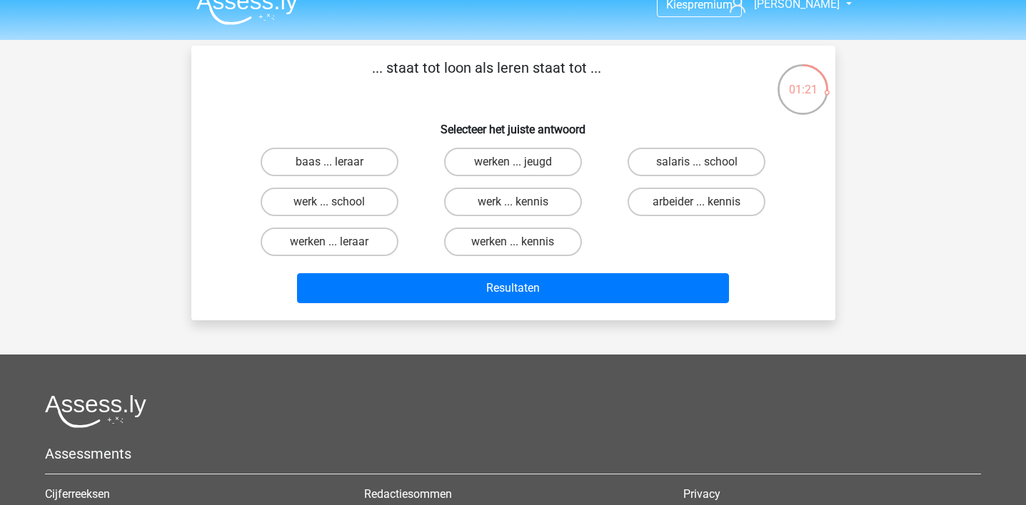
click at [519, 247] on input "werken ... kennis" at bounding box center [517, 246] width 9 height 9
radio input "true"
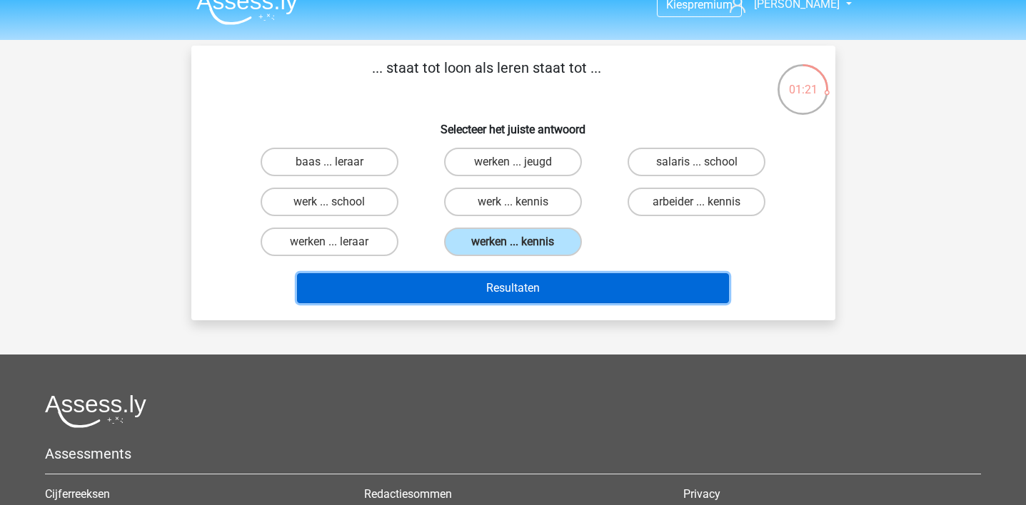
click at [532, 301] on button "Resultaten" at bounding box center [513, 288] width 432 height 30
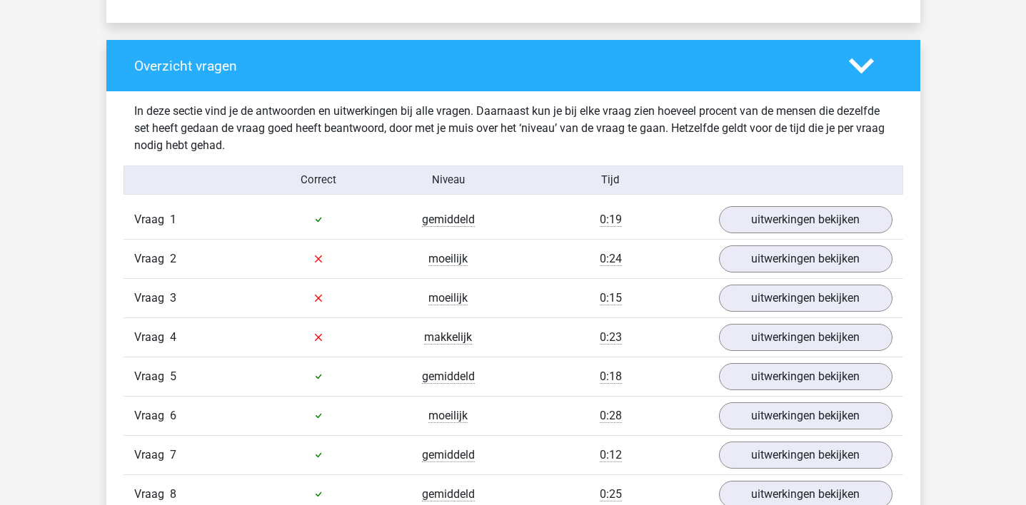
scroll to position [1078, 0]
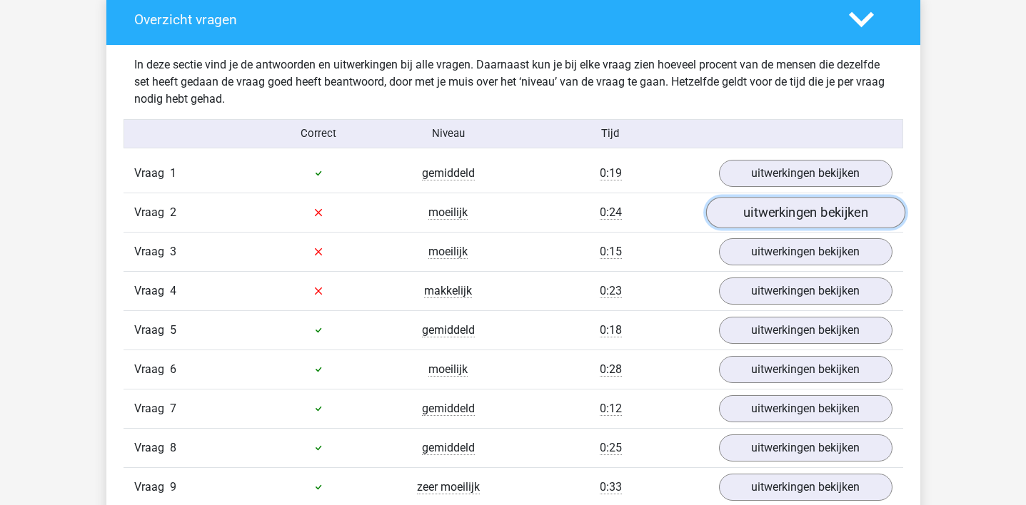
click at [750, 221] on link "uitwerkingen bekijken" at bounding box center [804, 212] width 199 height 31
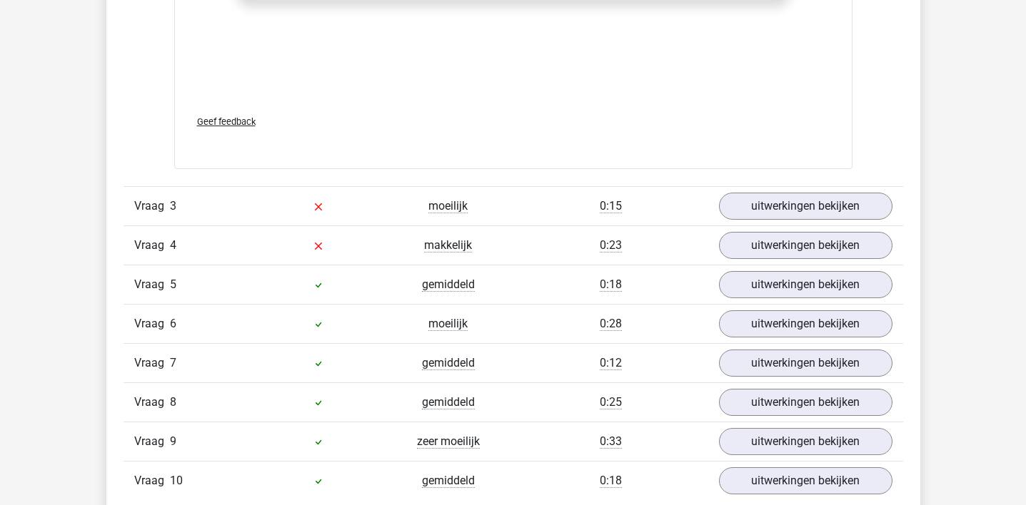
scroll to position [1885, 0]
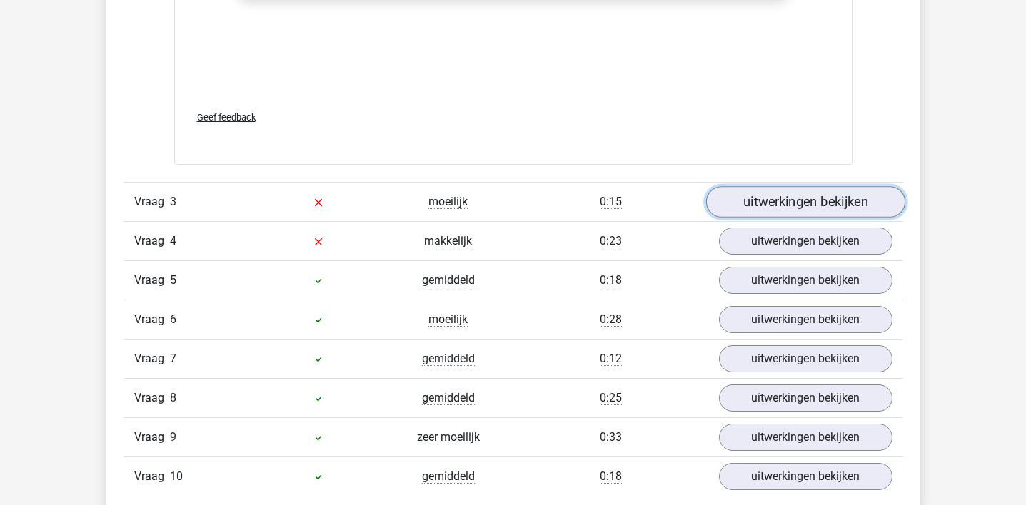
click at [776, 206] on link "uitwerkingen bekijken" at bounding box center [804, 201] width 199 height 31
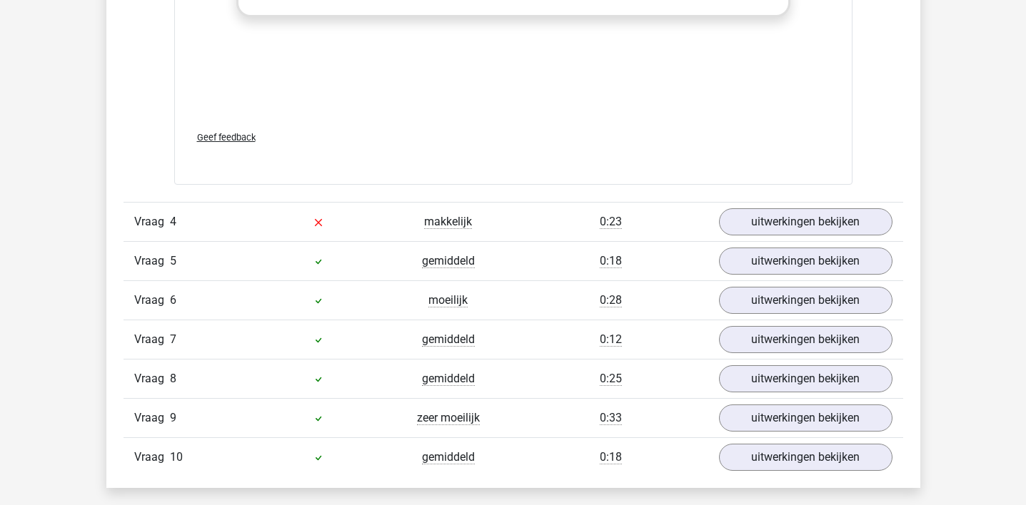
scroll to position [2712, 0]
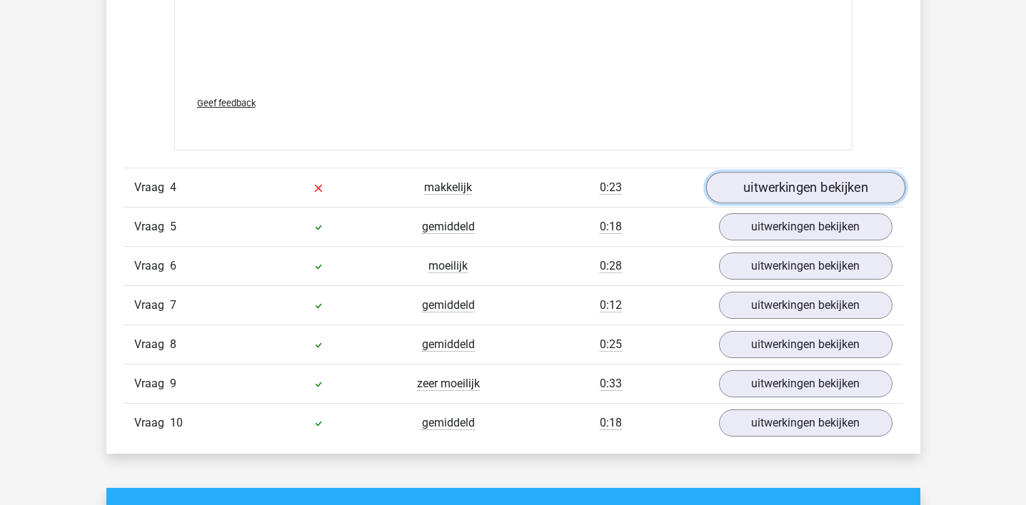
click at [780, 198] on link "uitwerkingen bekijken" at bounding box center [804, 187] width 199 height 31
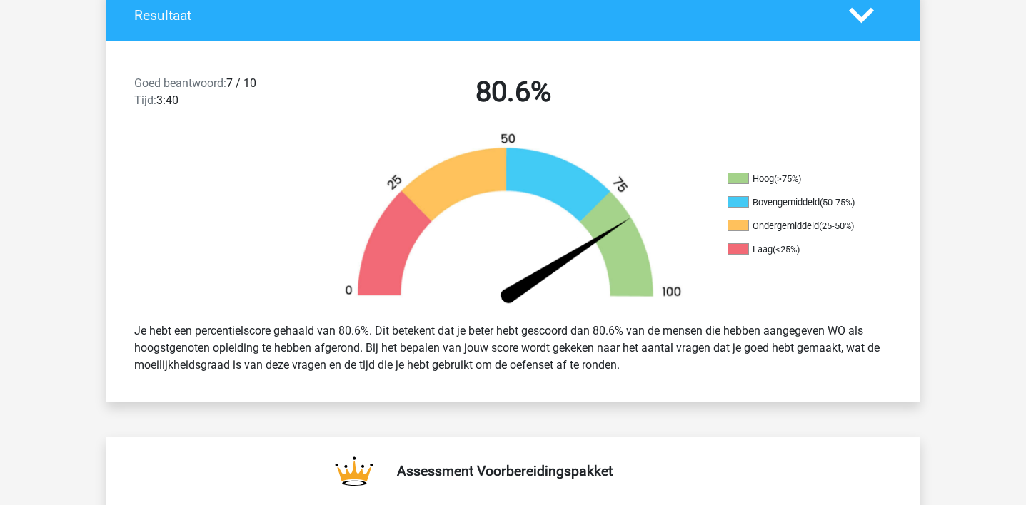
scroll to position [0, 0]
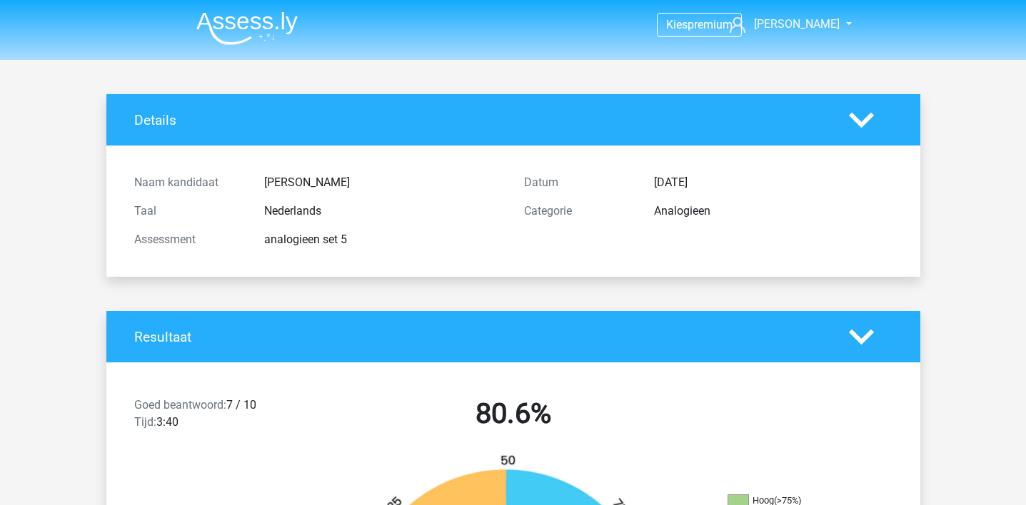
click at [245, 32] on img at bounding box center [246, 28] width 101 height 34
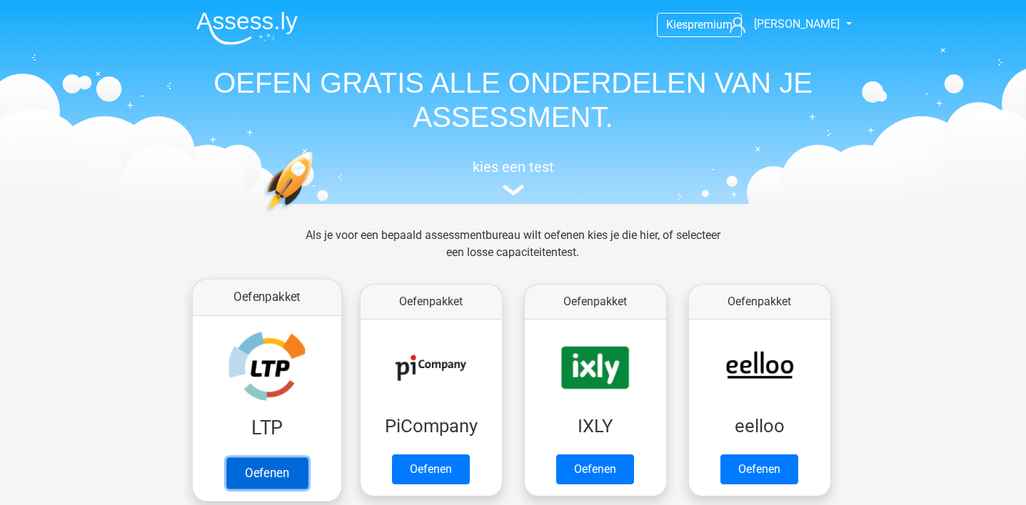
click at [250, 475] on link "Oefenen" at bounding box center [266, 473] width 81 height 31
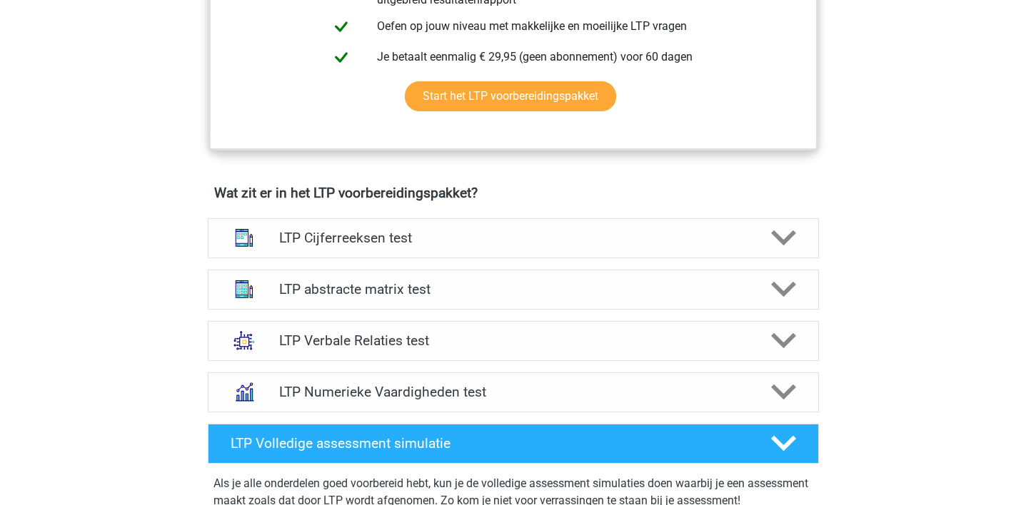
scroll to position [899, 0]
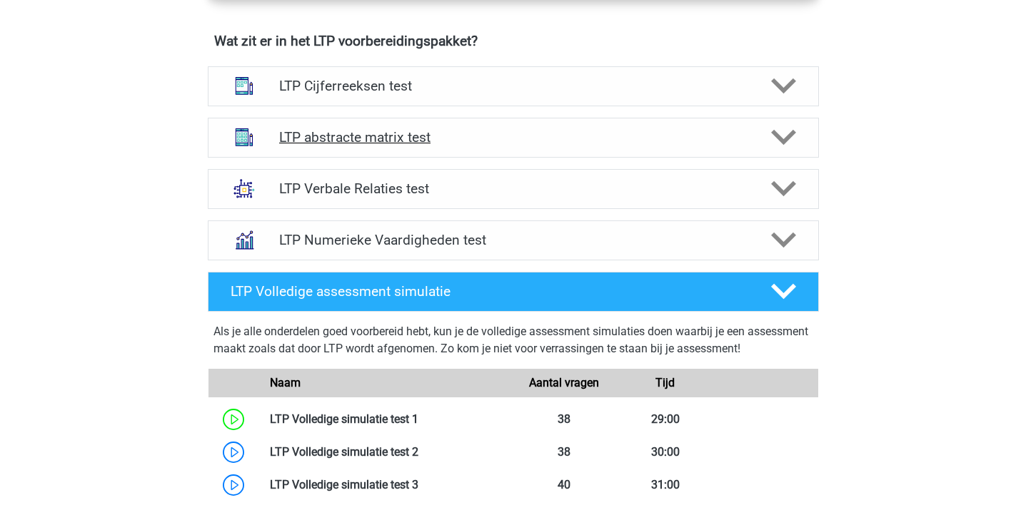
click at [443, 126] on div "LTP abstracte matrix test" at bounding box center [513, 138] width 611 height 40
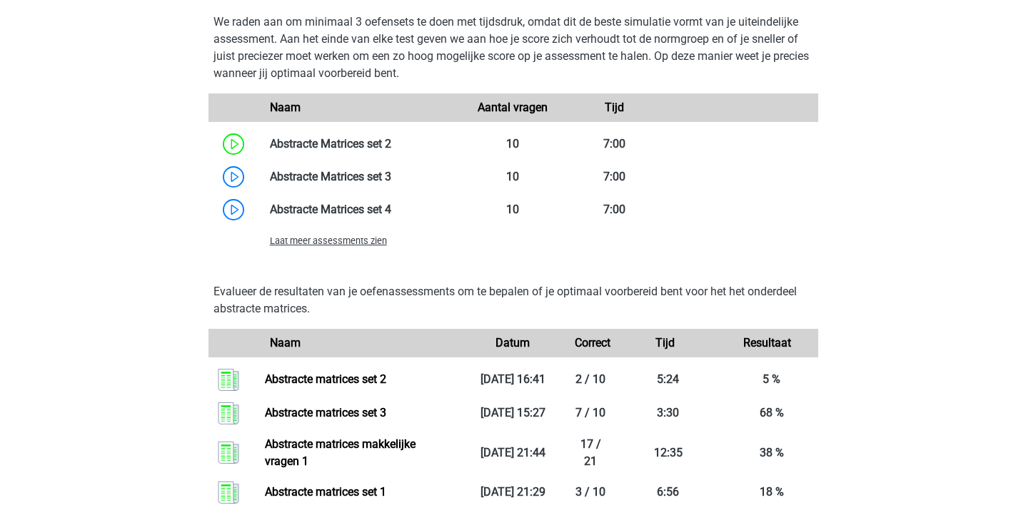
scroll to position [1481, 0]
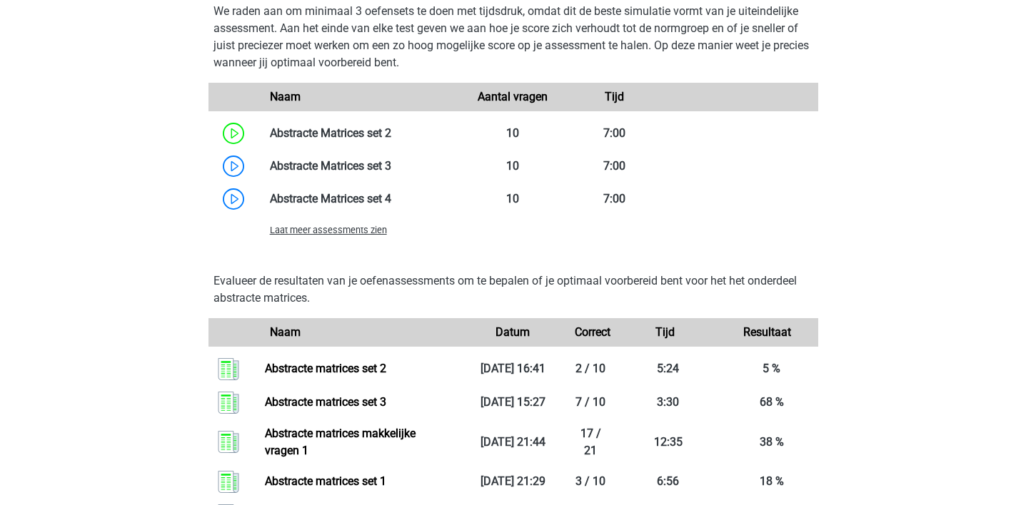
click at [359, 231] on span "Laat meer assessments zien" at bounding box center [328, 230] width 117 height 11
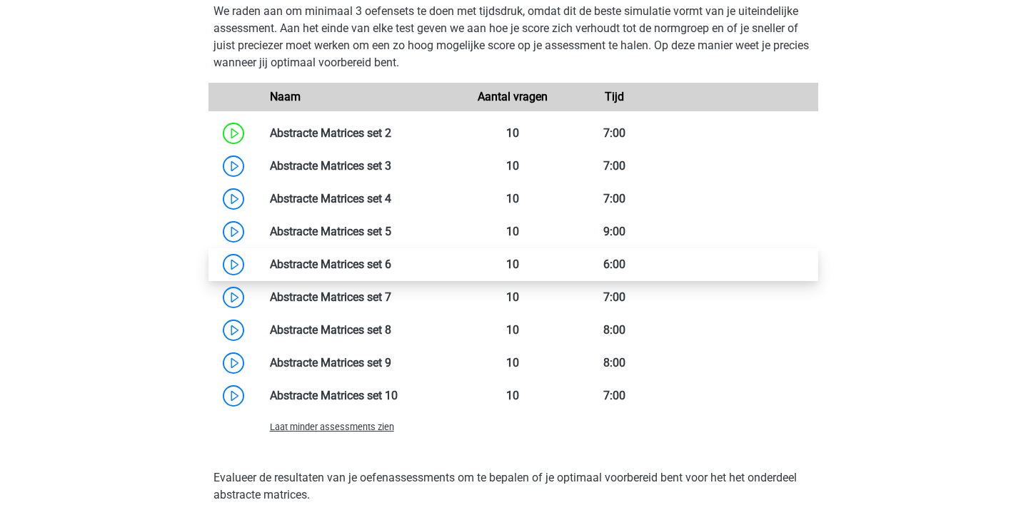
click at [391, 260] on link at bounding box center [391, 265] width 0 height 14
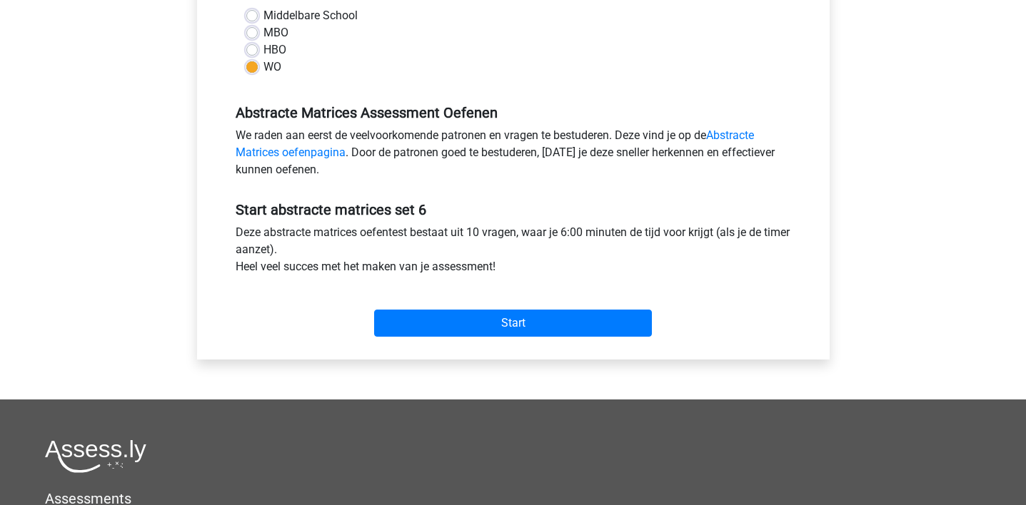
scroll to position [358, 0]
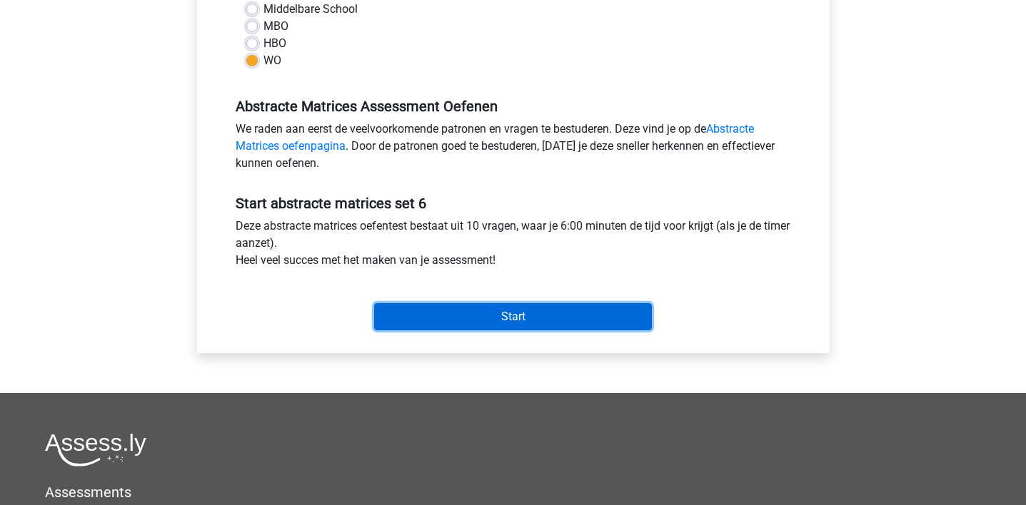
click at [510, 322] on input "Start" at bounding box center [513, 316] width 278 height 27
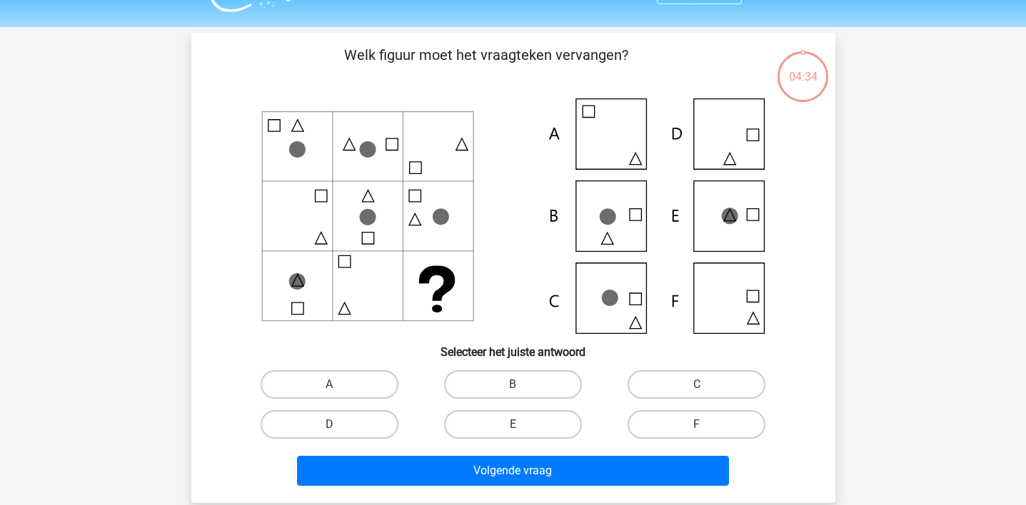
scroll to position [37, 0]
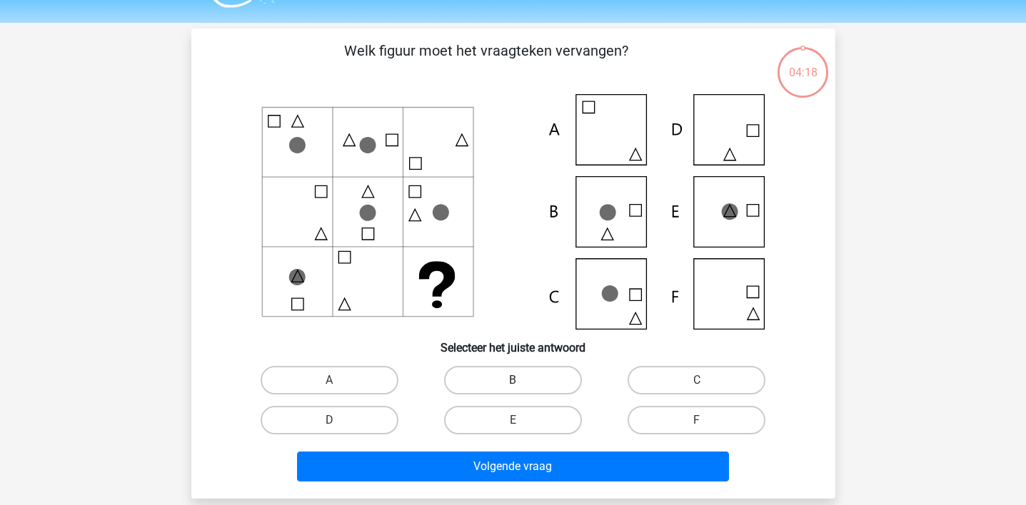
click at [531, 380] on label "B" at bounding box center [513, 380] width 138 height 29
click at [522, 380] on input "B" at bounding box center [517, 384] width 9 height 9
radio input "true"
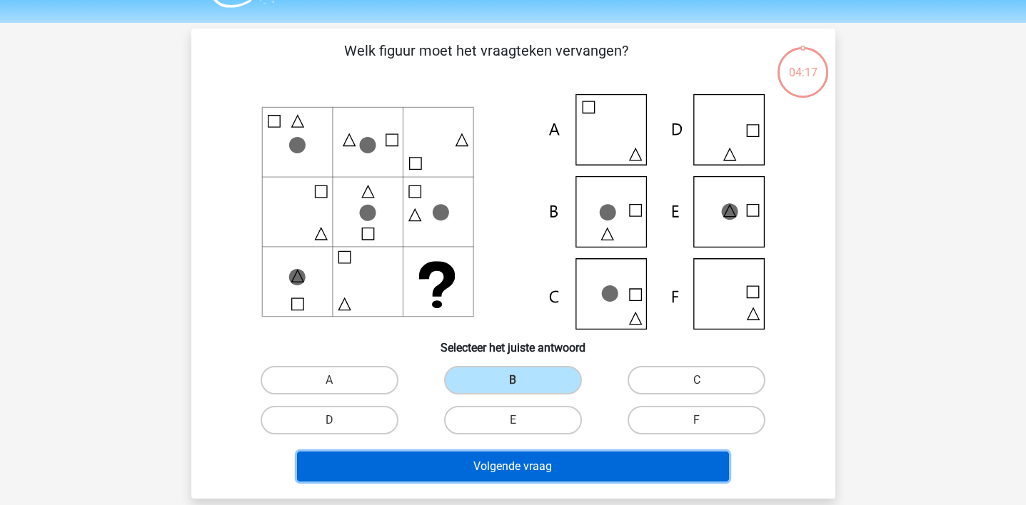
click at [535, 468] on button "Volgende vraag" at bounding box center [513, 467] width 432 height 30
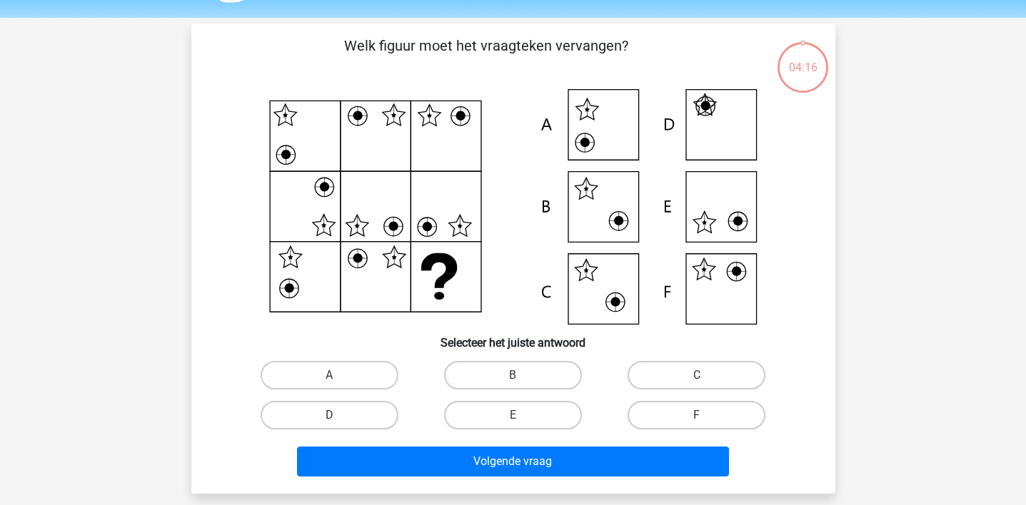
scroll to position [35, 0]
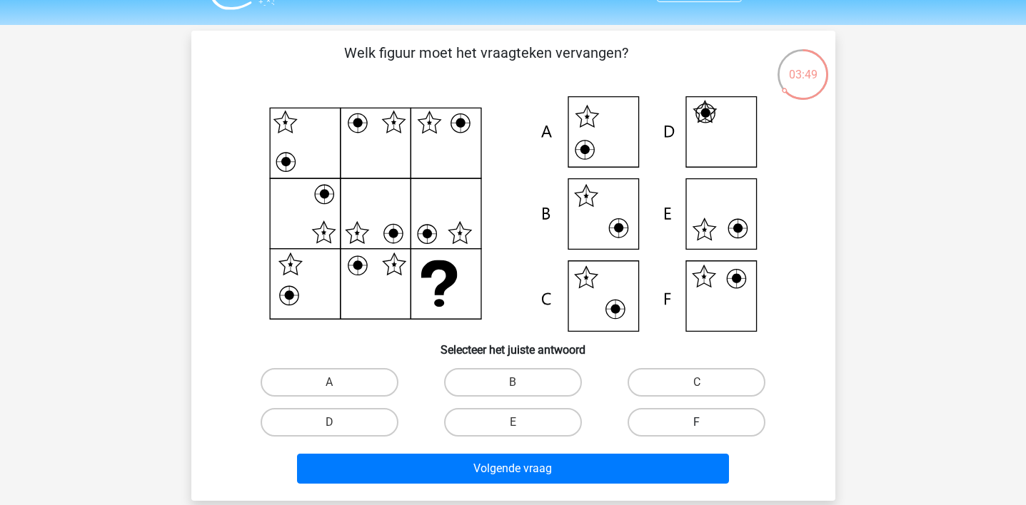
click at [669, 419] on label "F" at bounding box center [696, 422] width 138 height 29
click at [697, 423] on input "F" at bounding box center [701, 427] width 9 height 9
radio input "true"
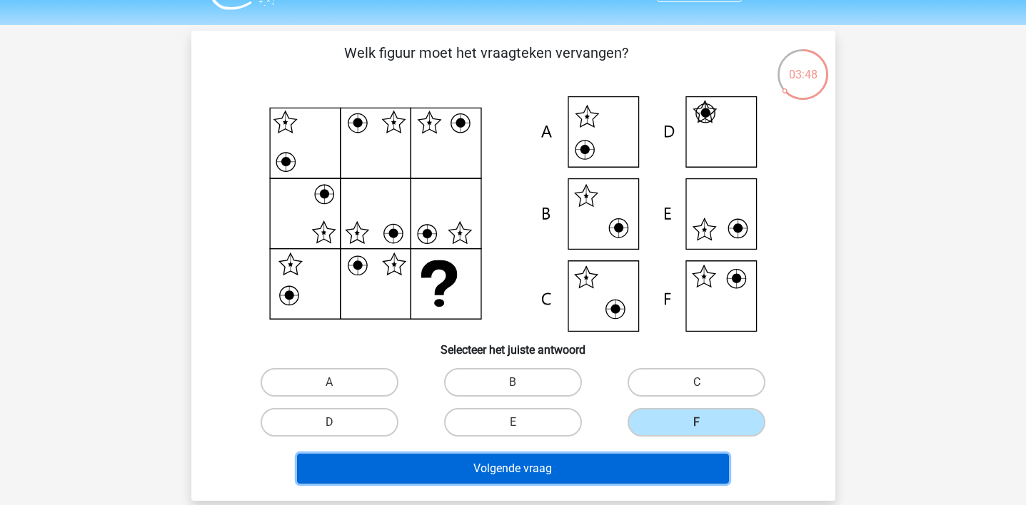
click at [637, 469] on button "Volgende vraag" at bounding box center [513, 469] width 432 height 30
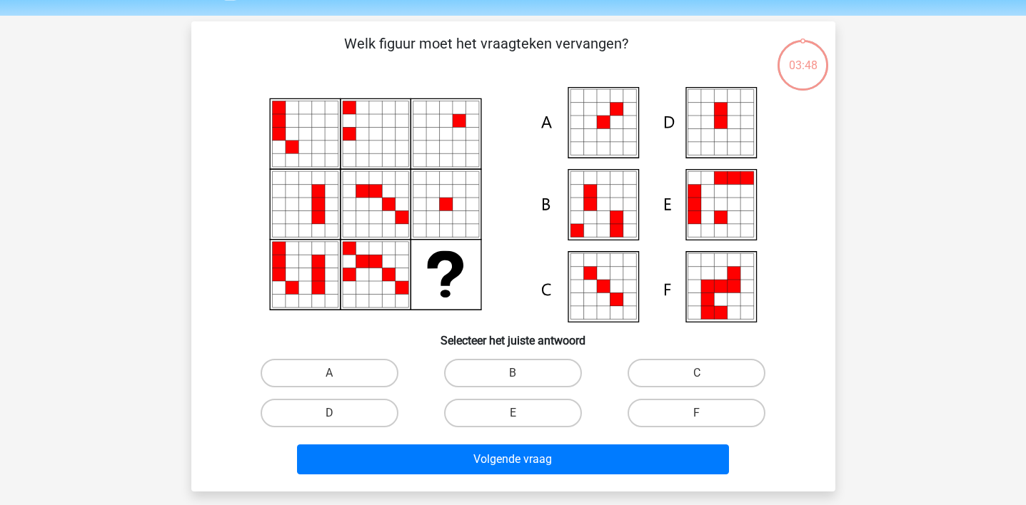
scroll to position [43, 0]
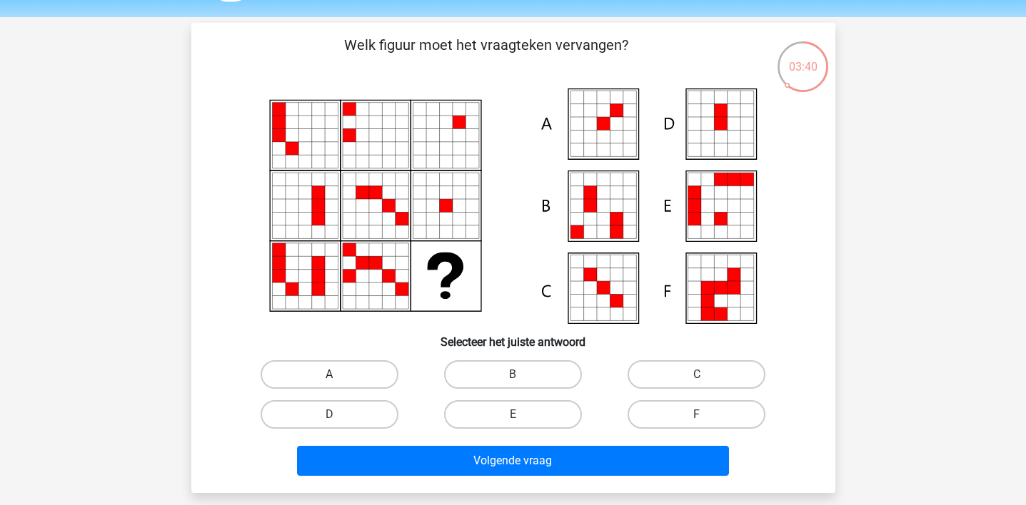
click at [380, 375] on label "A" at bounding box center [330, 374] width 138 height 29
click at [338, 375] on input "A" at bounding box center [333, 379] width 9 height 9
radio input "true"
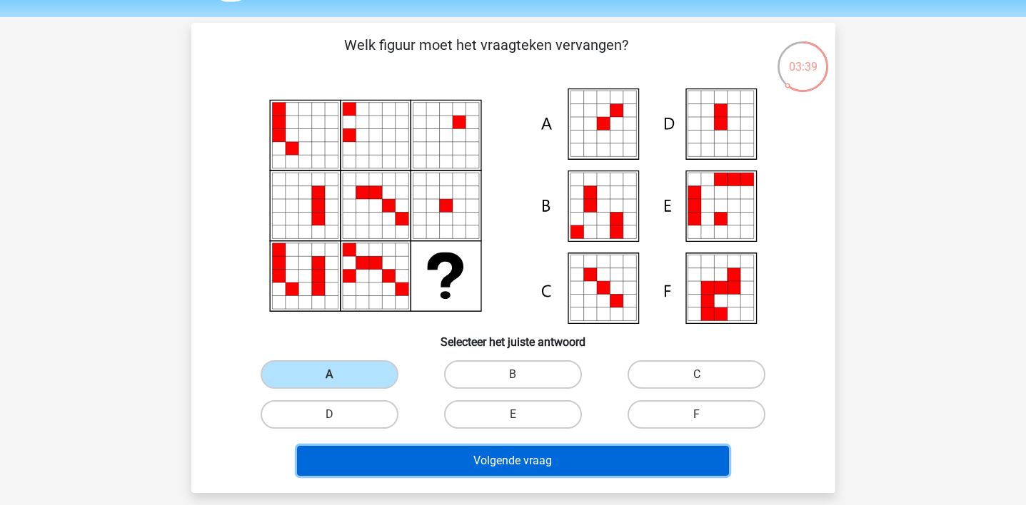
click at [453, 447] on button "Volgende vraag" at bounding box center [513, 461] width 432 height 30
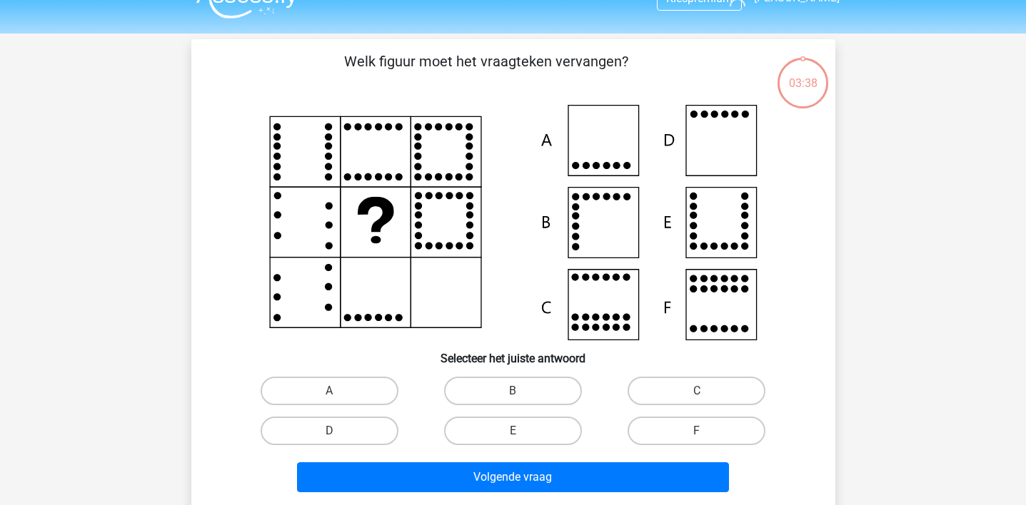
scroll to position [26, 0]
click at [345, 436] on label "D" at bounding box center [330, 432] width 138 height 29
click at [338, 436] on input "D" at bounding box center [333, 436] width 9 height 9
radio input "true"
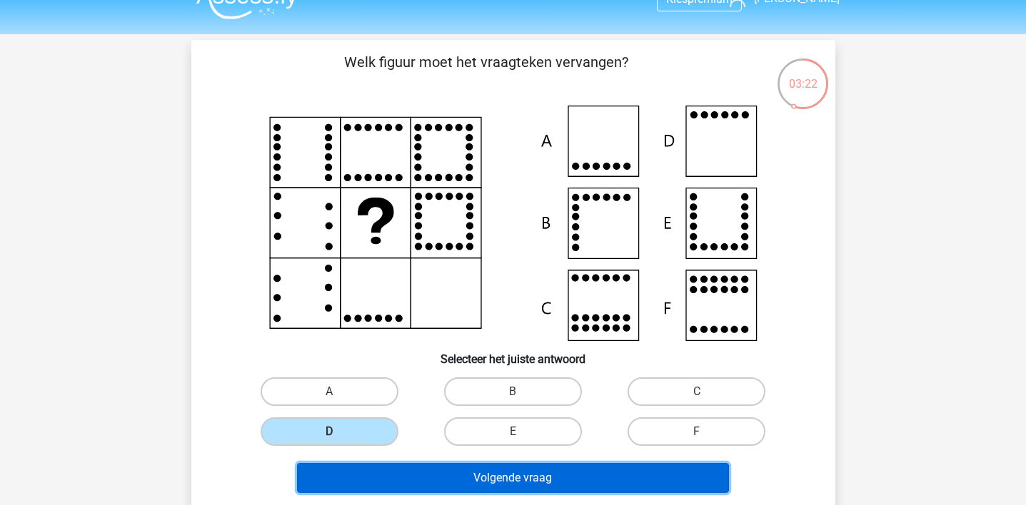
click at [376, 473] on button "Volgende vraag" at bounding box center [513, 478] width 432 height 30
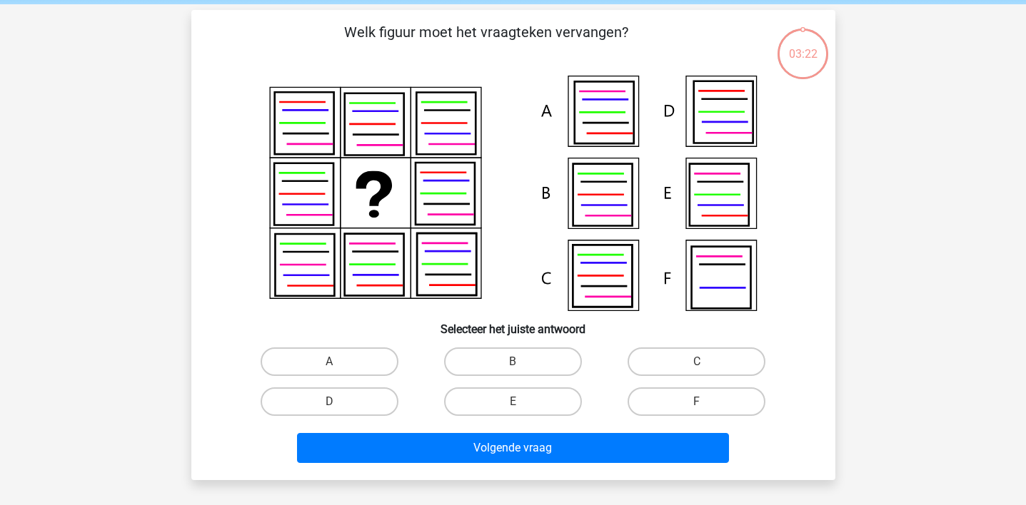
scroll to position [66, 0]
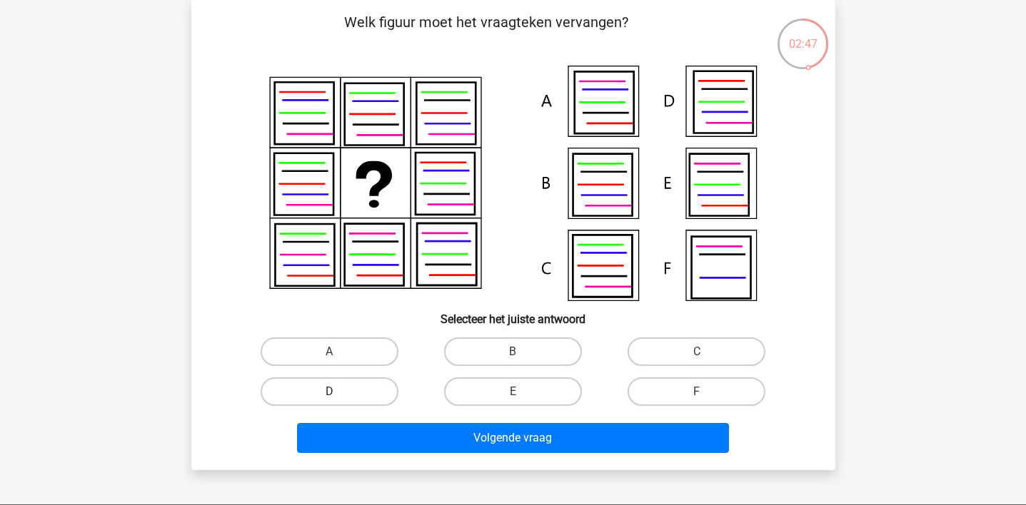
click at [350, 390] on label "D" at bounding box center [330, 392] width 138 height 29
click at [338, 392] on input "D" at bounding box center [333, 396] width 9 height 9
radio input "true"
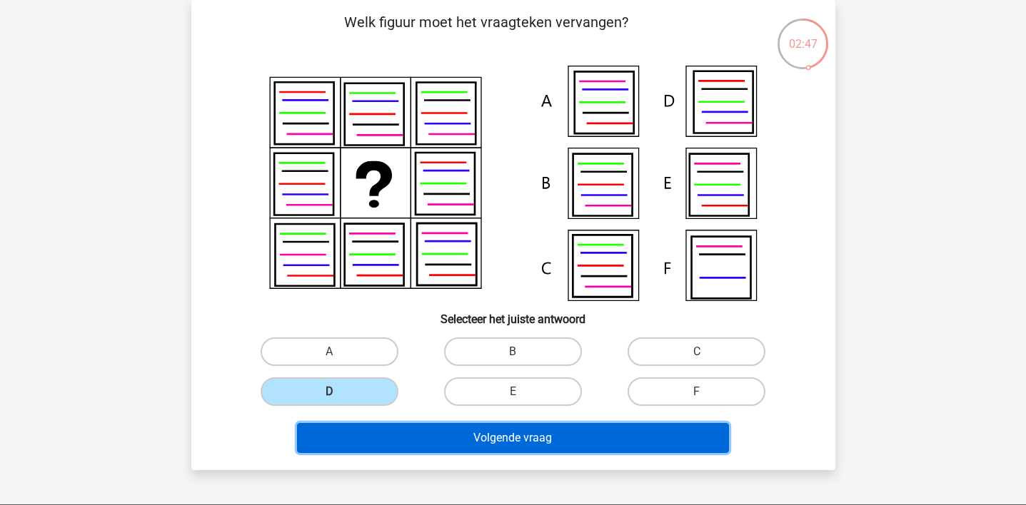
click at [425, 435] on button "Volgende vraag" at bounding box center [513, 438] width 432 height 30
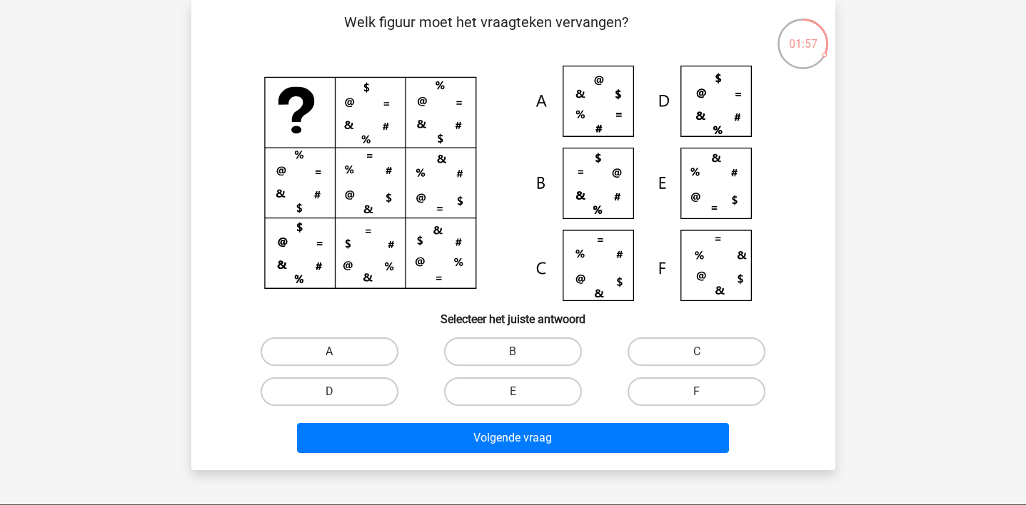
click at [315, 355] on label "A" at bounding box center [330, 352] width 138 height 29
click at [329, 355] on input "A" at bounding box center [333, 356] width 9 height 9
radio input "true"
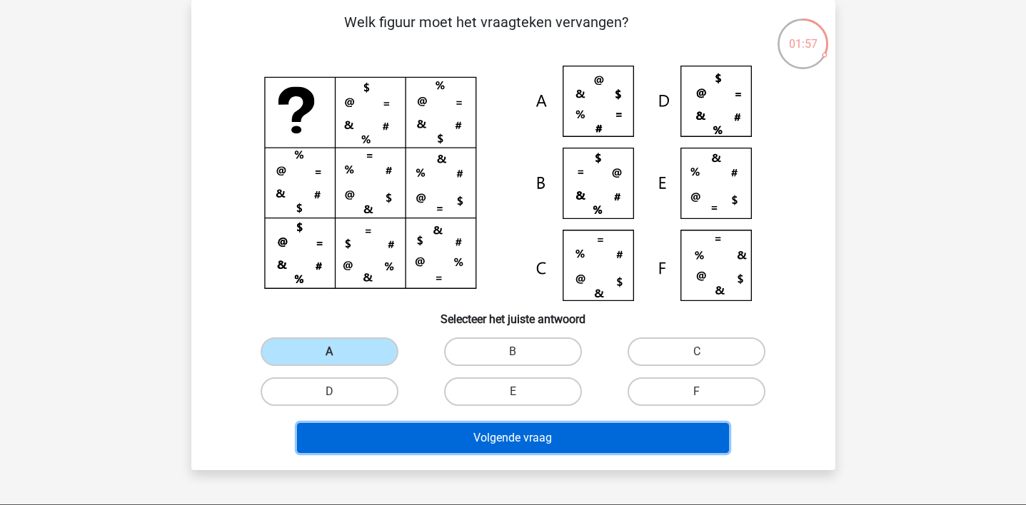
click at [410, 432] on button "Volgende vraag" at bounding box center [513, 438] width 432 height 30
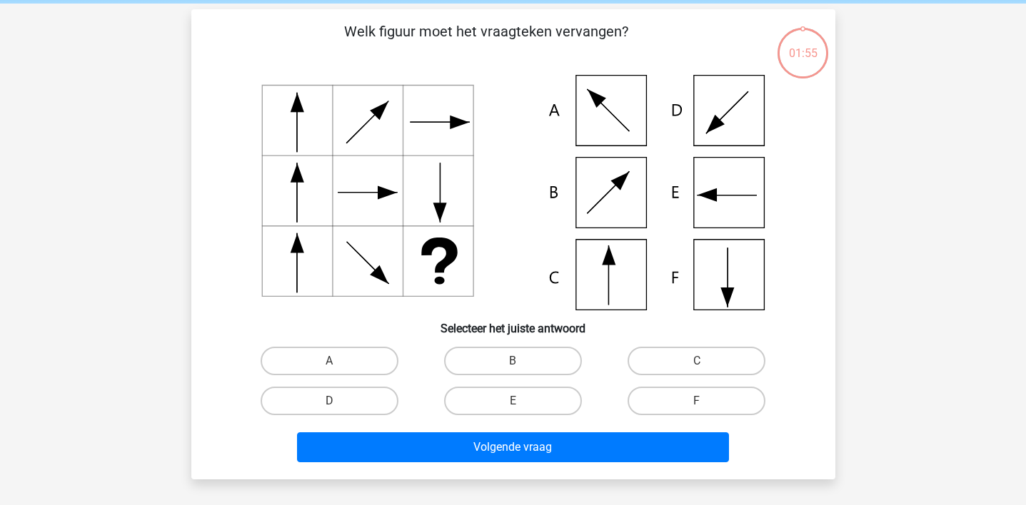
scroll to position [54, 0]
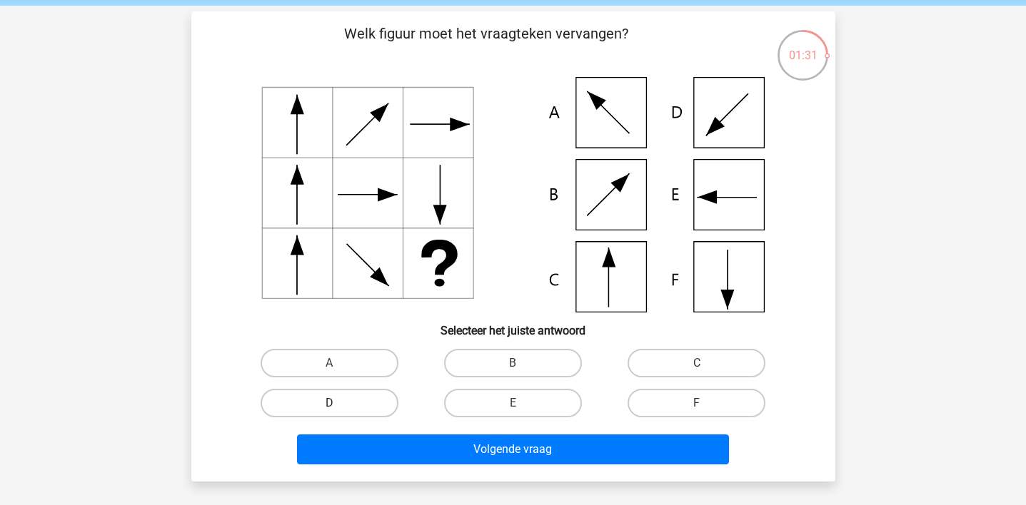
click at [318, 404] on label "D" at bounding box center [330, 403] width 138 height 29
click at [329, 404] on input "D" at bounding box center [333, 407] width 9 height 9
radio input "true"
click at [395, 468] on div "Volgende vraag" at bounding box center [513, 453] width 551 height 36
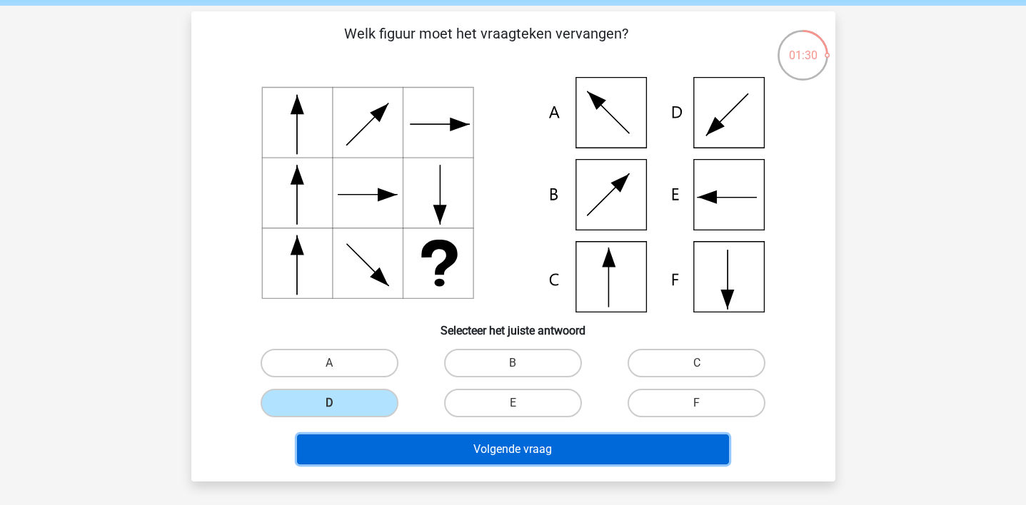
click at [399, 440] on button "Volgende vraag" at bounding box center [513, 450] width 432 height 30
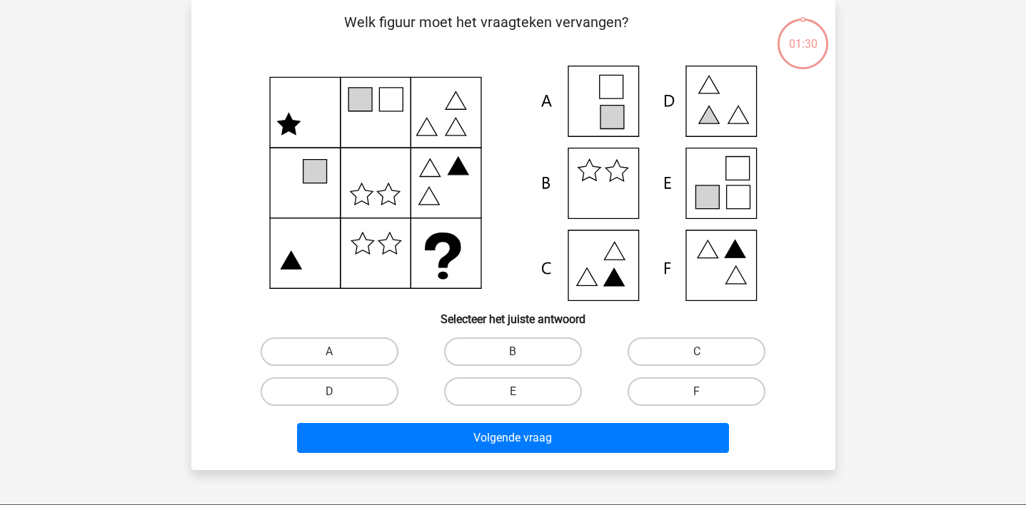
scroll to position [29, 0]
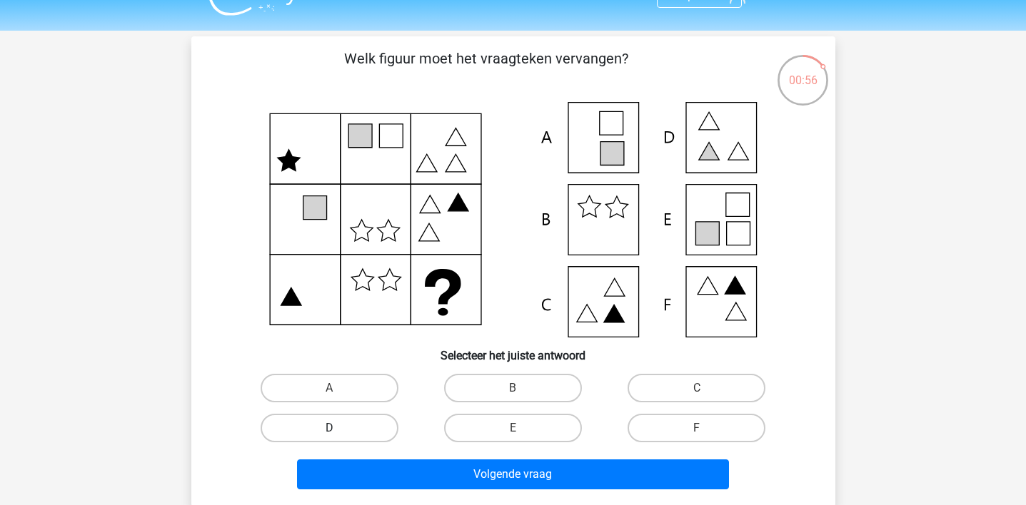
click at [383, 430] on label "D" at bounding box center [330, 428] width 138 height 29
click at [338, 430] on input "D" at bounding box center [333, 432] width 9 height 9
radio input "true"
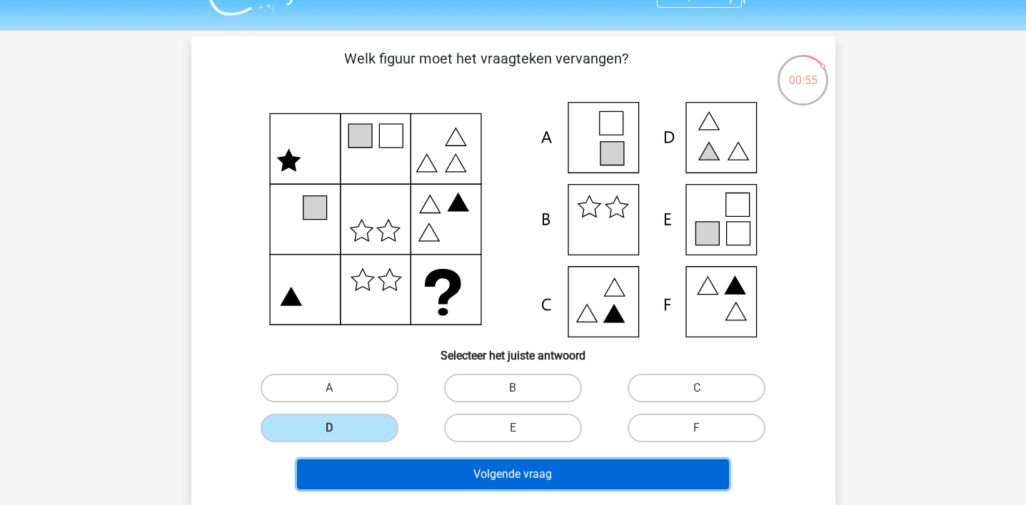
click at [443, 475] on button "Volgende vraag" at bounding box center [513, 475] width 432 height 30
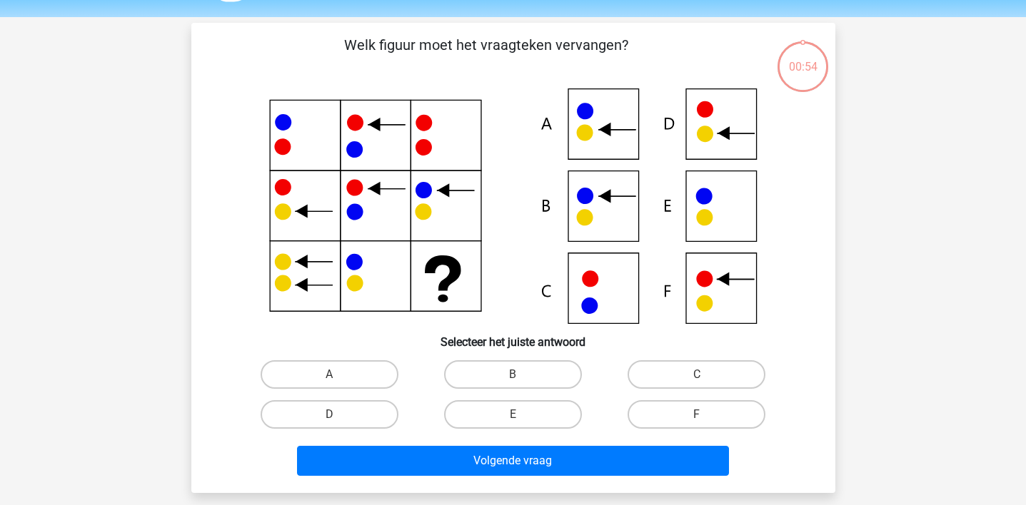
scroll to position [37, 0]
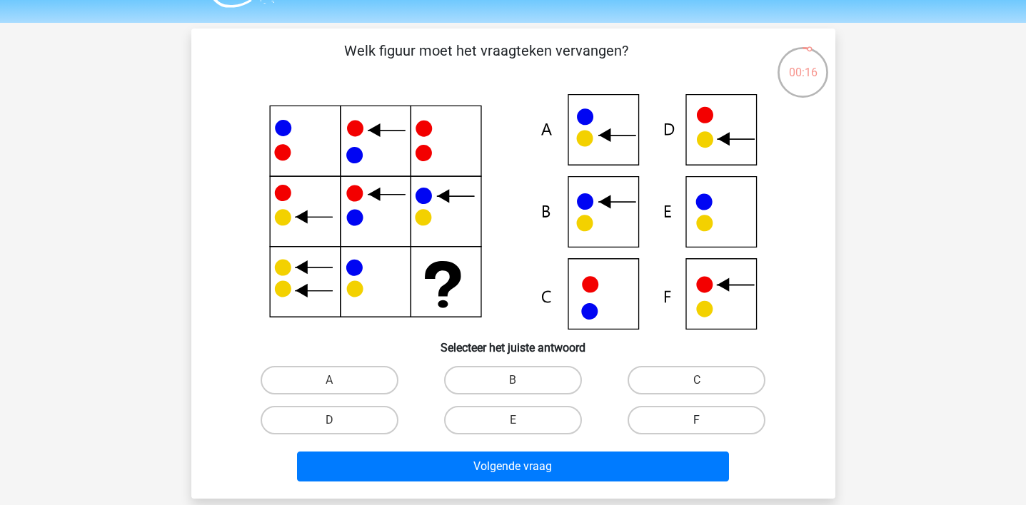
click at [687, 420] on label "F" at bounding box center [696, 420] width 138 height 29
click at [697, 420] on input "F" at bounding box center [701, 424] width 9 height 9
radio input "true"
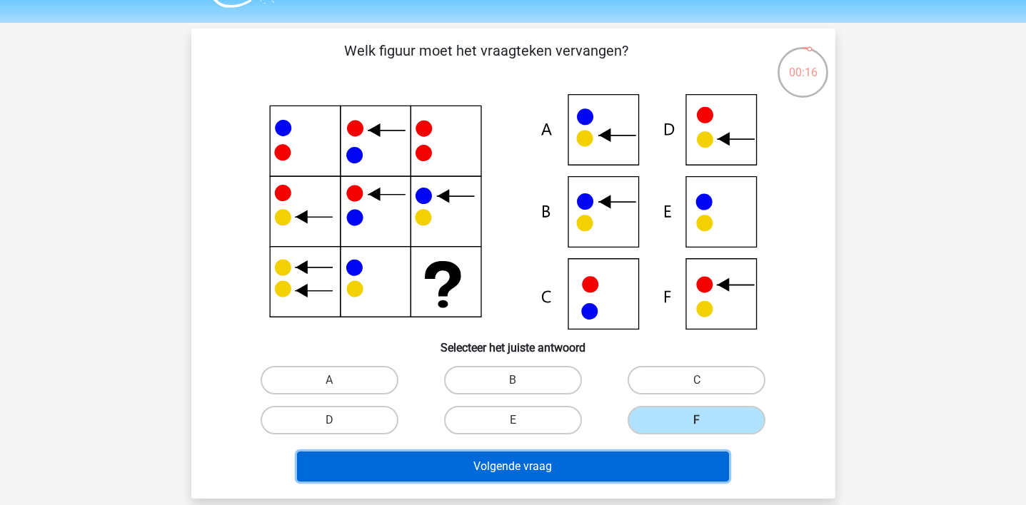
click at [660, 461] on button "Volgende vraag" at bounding box center [513, 467] width 432 height 30
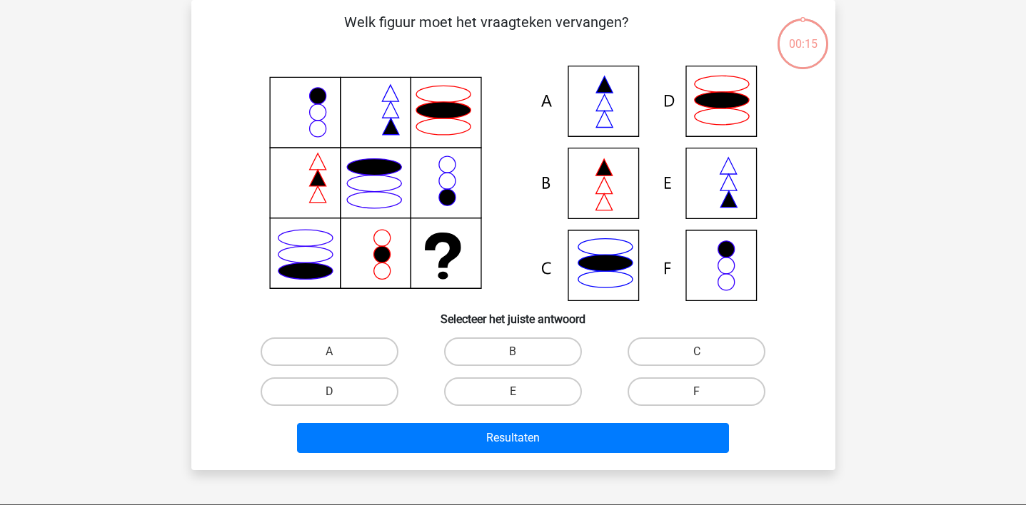
scroll to position [36, 0]
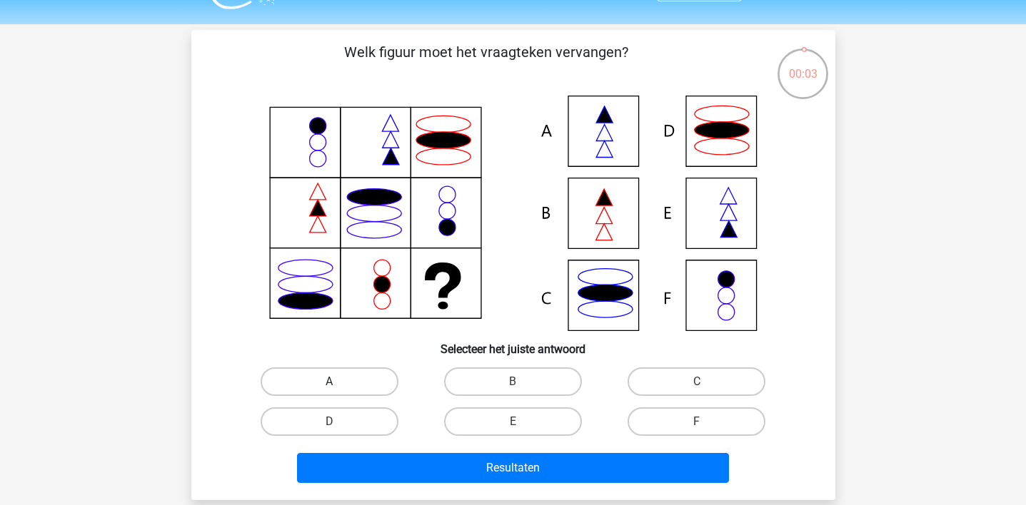
click at [359, 381] on label "A" at bounding box center [330, 382] width 138 height 29
click at [338, 382] on input "A" at bounding box center [333, 386] width 9 height 9
radio input "true"
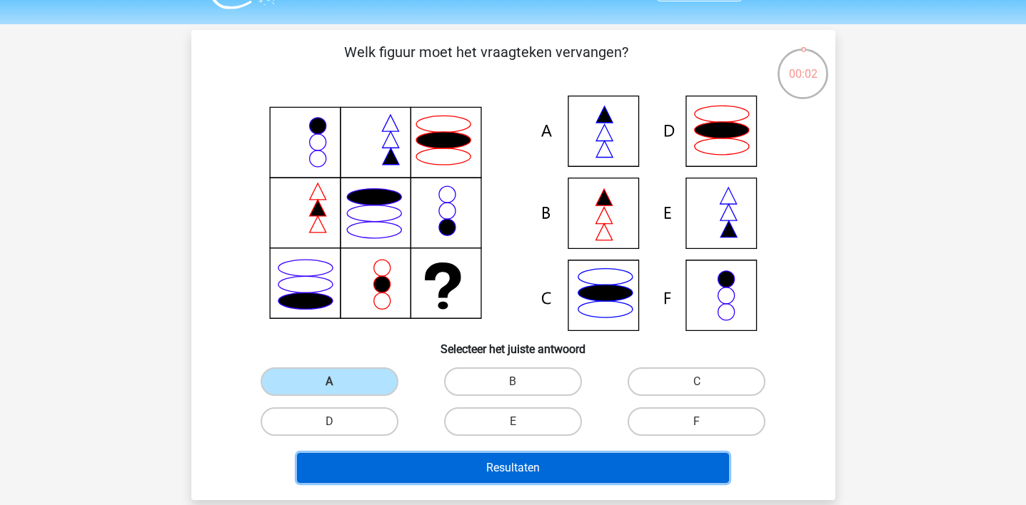
click at [411, 473] on button "Resultaten" at bounding box center [513, 468] width 432 height 30
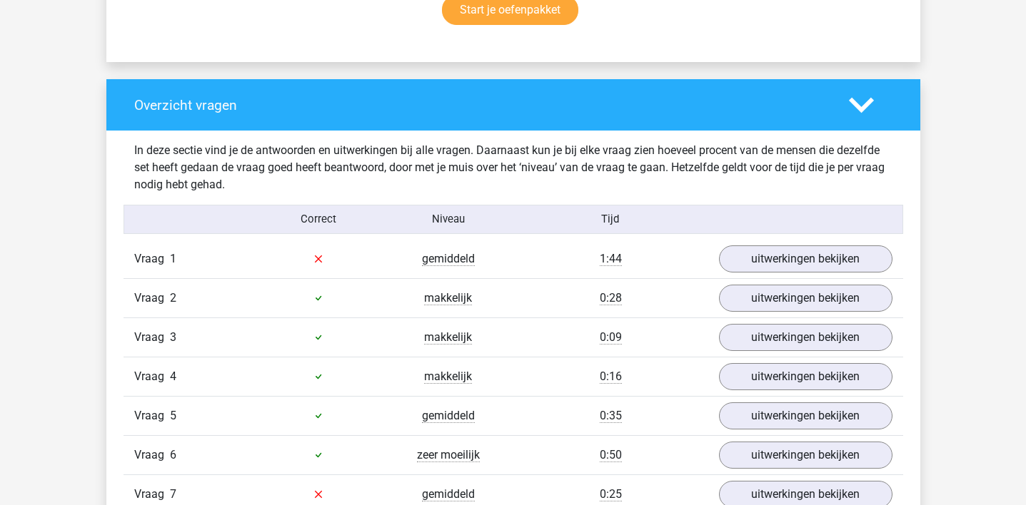
scroll to position [1136, 0]
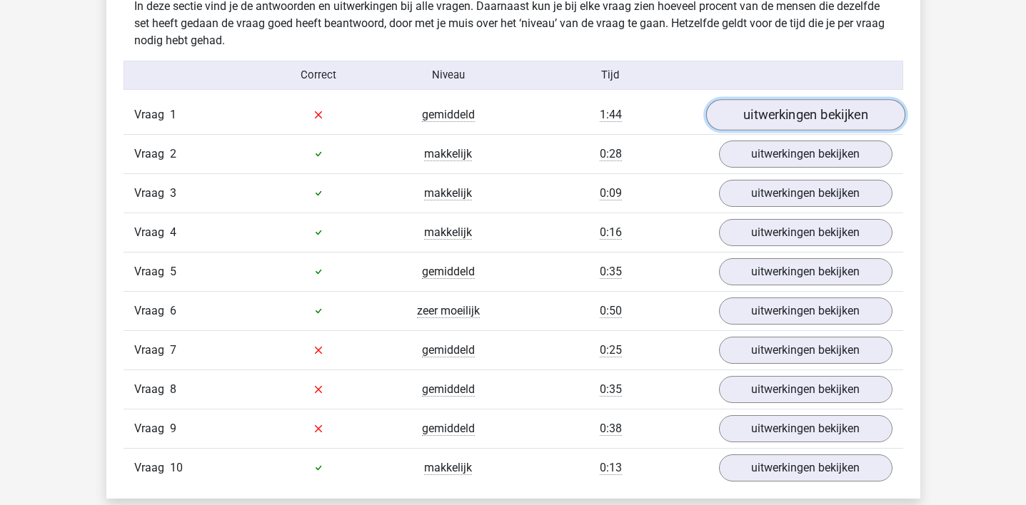
click at [773, 106] on link "uitwerkingen bekijken" at bounding box center [804, 114] width 199 height 31
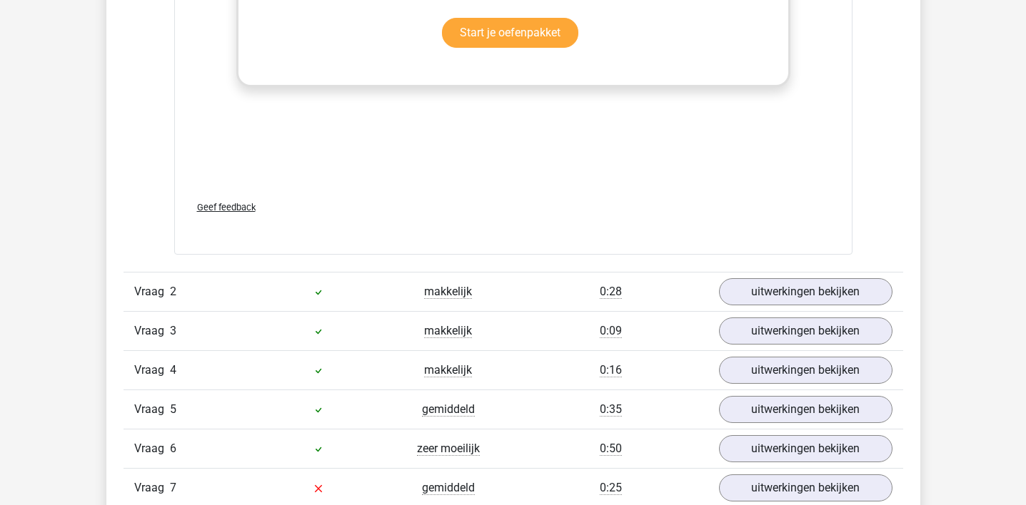
scroll to position [2133, 0]
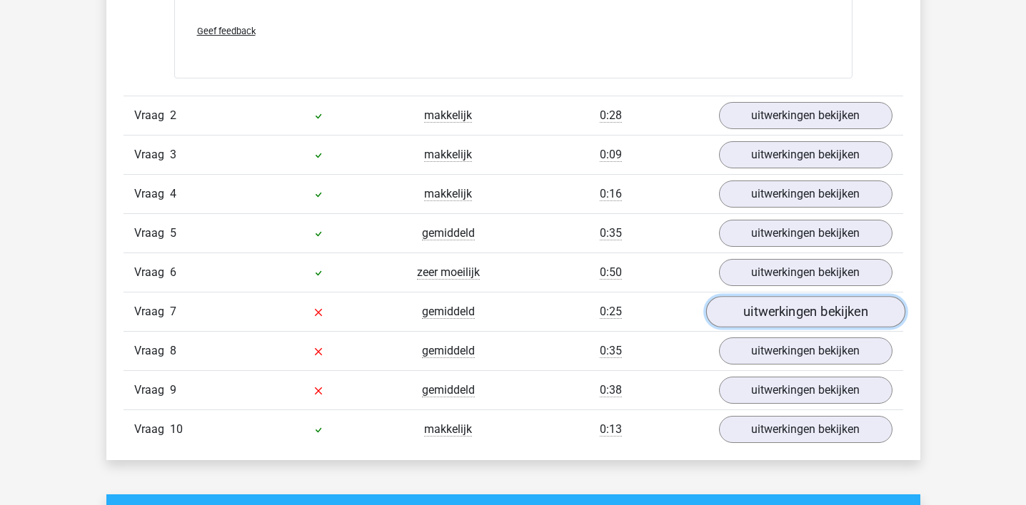
click at [747, 309] on link "uitwerkingen bekijken" at bounding box center [804, 311] width 199 height 31
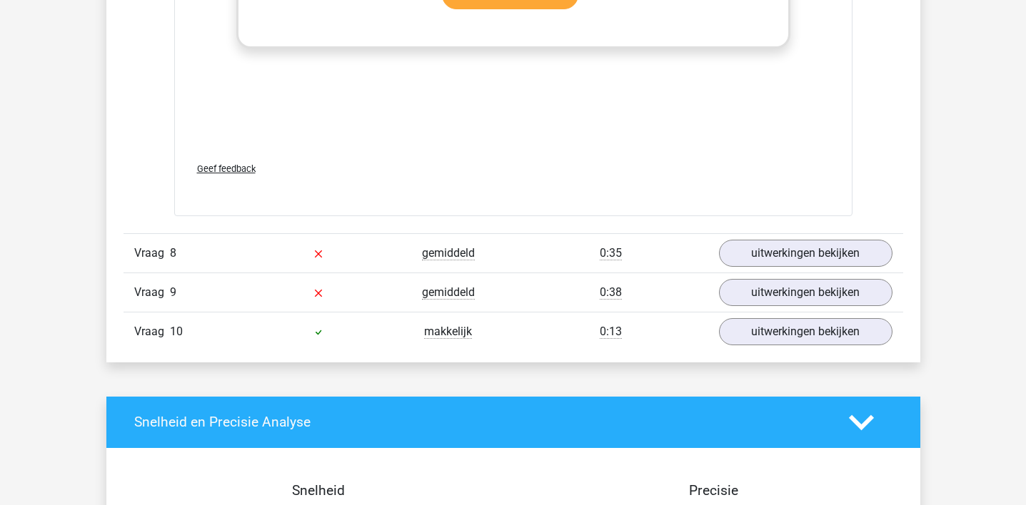
scroll to position [3201, 0]
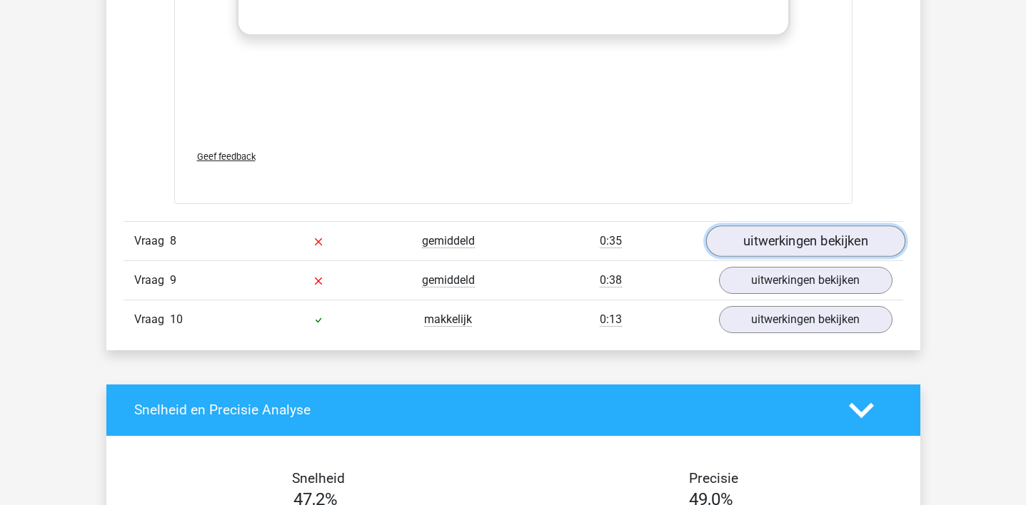
click at [772, 239] on link "uitwerkingen bekijken" at bounding box center [804, 241] width 199 height 31
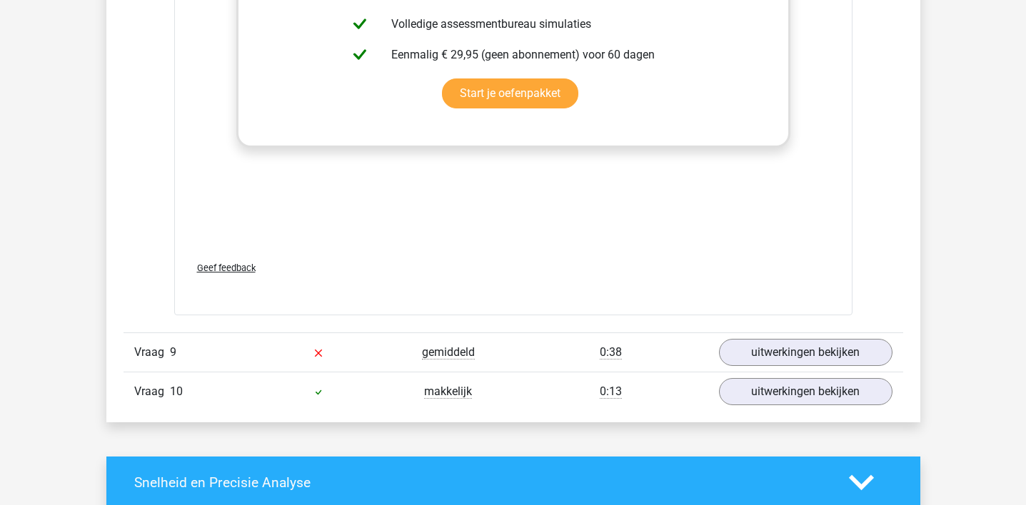
scroll to position [4139, 0]
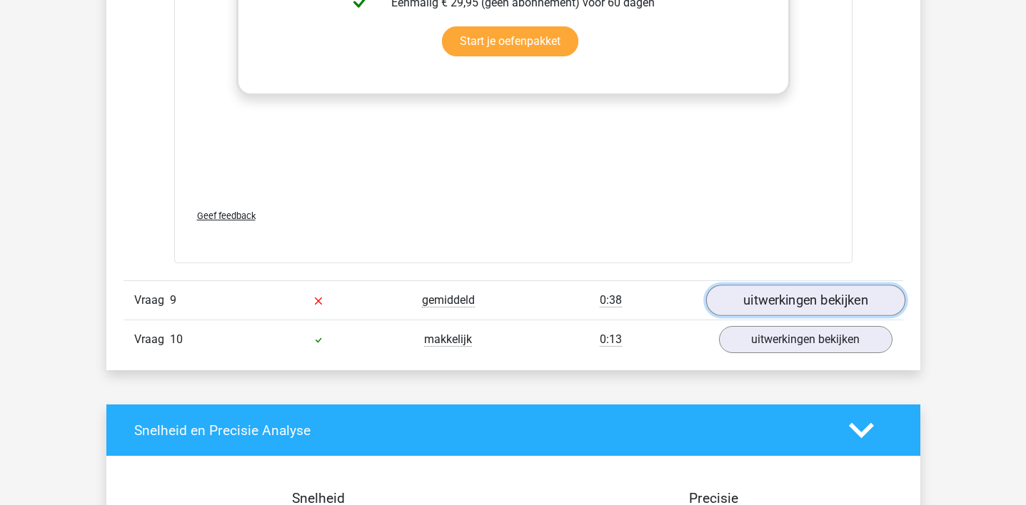
click at [758, 289] on link "uitwerkingen bekijken" at bounding box center [804, 300] width 199 height 31
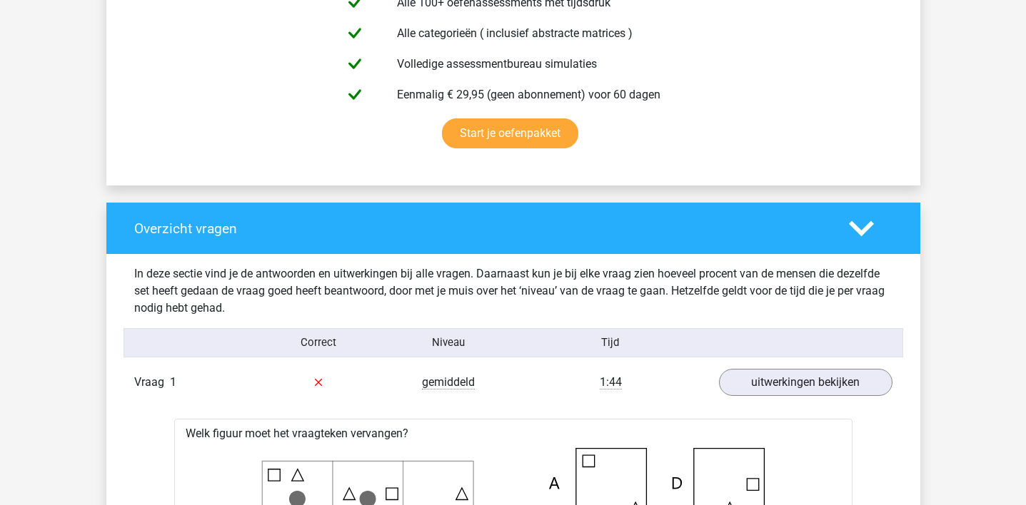
scroll to position [0, 0]
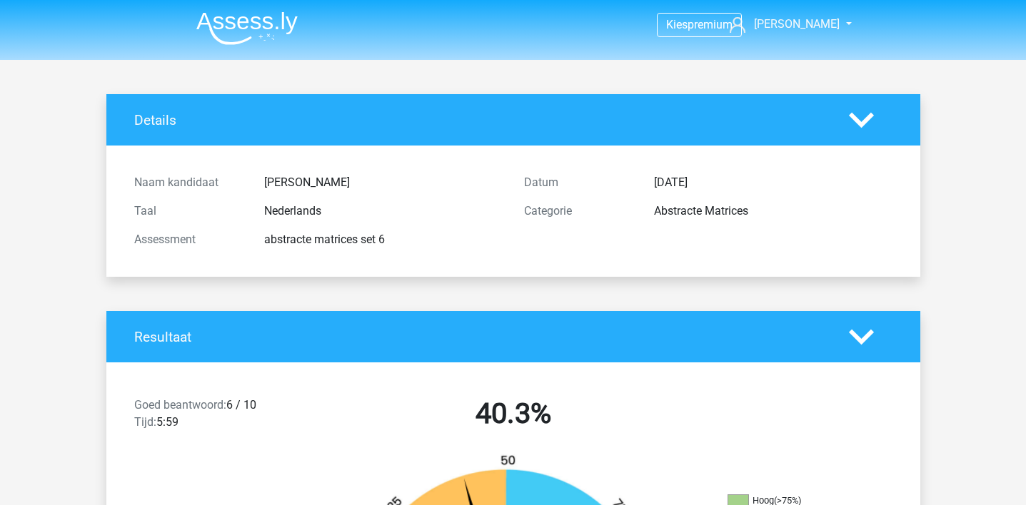
click at [222, 30] on img at bounding box center [246, 28] width 101 height 34
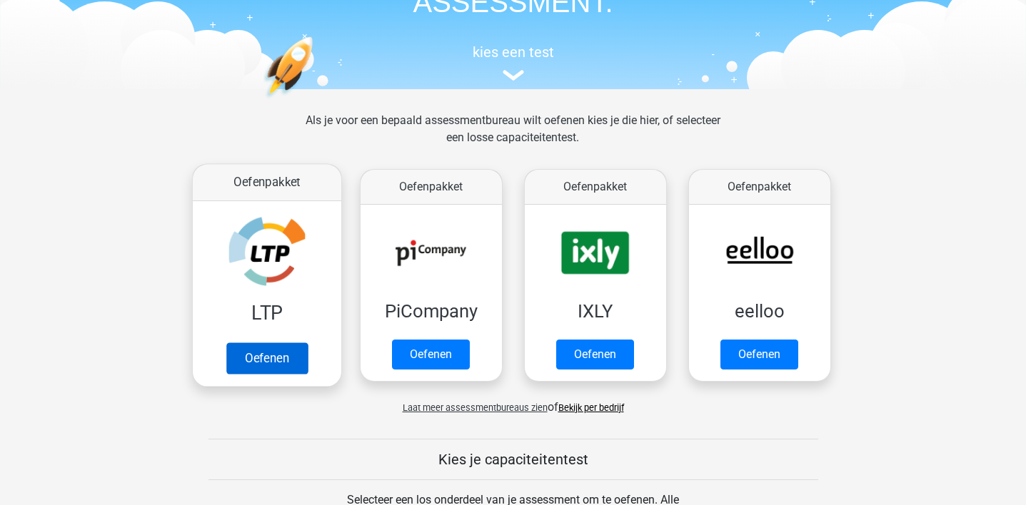
scroll to position [121, 0]
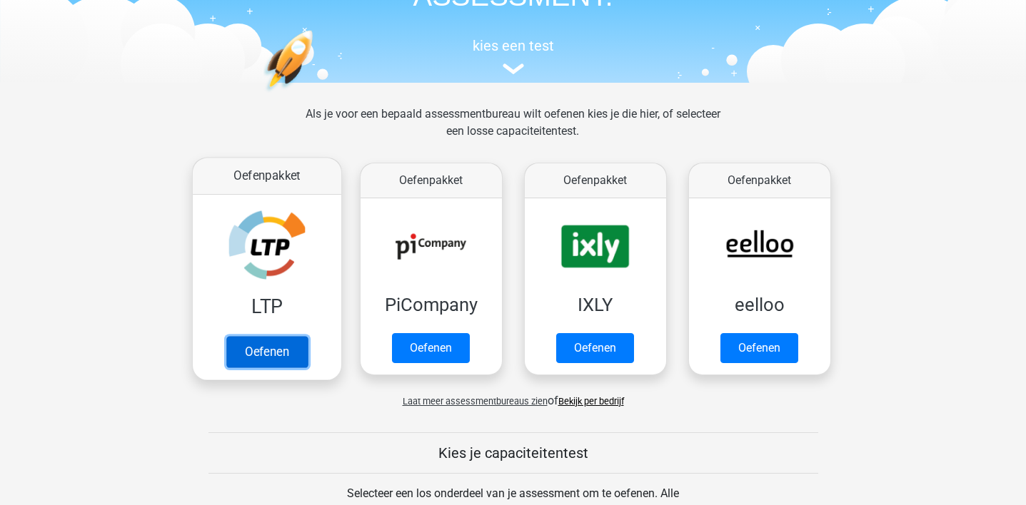
click at [298, 346] on link "Oefenen" at bounding box center [266, 351] width 81 height 31
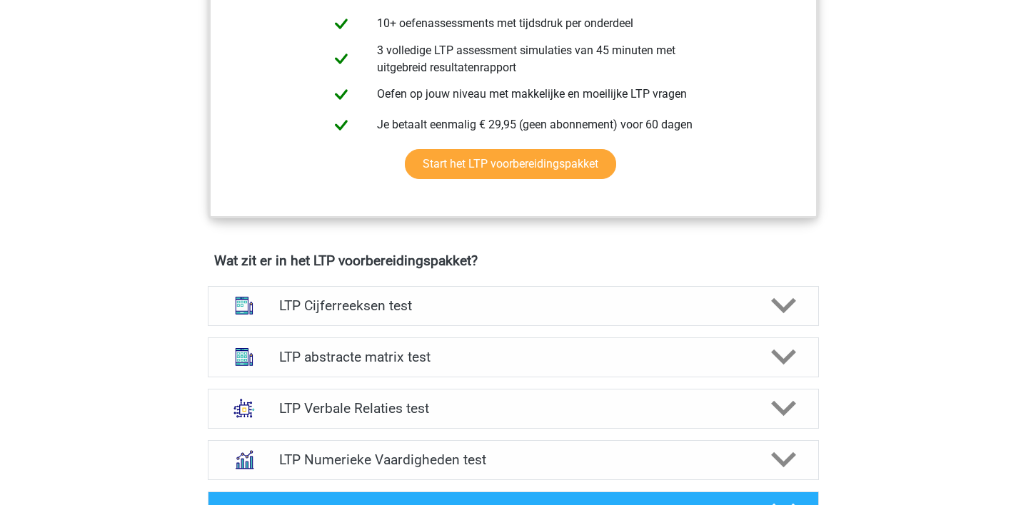
scroll to position [628, 0]
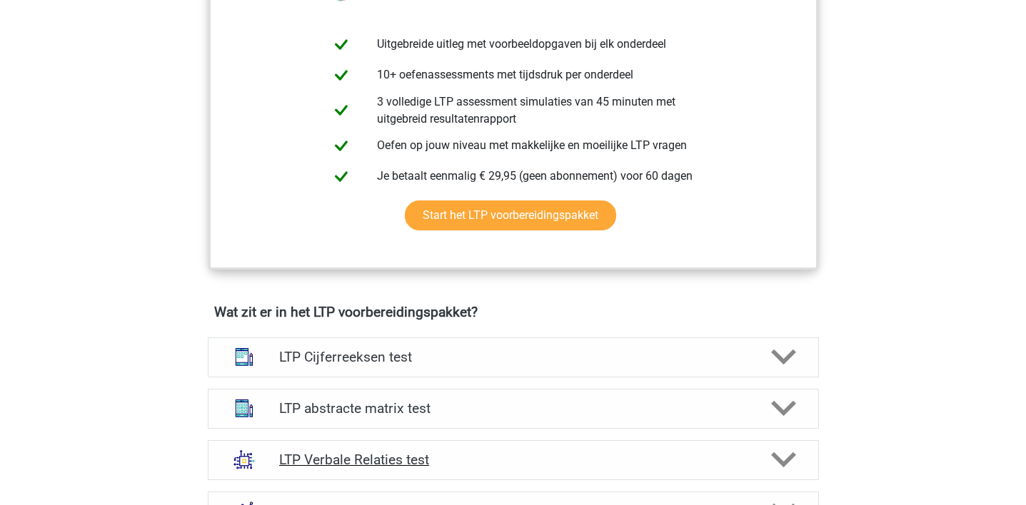
click at [473, 450] on div "LTP Verbale Relaties test" at bounding box center [513, 460] width 611 height 40
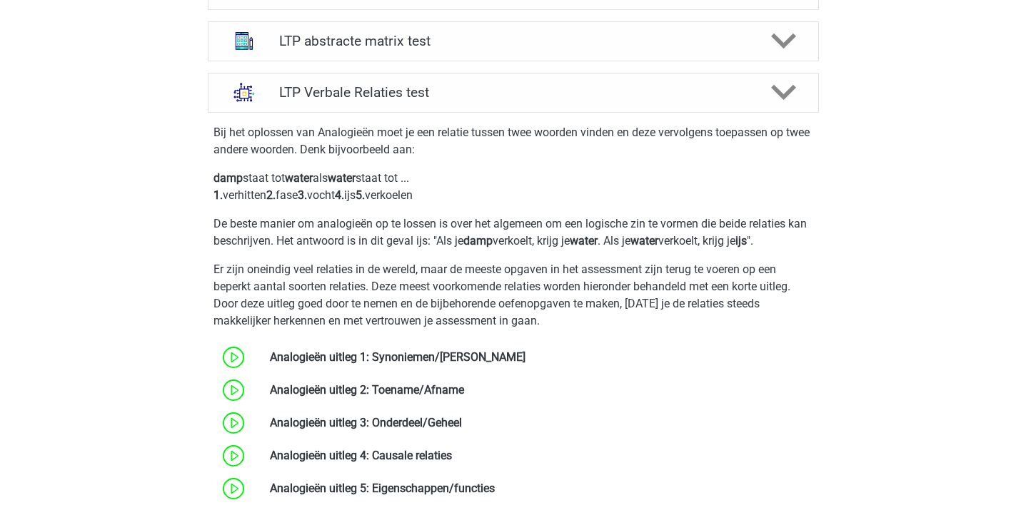
scroll to position [893, 0]
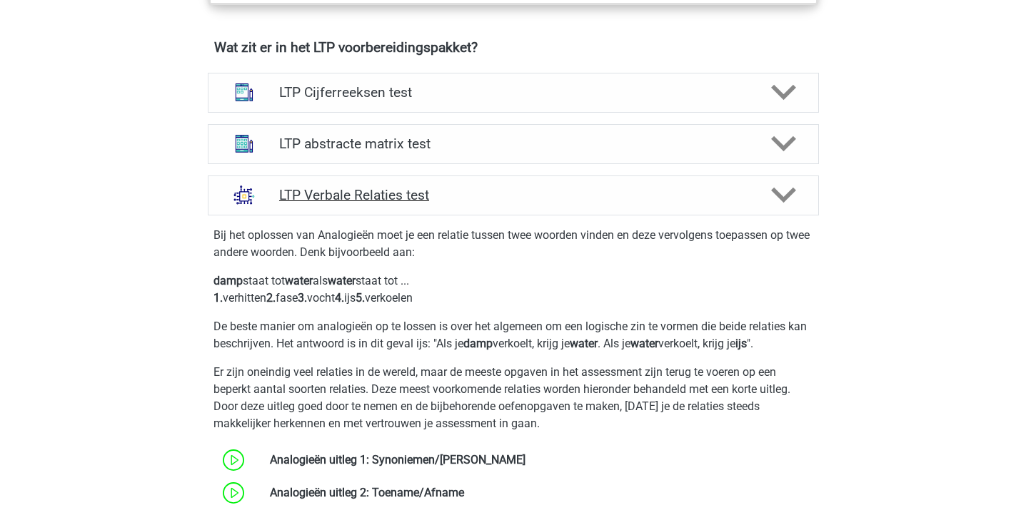
click at [508, 188] on h4 "LTP Verbale Relaties test" at bounding box center [513, 195] width 468 height 16
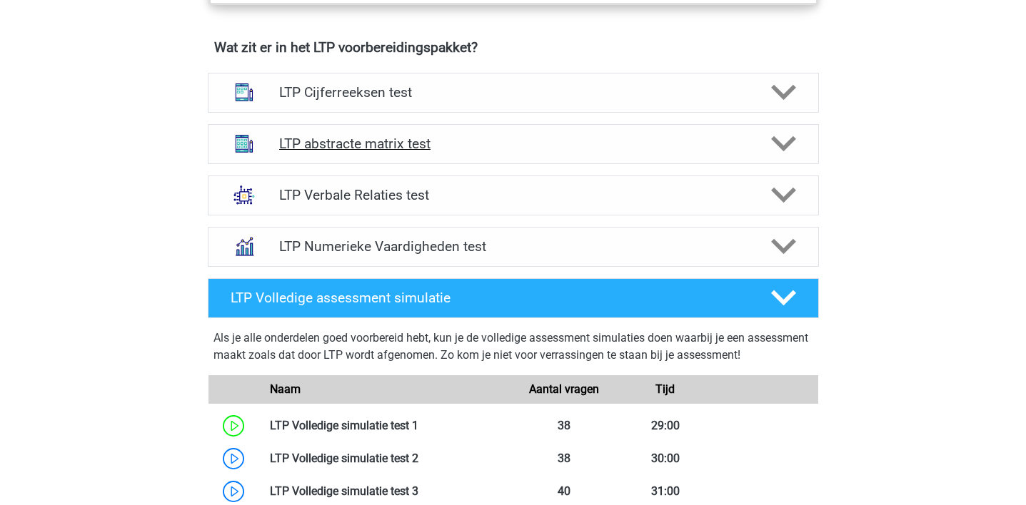
click at [523, 158] on div "LTP abstracte matrix test" at bounding box center [513, 144] width 611 height 40
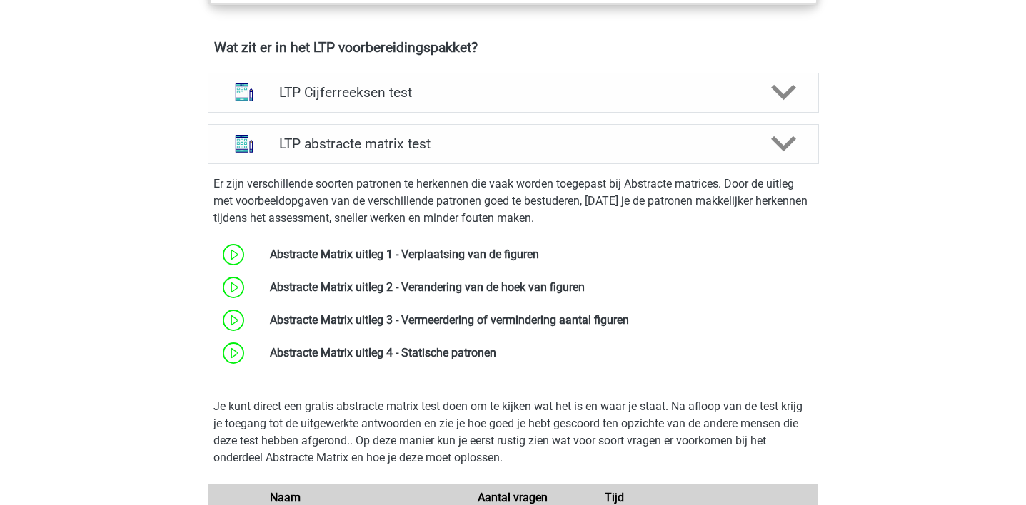
click at [543, 93] on h4 "LTP Cijferreeksen test" at bounding box center [513, 92] width 468 height 16
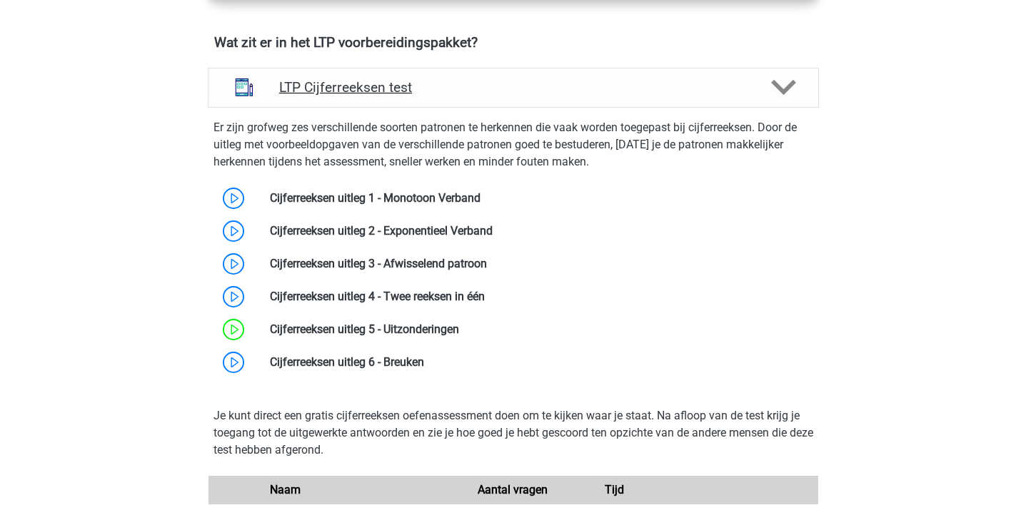
click at [562, 79] on h4 "LTP Cijferreeksen test" at bounding box center [513, 87] width 468 height 16
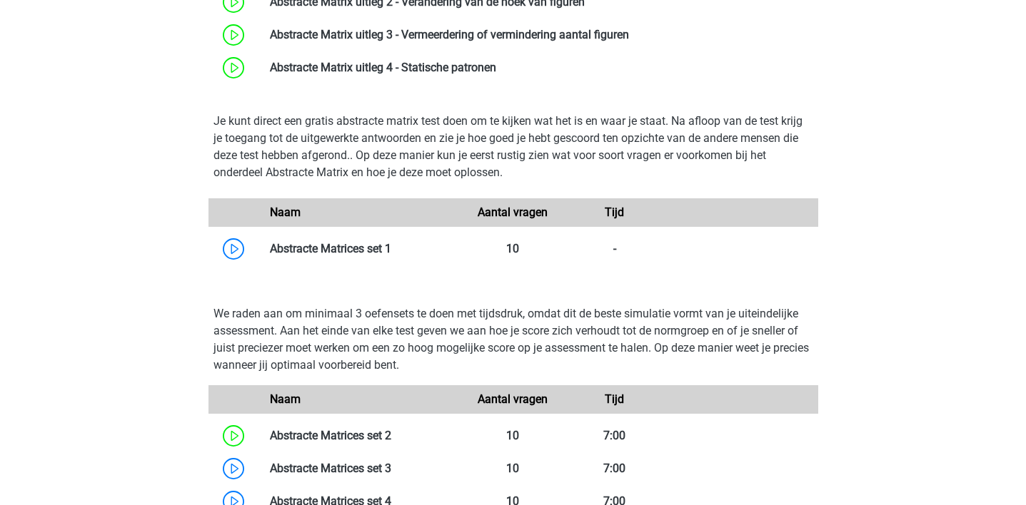
scroll to position [367, 0]
